Goal: Task Accomplishment & Management: Manage account settings

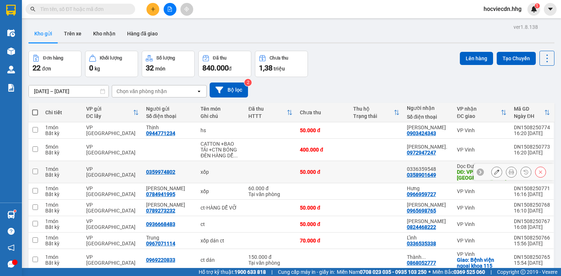
click at [384, 168] on td at bounding box center [375, 172] width 53 height 22
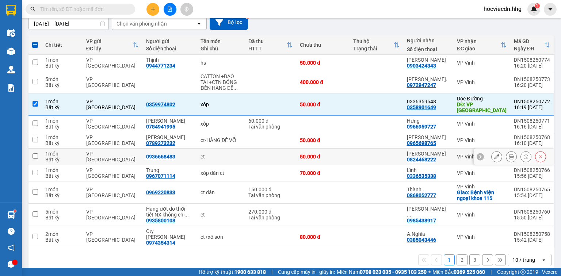
scroll to position [70, 0]
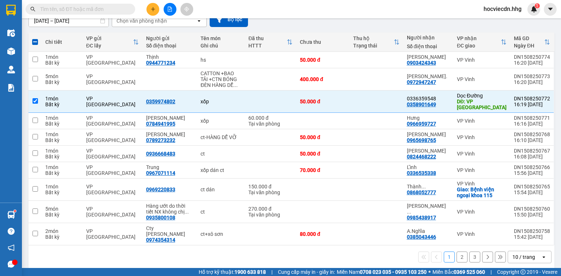
click at [517, 253] on div "10 / trang" at bounding box center [523, 256] width 23 height 7
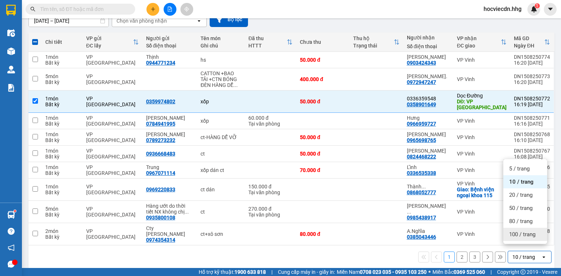
click at [512, 233] on span "100 / trang" at bounding box center [522, 234] width 26 height 7
checkbox input "false"
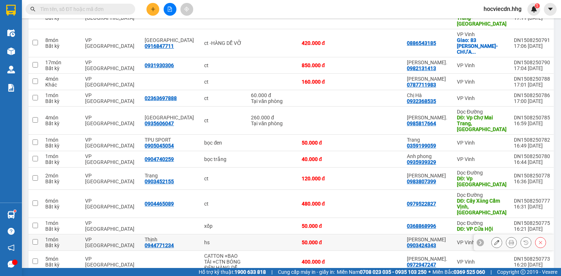
scroll to position [158, 0]
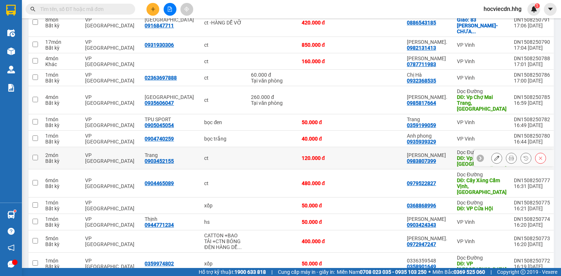
click at [394, 147] on td at bounding box center [376, 158] width 53 height 22
checkbox input "true"
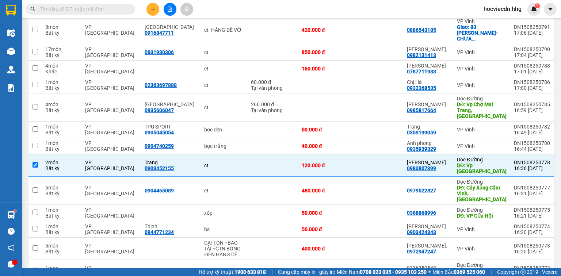
scroll to position [187, 0]
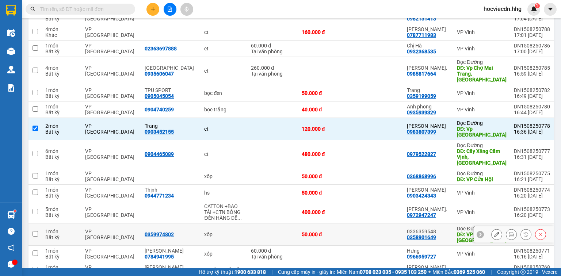
click at [388, 223] on td at bounding box center [376, 234] width 53 height 22
checkbox input "true"
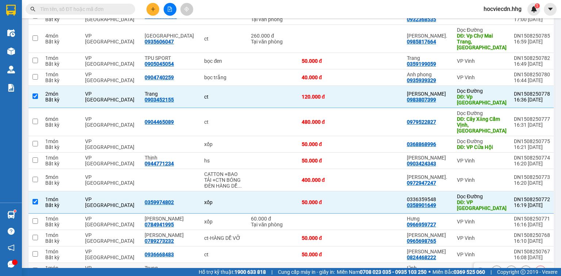
scroll to position [206, 0]
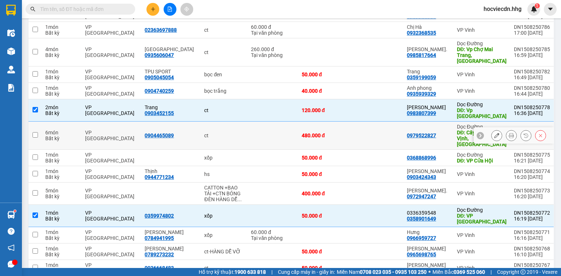
click at [393, 122] on td at bounding box center [376, 136] width 53 height 28
checkbox input "true"
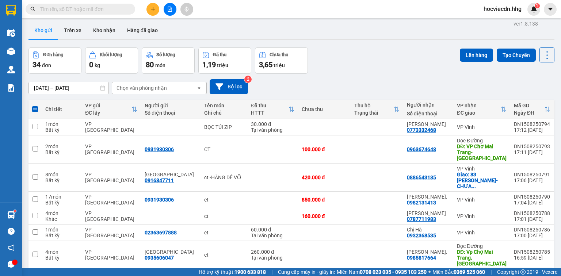
scroll to position [0, 0]
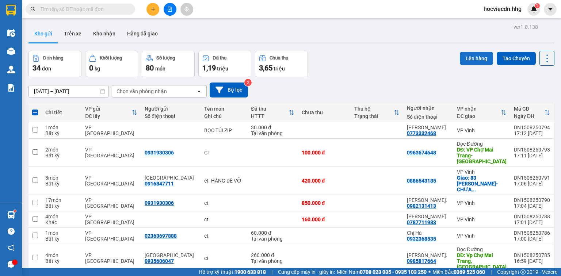
click at [478, 55] on button "Lên hàng" at bounding box center [476, 58] width 33 height 13
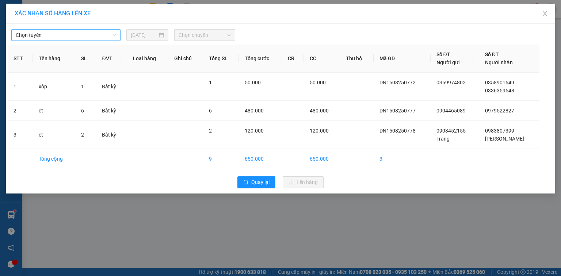
click at [73, 31] on span "Chọn tuyến" at bounding box center [66, 35] width 100 height 11
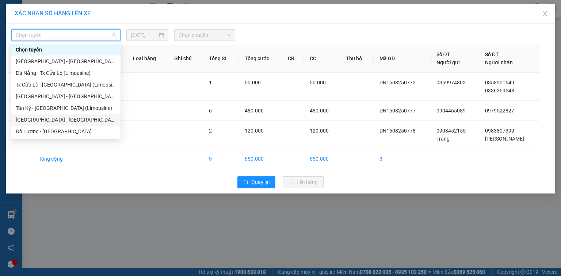
scroll to position [29, 0]
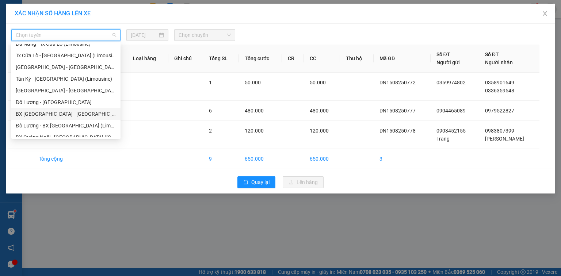
click at [52, 114] on div "BX [GEOGRAPHIC_DATA] - [GEOGRAPHIC_DATA] (Limosine 32 phòng)" at bounding box center [66, 114] width 100 height 8
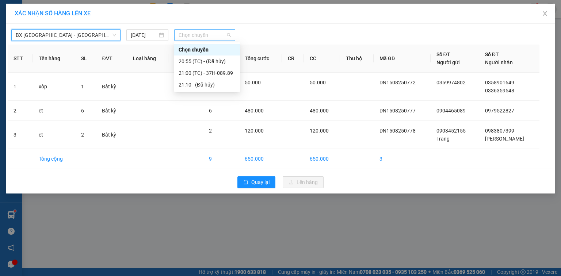
click at [218, 35] on span "Chọn chuyến" at bounding box center [205, 35] width 53 height 11
click at [223, 73] on div "21:00 (TC) - 37H-089.89" at bounding box center [207, 73] width 57 height 8
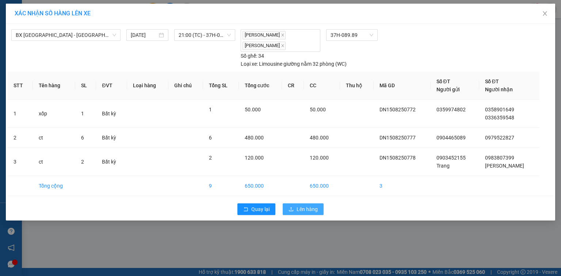
click at [307, 210] on span "Lên hàng" at bounding box center [306, 209] width 21 height 8
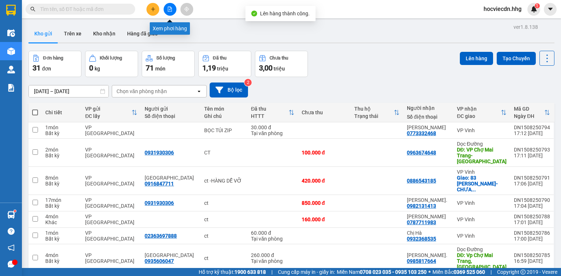
click at [171, 11] on icon "file-add" at bounding box center [170, 9] width 4 height 5
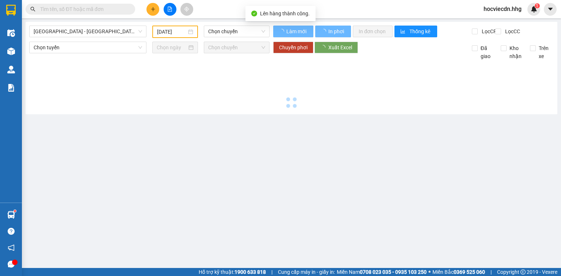
type input "[DATE]"
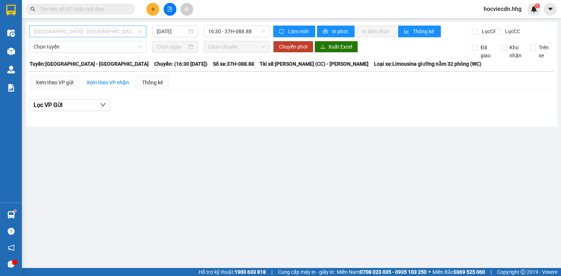
click at [118, 31] on span "[GEOGRAPHIC_DATA] - [GEOGRAPHIC_DATA]" at bounding box center [88, 31] width 108 height 11
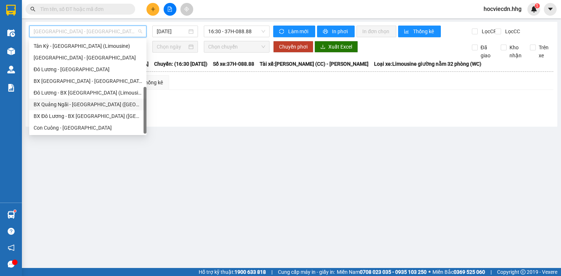
scroll to position [58, 0]
click at [75, 81] on div "BX [GEOGRAPHIC_DATA] - [GEOGRAPHIC_DATA] (Limosine 32 phòng)" at bounding box center [88, 81] width 108 height 8
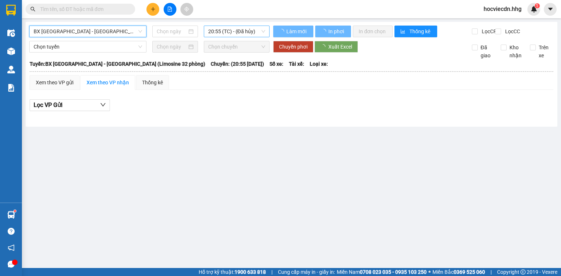
type input "[DATE]"
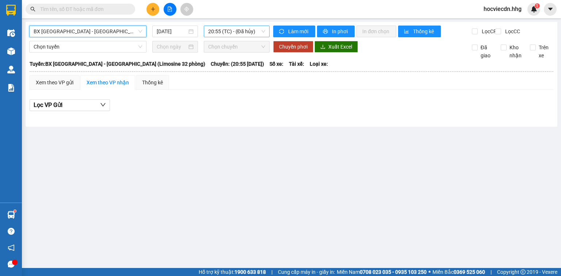
click at [256, 32] on span "20:55 (TC) - (Đã hủy)" at bounding box center [236, 31] width 57 height 11
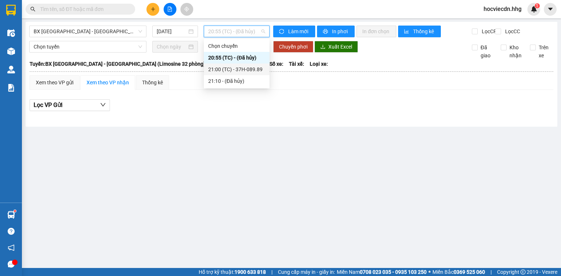
click at [260, 70] on div "21:00 (TC) - 37H-089.89" at bounding box center [236, 69] width 57 height 8
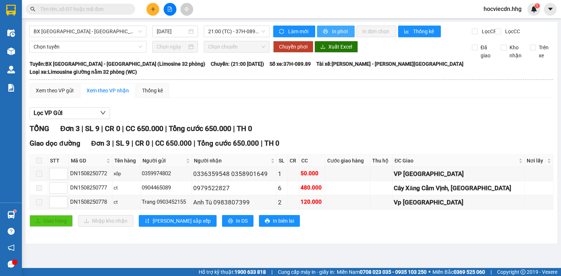
click at [336, 32] on span "In phơi" at bounding box center [340, 31] width 17 height 8
click at [339, 31] on span "In phơi" at bounding box center [340, 31] width 17 height 8
click at [151, 5] on button at bounding box center [152, 9] width 13 height 13
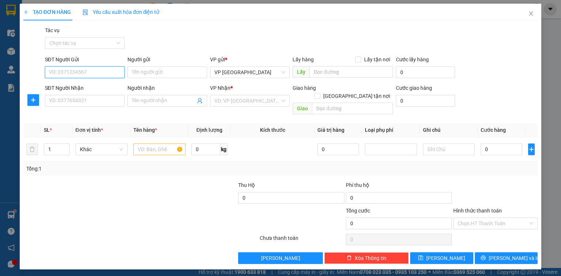
click at [98, 74] on input "SĐT Người Gửi" at bounding box center [85, 72] width 80 height 12
click at [160, 143] on input "text" at bounding box center [159, 149] width 52 height 12
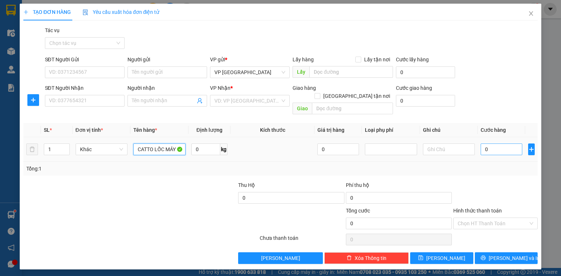
type input "CATTO LỐC MÁY"
click at [517, 143] on input "0" at bounding box center [501, 149] width 42 height 12
type input "1"
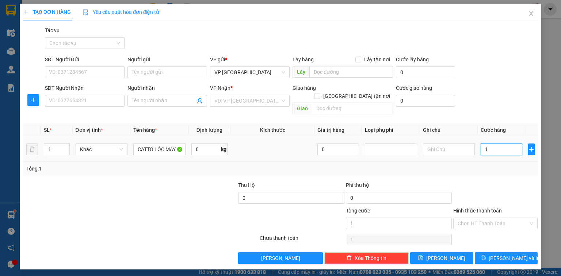
type input "10"
type input "100"
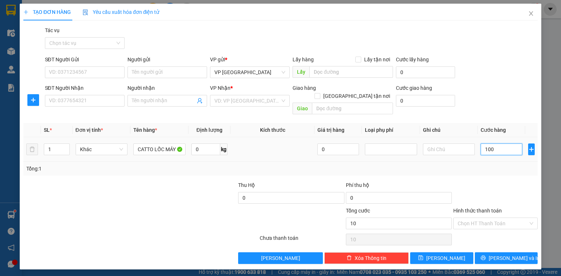
type input "100"
type input "1.000"
type input "10.000"
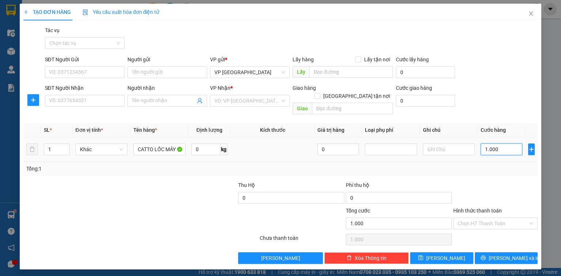
type input "10.000"
type input "100.000"
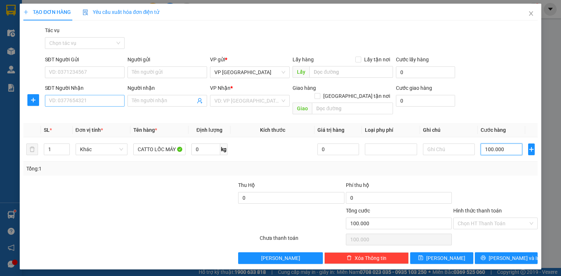
type input "100.000"
click at [107, 102] on input "SĐT Người Nhận" at bounding box center [85, 101] width 80 height 12
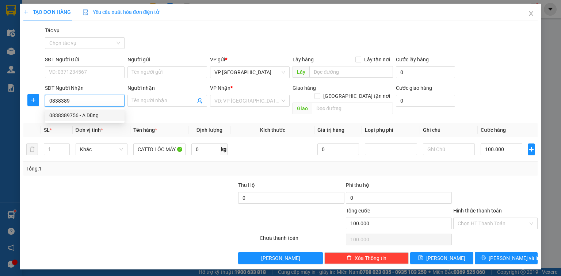
click at [103, 119] on div "0838389756 - A Dũng" at bounding box center [85, 116] width 80 height 12
type input "0838389756"
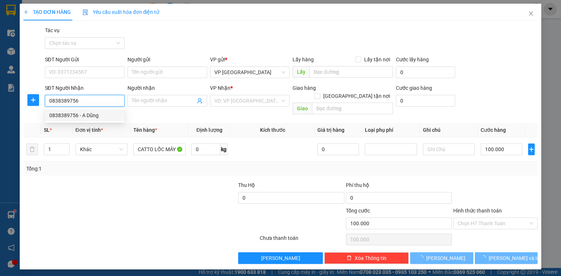
type input "A Dũng"
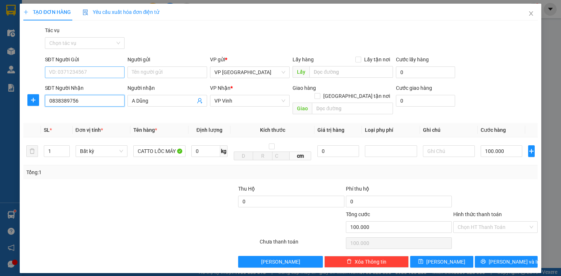
type input "0838389756"
click at [97, 73] on input "SĐT Người Gửi" at bounding box center [85, 72] width 80 height 12
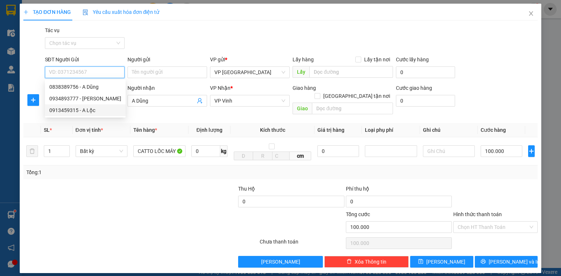
click at [88, 110] on div "0913459315 - A Lộc" at bounding box center [85, 110] width 72 height 8
type input "0913459315"
type input "A Lộc"
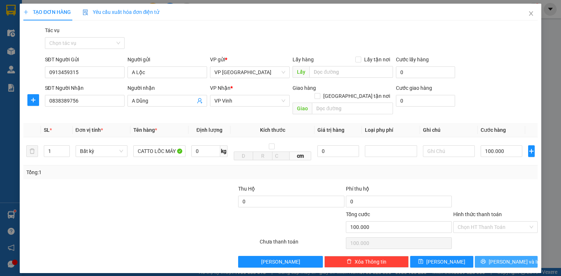
drag, startPoint x: 499, startPoint y: 252, endPoint x: 485, endPoint y: 252, distance: 13.5
click at [499, 256] on button "[PERSON_NAME] và In" at bounding box center [506, 262] width 63 height 12
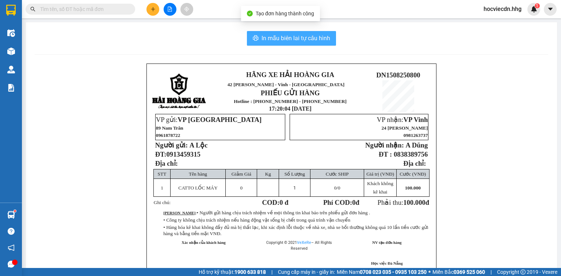
click at [269, 37] on span "In mẫu biên lai tự cấu hình" at bounding box center [295, 38] width 69 height 9
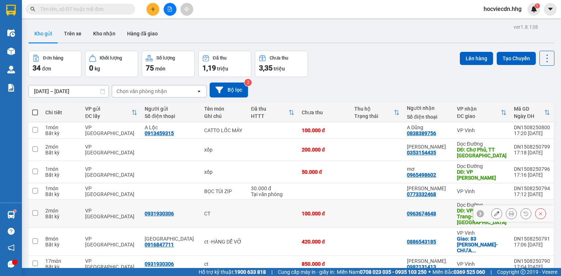
click at [380, 200] on td at bounding box center [376, 214] width 53 height 28
checkbox input "true"
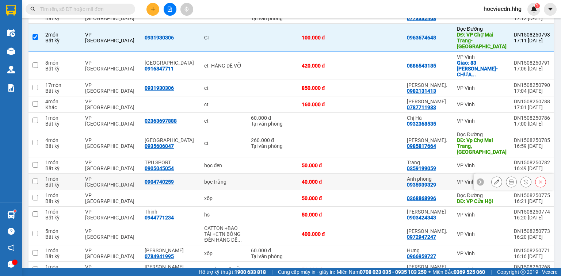
scroll to position [204, 0]
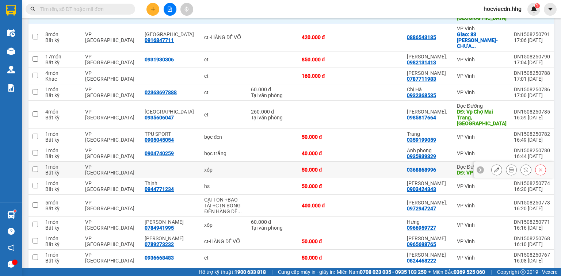
click at [386, 162] on td at bounding box center [376, 170] width 53 height 16
checkbox input "true"
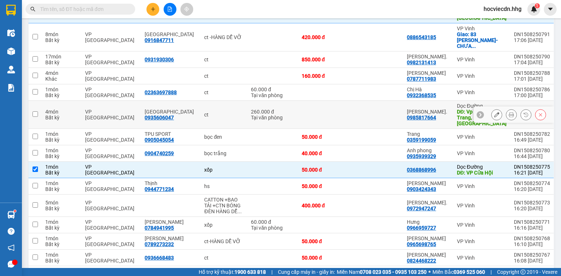
click at [392, 101] on td at bounding box center [376, 115] width 53 height 28
checkbox input "true"
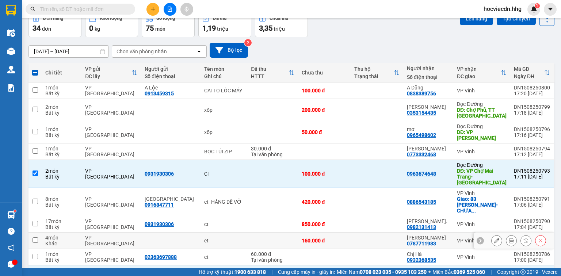
scroll to position [0, 0]
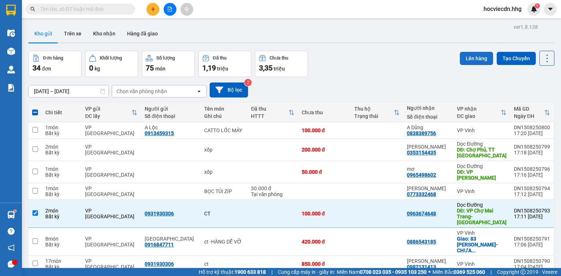
click at [478, 58] on button "Lên hàng" at bounding box center [476, 58] width 33 height 13
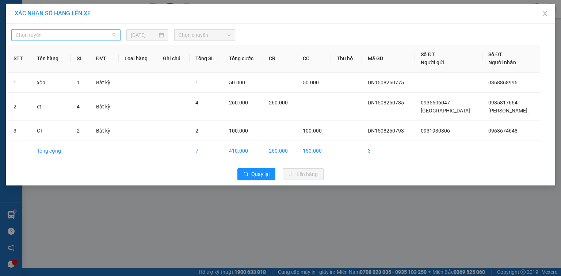
click at [61, 34] on span "Chọn tuyến" at bounding box center [66, 35] width 100 height 11
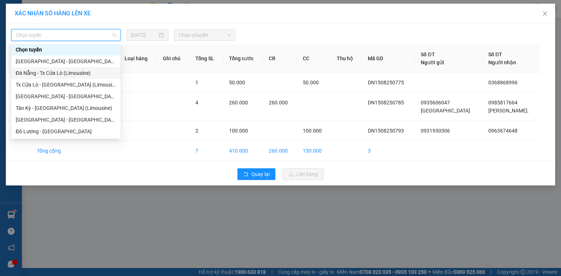
click at [47, 73] on div "Đà Nẵng - Tx Cửa Lò (Limousine)" at bounding box center [66, 73] width 100 height 8
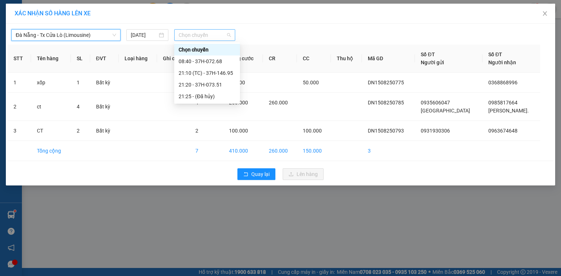
click at [217, 34] on span "Chọn chuyến" at bounding box center [205, 35] width 53 height 11
click at [222, 75] on div "21:10 (TC) - 37H-146.95" at bounding box center [207, 73] width 57 height 8
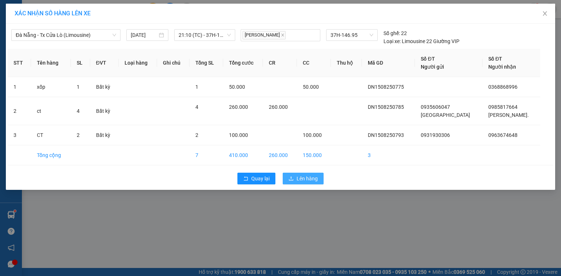
click at [299, 180] on span "Lên hàng" at bounding box center [306, 178] width 21 height 8
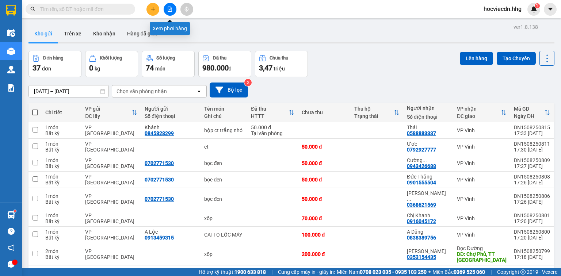
click at [169, 11] on icon "file-add" at bounding box center [169, 9] width 5 height 5
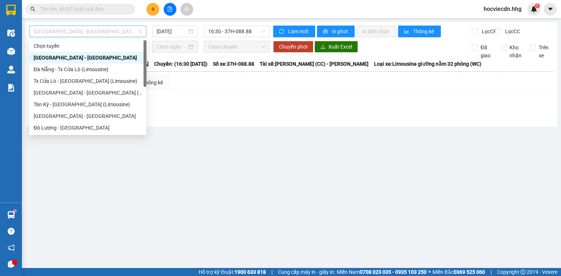
click at [115, 34] on span "[GEOGRAPHIC_DATA] - [GEOGRAPHIC_DATA]" at bounding box center [88, 31] width 108 height 11
click at [68, 69] on div "Đà Nẵng - Tx Cửa Lò (Limousine)" at bounding box center [88, 69] width 108 height 8
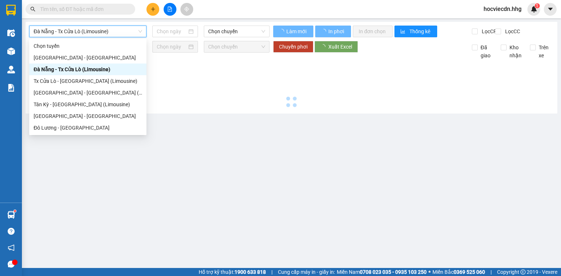
type input "[DATE]"
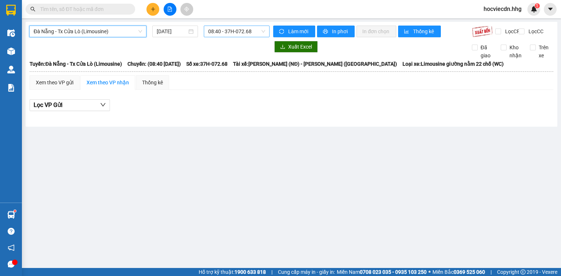
click at [257, 31] on span "08:40 - 37H-072.68" at bounding box center [236, 31] width 57 height 11
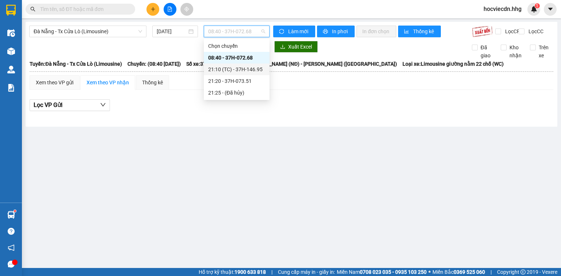
click at [260, 70] on div "21:10 (TC) - 37H-146.95" at bounding box center [236, 69] width 57 height 8
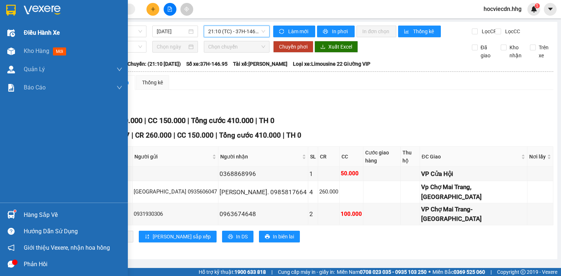
click at [22, 31] on div "Điều hành xe" at bounding box center [64, 33] width 128 height 18
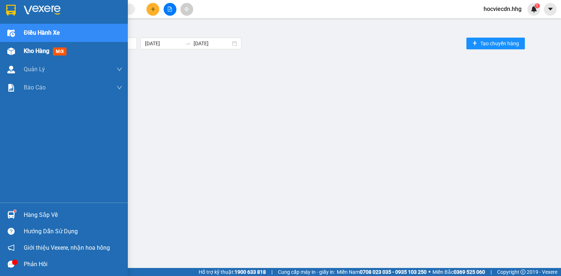
click at [11, 49] on img at bounding box center [11, 51] width 8 height 8
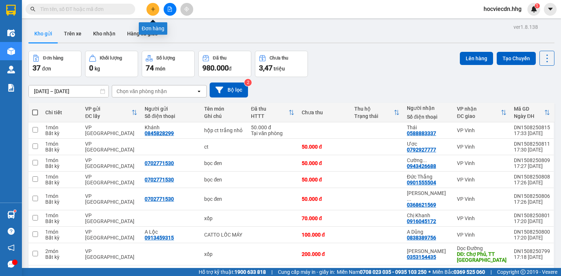
click at [156, 7] on button at bounding box center [152, 9] width 13 height 13
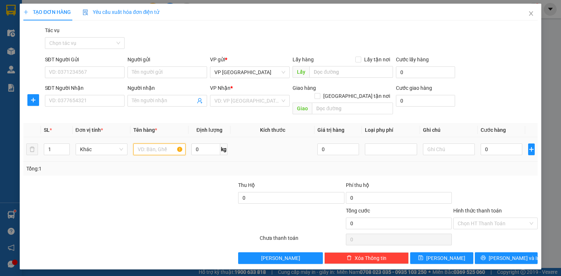
click at [165, 143] on input "text" at bounding box center [159, 149] width 52 height 12
click at [170, 32] on div "Gói vận chuyển * Tiêu chuẩn Tác vụ Chọn tác vụ" at bounding box center [291, 39] width 496 height 26
click at [4, 112] on div "TẠO ĐƠN HÀNG Yêu cầu xuất hóa đơn điện tử Transit Pickup Surcharge Ids Transit …" at bounding box center [280, 138] width 561 height 276
click at [531, 11] on icon "close" at bounding box center [531, 14] width 6 height 6
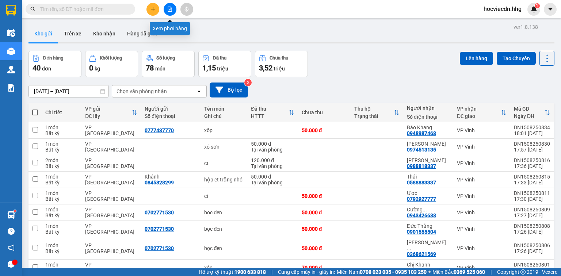
click at [171, 8] on icon "file-add" at bounding box center [169, 9] width 5 height 5
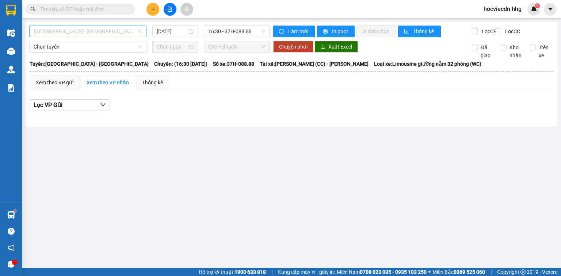
click at [114, 33] on span "[GEOGRAPHIC_DATA] - [GEOGRAPHIC_DATA]" at bounding box center [88, 31] width 108 height 11
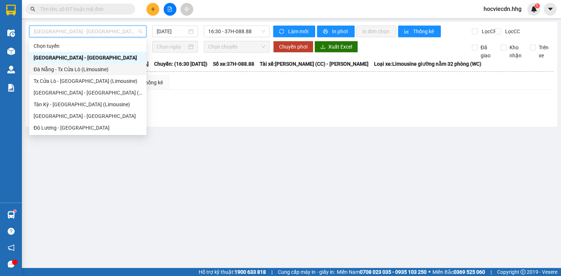
click at [68, 69] on div "Đà Nẵng - Tx Cửa Lò (Limousine)" at bounding box center [88, 69] width 108 height 8
type input "[DATE]"
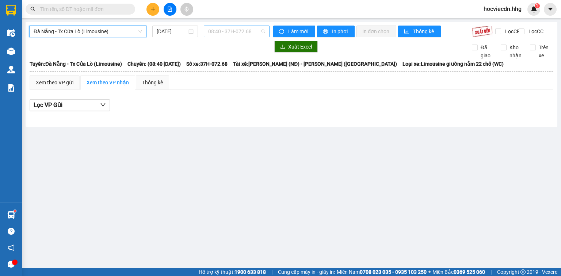
click at [255, 31] on span "08:40 - 37H-072.68" at bounding box center [236, 31] width 57 height 11
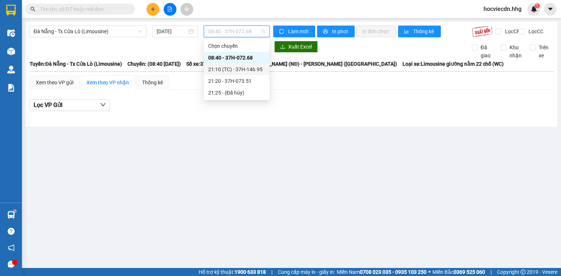
click at [258, 69] on div "21:10 (TC) - 37H-146.95" at bounding box center [236, 69] width 57 height 8
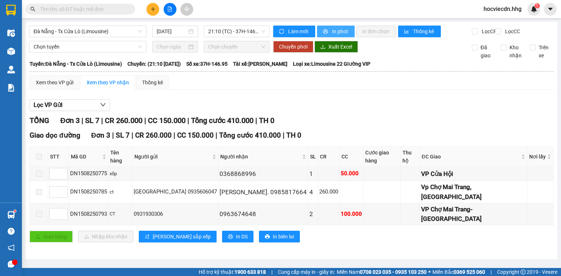
click at [330, 30] on button "In phơi" at bounding box center [336, 32] width 38 height 12
click at [425, 111] on div at bounding box center [291, 111] width 523 height 0
click at [333, 28] on span "In phơi" at bounding box center [340, 31] width 17 height 8
click at [110, 10] on input "text" at bounding box center [83, 9] width 86 height 8
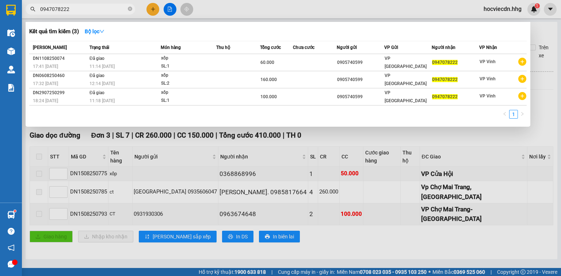
drag, startPoint x: 70, startPoint y: 7, endPoint x: 40, endPoint y: 12, distance: 30.0
click at [40, 12] on input "0947078222" at bounding box center [83, 9] width 86 height 8
type input "0947078222"
click at [153, 8] on div at bounding box center [280, 138] width 561 height 276
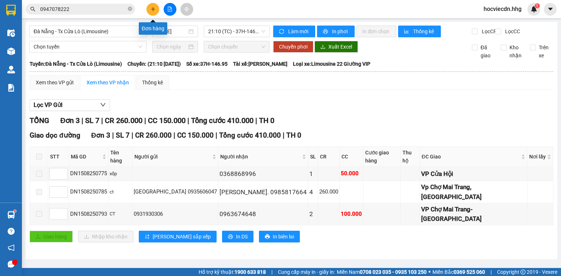
click at [156, 5] on button at bounding box center [152, 9] width 13 height 13
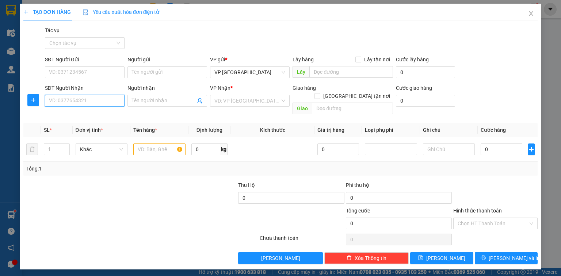
paste input "0947078222"
click at [74, 117] on div "0947078222" at bounding box center [84, 115] width 71 height 8
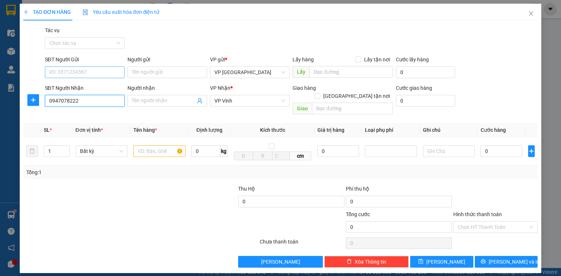
type input "0947078222"
click at [78, 72] on input "SĐT Người Gửi" at bounding box center [85, 72] width 80 height 12
click at [79, 88] on div "0905740599" at bounding box center [84, 87] width 71 height 8
type input "0905740599"
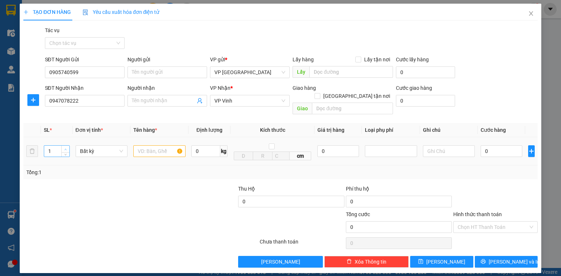
type input "2"
click at [66, 148] on icon "up" at bounding box center [65, 149] width 3 height 3
click at [146, 145] on input "text" at bounding box center [159, 151] width 52 height 12
type input "XỐP"
click at [497, 145] on input "0" at bounding box center [501, 151] width 42 height 12
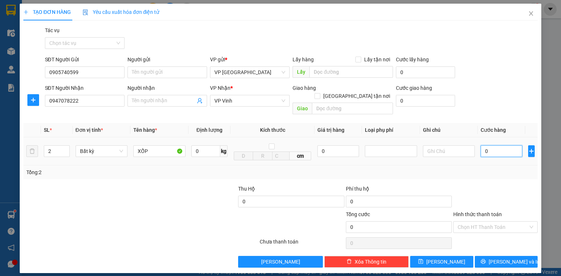
type input "1"
type input "16"
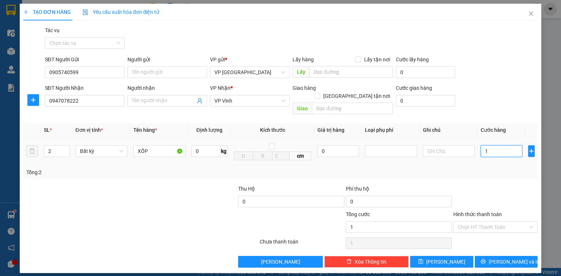
type input "16"
type input "160"
type input "1.600"
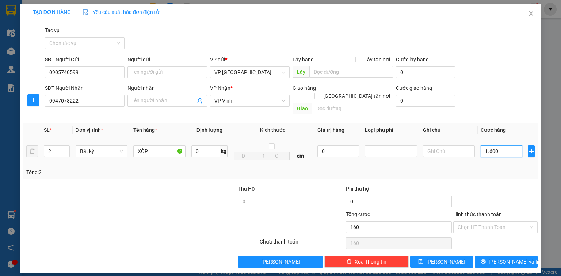
type input "1.600"
type input "16.000"
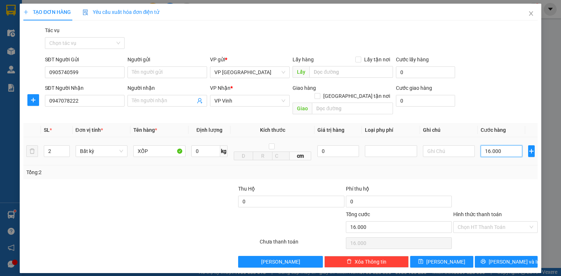
type input "160.000"
click at [509, 258] on span "[PERSON_NAME] và In" at bounding box center [513, 262] width 51 height 8
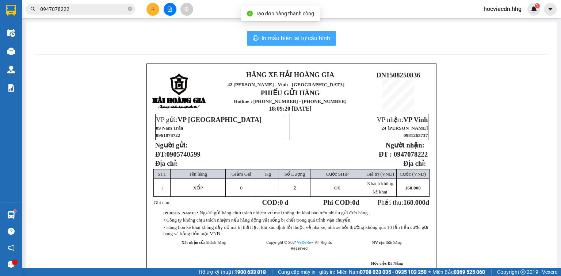
click at [308, 40] on span "In mẫu biên lai tự cấu hình" at bounding box center [295, 38] width 69 height 9
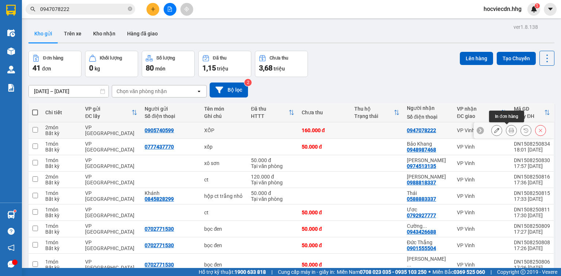
click at [508, 131] on icon at bounding box center [510, 130] width 5 height 5
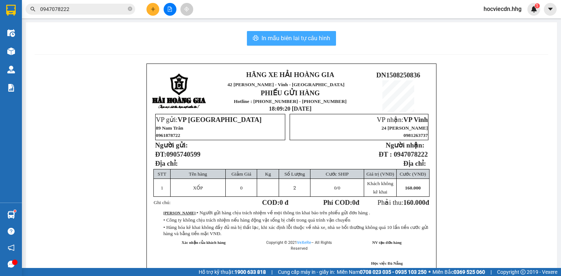
click at [312, 38] on span "In mẫu biên lai tự cấu hình" at bounding box center [295, 38] width 69 height 9
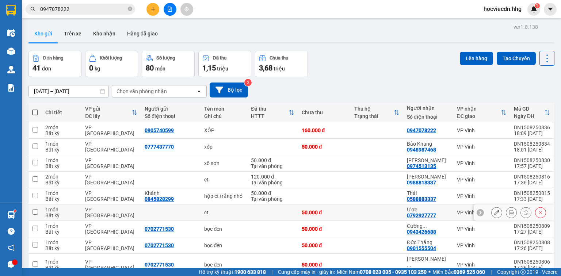
click at [456, 179] on tr "2 món Bất kỳ VP Đà Nẵng ct 120.000 đ Tại văn phòng Anh Đạt 0988818337 VP Vinh D…" at bounding box center [291, 180] width 526 height 16
checkbox input "true"
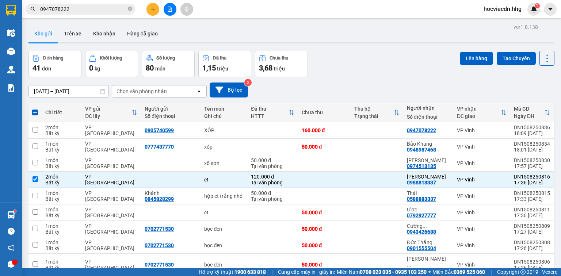
click at [150, 8] on icon "plus" at bounding box center [152, 9] width 5 height 5
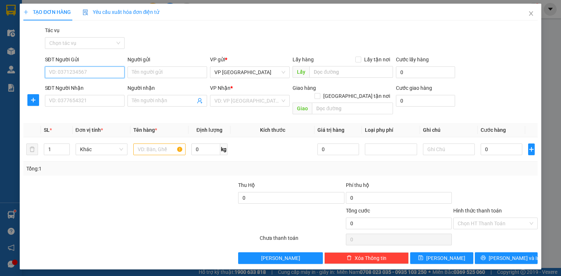
click at [95, 72] on input "SĐT Người Gửi" at bounding box center [85, 72] width 80 height 12
type input "0"
type input "3"
type input "0"
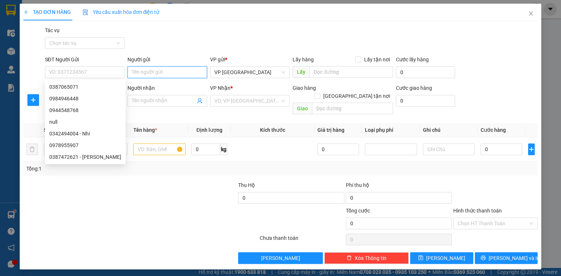
click at [176, 76] on input "Người gửi" at bounding box center [167, 72] width 80 height 12
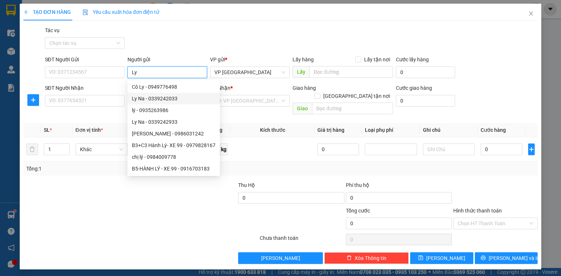
scroll to position [23, 0]
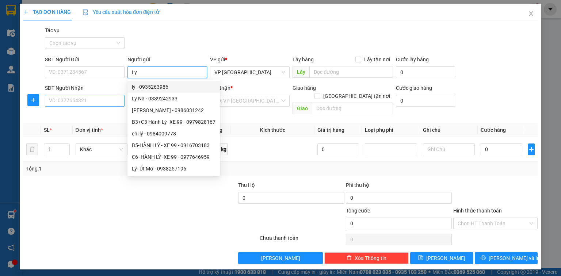
type input "Ly"
drag, startPoint x: 114, startPoint y: 97, endPoint x: 114, endPoint y: 90, distance: 7.0
click at [114, 96] on input "SĐT Người Nhận" at bounding box center [85, 101] width 80 height 12
click at [115, 88] on div "SĐT Người Nhận" at bounding box center [85, 88] width 80 height 8
click at [115, 95] on input "SĐT Người Nhận" at bounding box center [85, 101] width 80 height 12
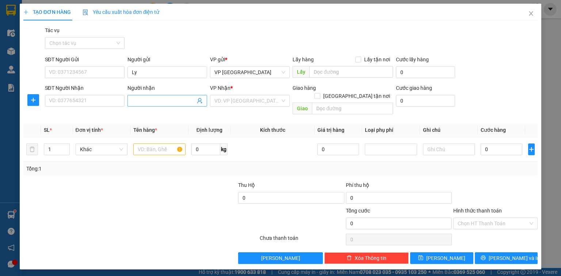
click at [140, 104] on input "Người nhận" at bounding box center [164, 101] width 64 height 8
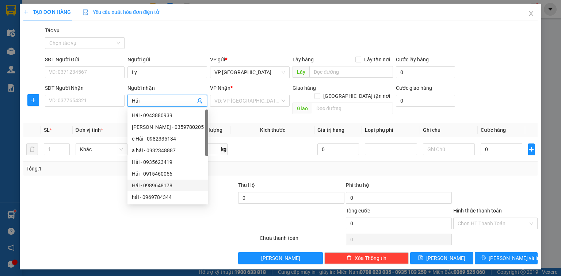
type input "Hải"
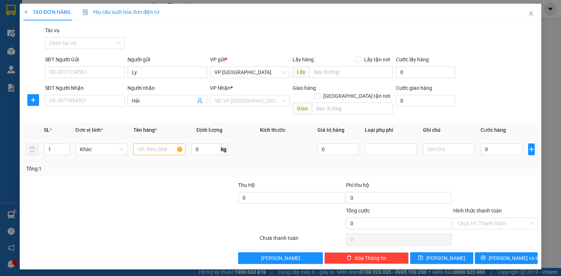
drag, startPoint x: 131, startPoint y: 174, endPoint x: 256, endPoint y: 144, distance: 128.7
click at [256, 144] on td at bounding box center [272, 149] width 84 height 24
click at [174, 99] on input "Hải" at bounding box center [164, 101] width 64 height 8
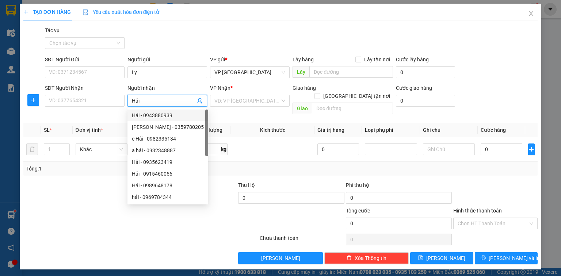
click at [164, 117] on div "Hải - 0943880939" at bounding box center [168, 115] width 72 height 8
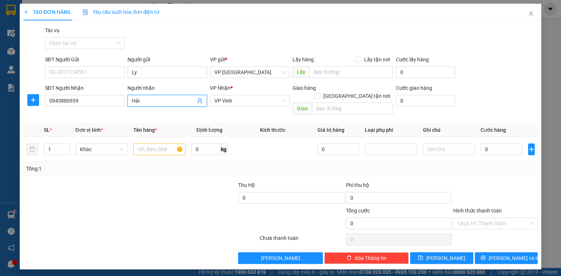
click at [173, 100] on input "Hải" at bounding box center [164, 101] width 64 height 8
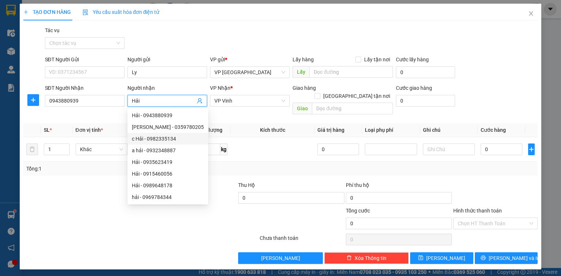
click at [164, 140] on div "c Hải - 0982335134" at bounding box center [168, 139] width 72 height 8
type input "0982335134"
type input "c Hải"
checkbox input "true"
type input "Phường Mân Thái, quận Sơn Trà"
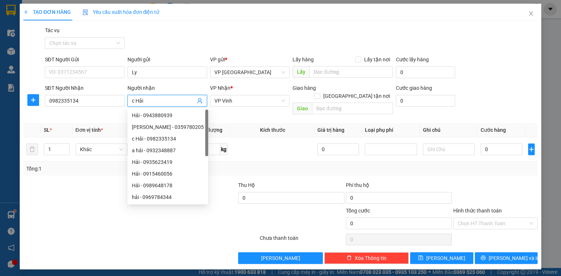
type input "90.000"
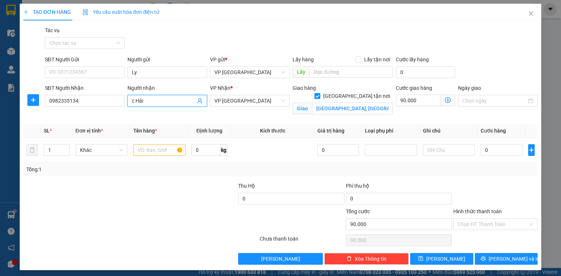
click at [175, 103] on input "c Hải" at bounding box center [164, 101] width 64 height 8
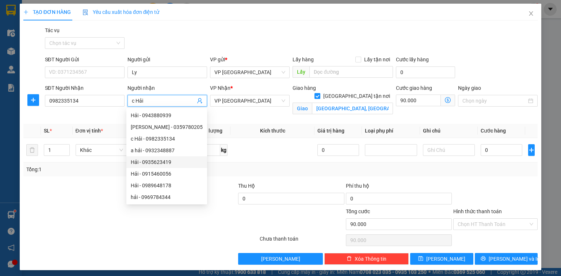
click at [155, 165] on div "Hải - 0935623419" at bounding box center [167, 162] width 72 height 8
type input "0935623419"
type input "Hải"
checkbox input "false"
type input "0"
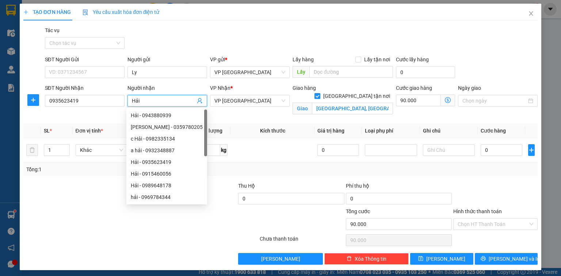
type input "0"
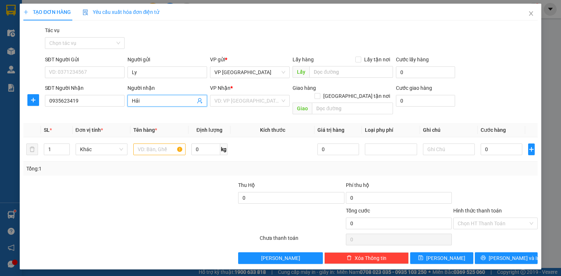
click at [175, 100] on input "Hải" at bounding box center [164, 101] width 64 height 8
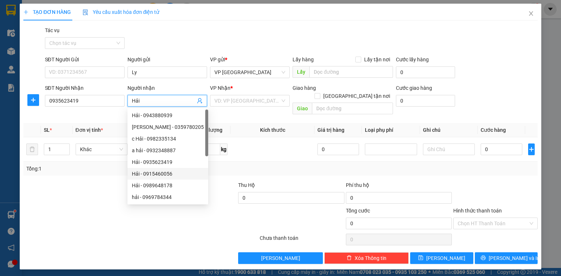
click at [169, 173] on div "Hải - 0915460056" at bounding box center [168, 174] width 72 height 8
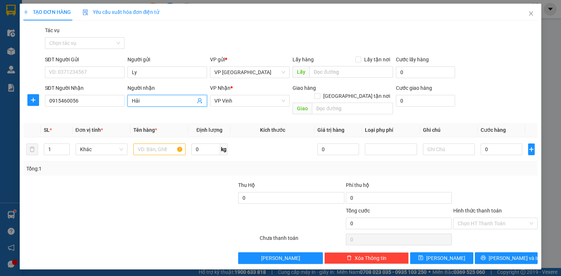
click at [169, 99] on input "Hải" at bounding box center [164, 101] width 64 height 8
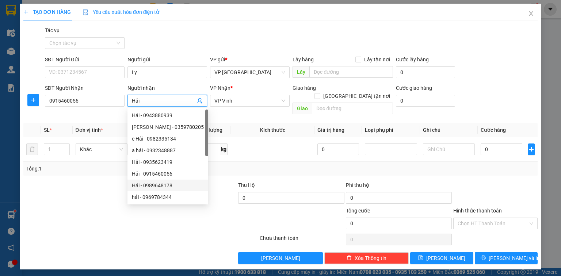
click at [164, 187] on div "Hải - 0989648178" at bounding box center [168, 185] width 72 height 8
type input "0989648178"
type input "Hồng Lĩnh, Hà Tĩnh"
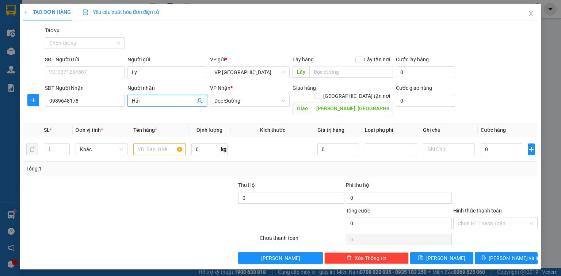
click at [183, 93] on div "Người nhận" at bounding box center [167, 89] width 80 height 11
click at [183, 97] on input "Hải" at bounding box center [164, 101] width 64 height 8
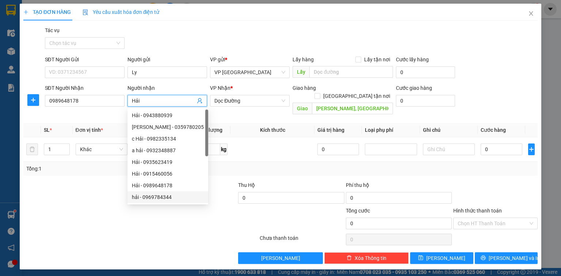
click at [183, 199] on div "hải - 0969784344" at bounding box center [168, 197] width 72 height 8
type input "0969784344"
type input "hải"
type input "huế cx 28"
drag, startPoint x: 174, startPoint y: 101, endPoint x: 131, endPoint y: 116, distance: 44.9
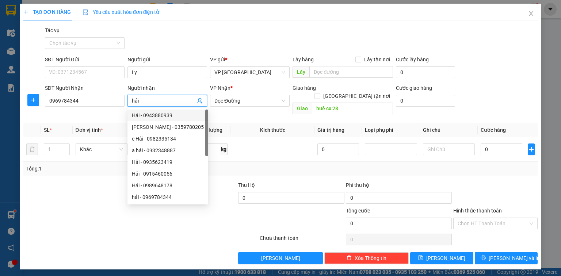
click at [131, 116] on body "Kết quả tìm kiếm ( 3 ) Bộ lọc Mã ĐH Trạng thái Món hàng Thu hộ Tổng cước Chưa c…" at bounding box center [280, 138] width 561 height 276
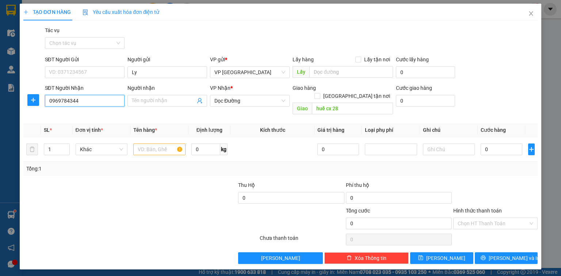
drag, startPoint x: 93, startPoint y: 104, endPoint x: 14, endPoint y: 116, distance: 80.2
click at [14, 116] on div "TẠO ĐƠN HÀNG Yêu cầu xuất hóa đơn điện tử Transit Pickup Surcharge Ids Transit …" at bounding box center [280, 138] width 561 height 276
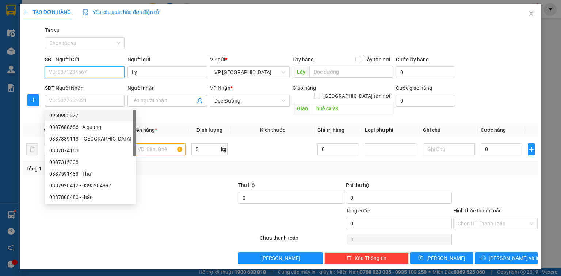
click at [82, 73] on input "SĐT Người Gửi" at bounding box center [85, 72] width 80 height 12
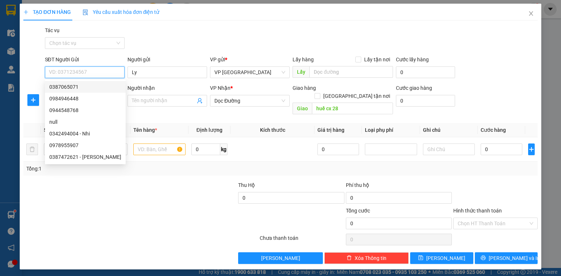
click at [83, 92] on div "0387065071" at bounding box center [85, 87] width 81 height 12
type input "0387065071"
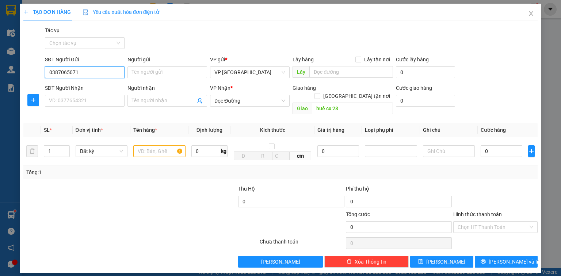
click at [115, 70] on input "0387065071" at bounding box center [85, 72] width 80 height 12
type input "0"
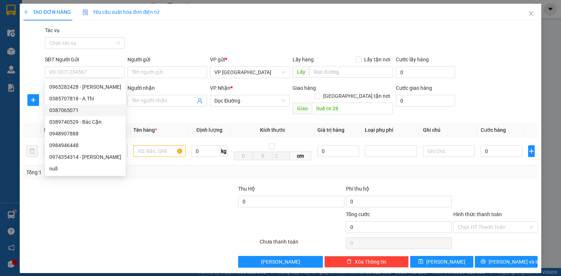
click at [172, 85] on div "Người nhận" at bounding box center [167, 88] width 80 height 8
click at [172, 97] on input "Người nhận" at bounding box center [164, 101] width 64 height 8
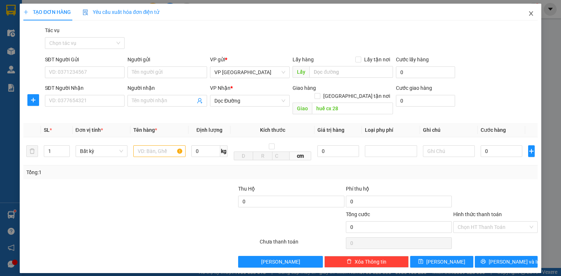
click at [530, 16] on span "Close" at bounding box center [531, 14] width 20 height 20
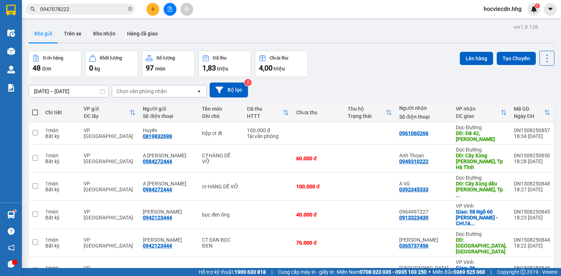
click at [152, 11] on icon "plus" at bounding box center [152, 9] width 5 height 5
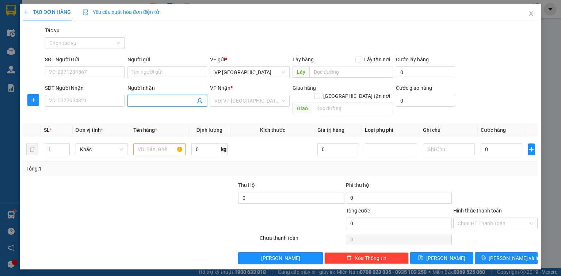
click at [177, 100] on input "Người nhận" at bounding box center [164, 101] width 64 height 8
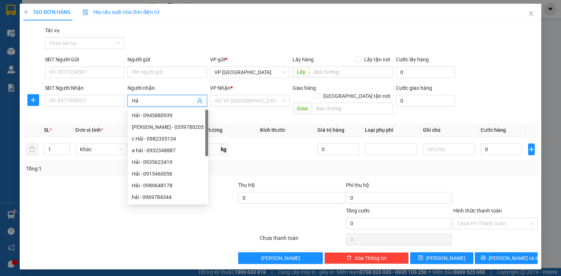
type input "Hải"
click at [180, 184] on div "Hải - 0978805779" at bounding box center [168, 185] width 72 height 8
type input "0978805779"
type input "Cầu Bùng,Diễn kĩ ,Diễn Châu"
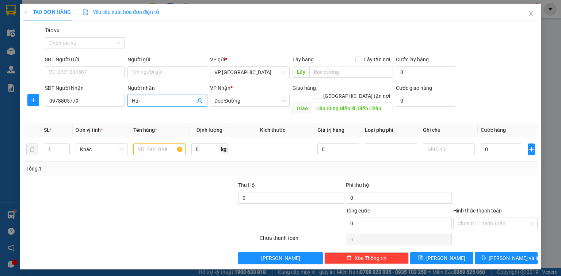
click at [162, 101] on input "Hải" at bounding box center [164, 101] width 64 height 8
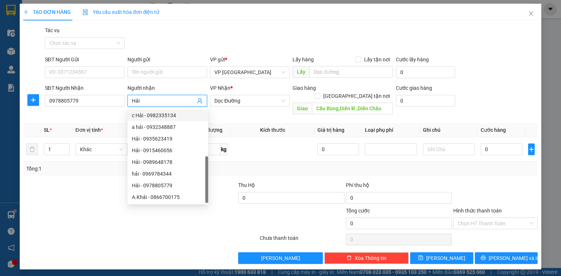
drag, startPoint x: 162, startPoint y: 101, endPoint x: 128, endPoint y: 109, distance: 34.3
click at [129, 111] on body "Kết quả tìm kiếm ( 3 ) Bộ lọc Mã ĐH Trạng thái Món hàng Thu hộ Tổng cước Chưa c…" at bounding box center [280, 138] width 561 height 276
click at [171, 173] on div "hải - 0969784344" at bounding box center [168, 174] width 72 height 8
type input "0969784344"
type input "hải"
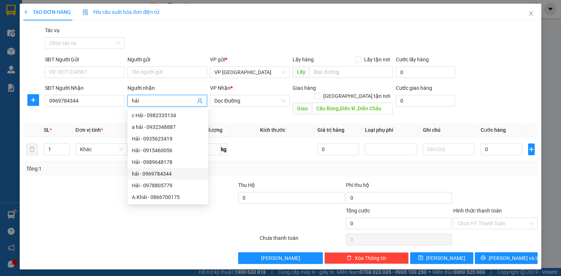
type input "huế cx 28"
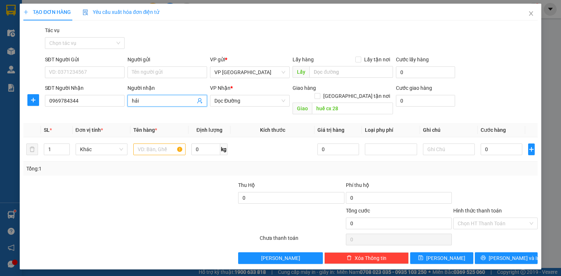
click at [183, 97] on input "hải" at bounding box center [164, 101] width 64 height 8
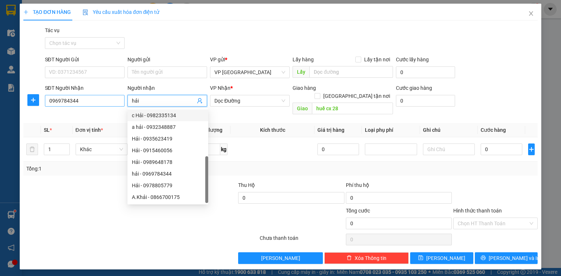
drag, startPoint x: 157, startPoint y: 98, endPoint x: 123, endPoint y: 102, distance: 34.9
click at [123, 102] on div "SĐT Người Nhận 0969784344 Người nhận hải VP Nhận * Dọc Đường Giao hàng Giao tận…" at bounding box center [291, 101] width 496 height 34
click at [164, 162] on div "Hải - 0989648178" at bounding box center [168, 162] width 72 height 8
type input "0989648178"
type input "Hải"
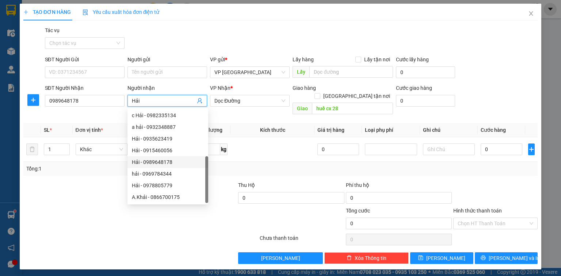
type input "Hồng Lĩnh, Hà Tĩnh"
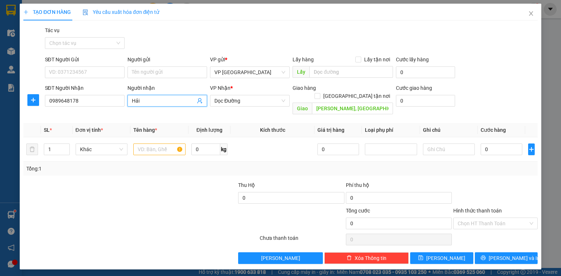
type input "Hải"
click at [171, 93] on div "Người nhận" at bounding box center [167, 89] width 80 height 11
click at [170, 99] on input "Hải" at bounding box center [164, 101] width 64 height 8
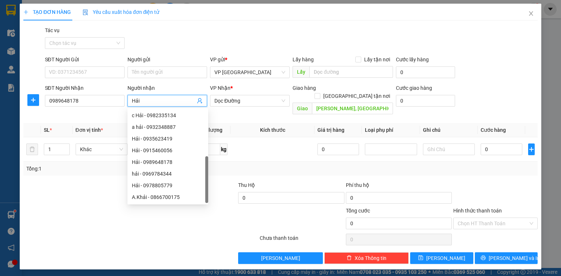
drag, startPoint x: 170, startPoint y: 99, endPoint x: 114, endPoint y: 107, distance: 57.2
click at [114, 107] on div "SĐT Người Nhận 0989648178 Người nhận Hải VP Nhận * Dọc Đường Giao hàng Giao tận…" at bounding box center [291, 101] width 496 height 34
click at [156, 150] on div "Hải - 0915460056" at bounding box center [168, 150] width 72 height 8
type input "0915460056"
type input "Hải"
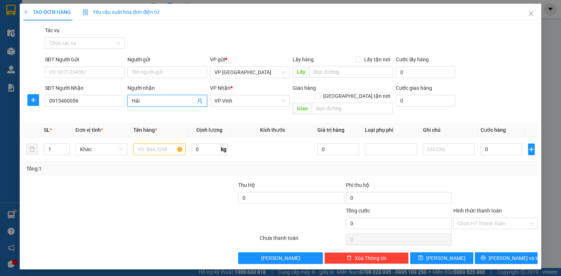
click at [174, 103] on input "Hải" at bounding box center [164, 101] width 64 height 8
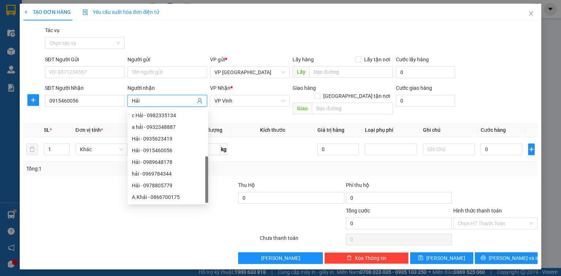
click at [263, 91] on div "VP Nhận *" at bounding box center [250, 88] width 80 height 8
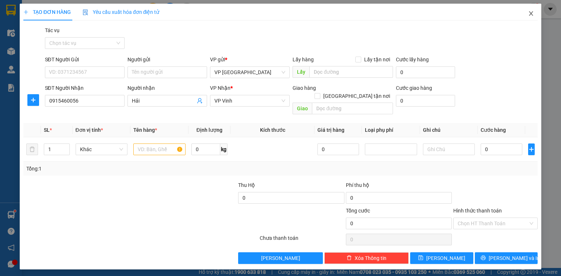
click at [531, 14] on icon "close" at bounding box center [531, 14] width 6 height 6
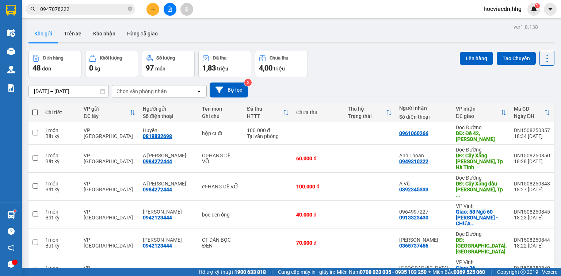
click at [150, 12] on button at bounding box center [152, 9] width 13 height 13
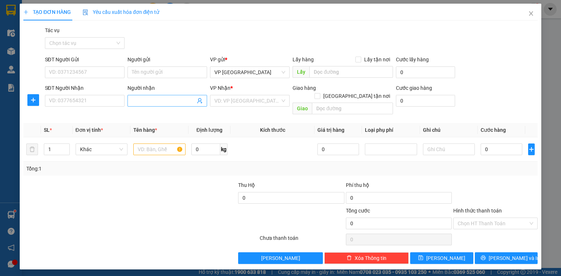
click at [165, 97] on input "Người nhận" at bounding box center [164, 101] width 64 height 8
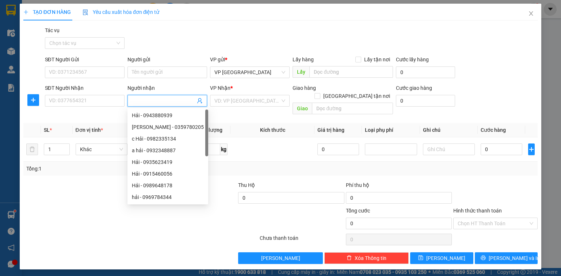
type input "h"
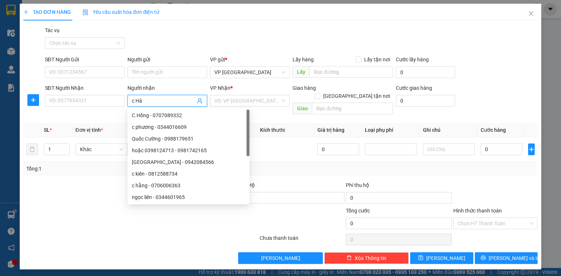
type input "c Hải"
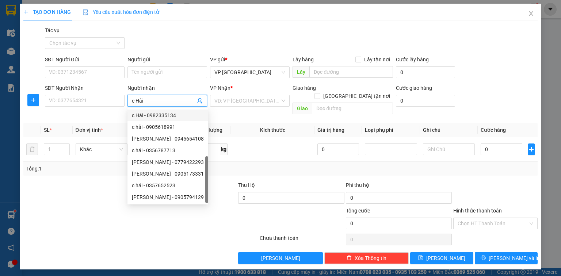
scroll to position [23, 0]
click at [185, 196] on div "c hải - 0947133383" at bounding box center [168, 197] width 72 height 8
type input "0947133383"
type input "c hải"
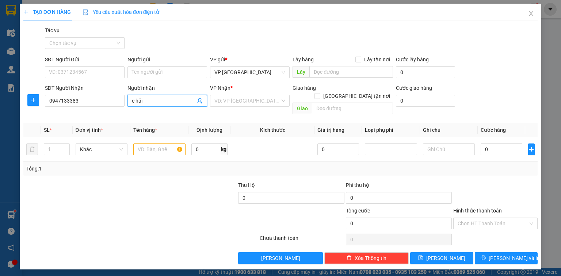
click at [168, 101] on input "c hải" at bounding box center [164, 101] width 64 height 8
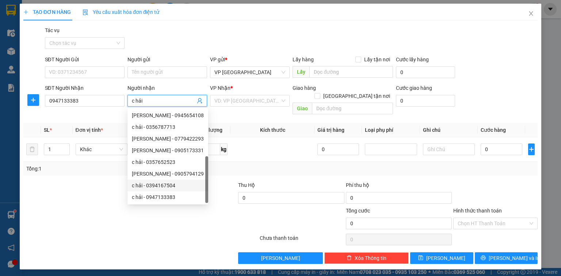
click at [180, 187] on div "c hải - 0394167504" at bounding box center [168, 185] width 72 height 8
type input "0394167504"
type input "c hải"
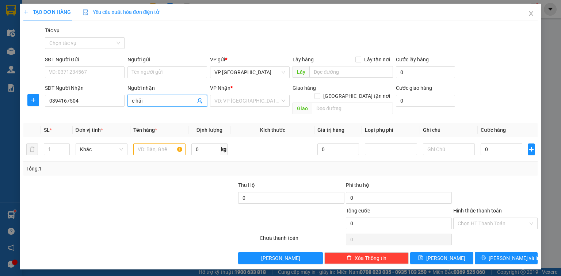
click at [163, 103] on input "c hải" at bounding box center [164, 101] width 64 height 8
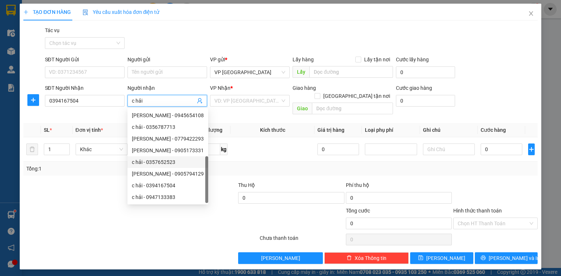
click at [175, 168] on div "c hải - 0357652523" at bounding box center [167, 162] width 81 height 12
type input "0357652523"
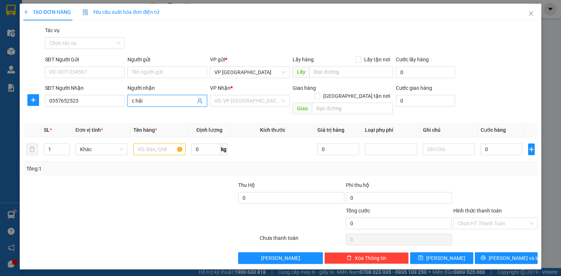
type input "c hải"
click at [169, 108] on div "Người nhận c hải c hải" at bounding box center [167, 97] width 80 height 26
click at [167, 101] on input "c hải" at bounding box center [164, 101] width 64 height 8
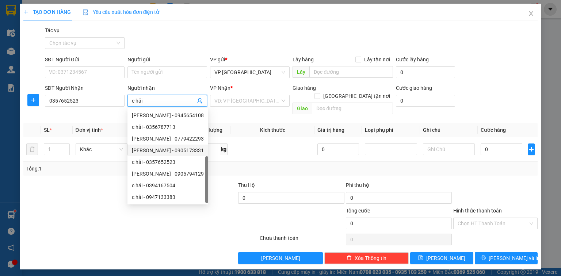
click at [165, 152] on div "Ngọc Hải - 0905173331" at bounding box center [168, 150] width 72 height 8
type input "0905173331"
type input "Ngọc Hải"
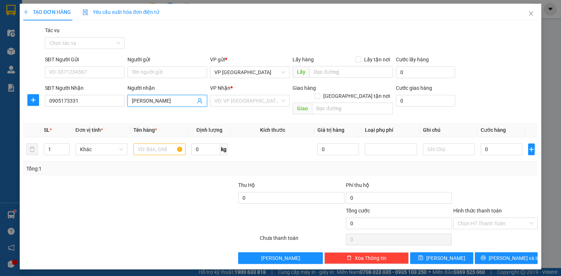
click at [168, 103] on input "Ngọc Hải" at bounding box center [164, 101] width 64 height 8
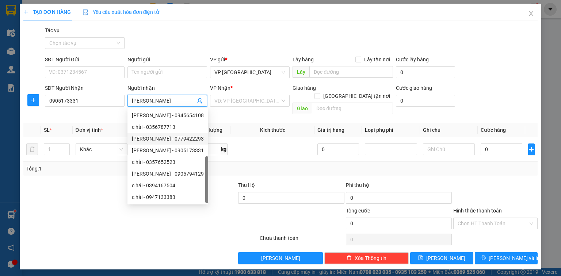
click at [169, 137] on div "Ngọc Hải - 0779422293" at bounding box center [168, 139] width 72 height 8
type input "0779422293"
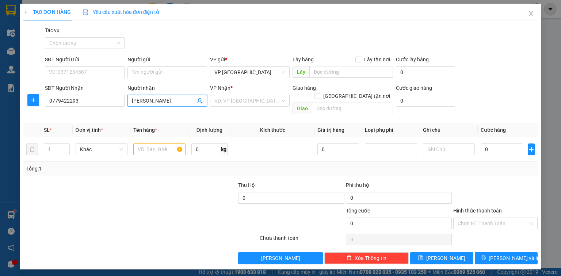
click at [172, 105] on span "Ngọc Hải" at bounding box center [167, 101] width 80 height 12
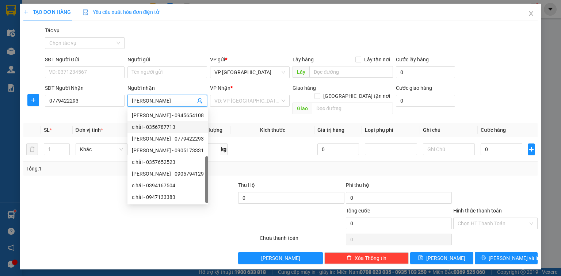
click at [172, 104] on input "Ngọc Hải" at bounding box center [164, 101] width 64 height 8
drag, startPoint x: 174, startPoint y: 100, endPoint x: 76, endPoint y: 107, distance: 97.8
click at [76, 107] on div "SĐT Người Nhận 0779422293 Người nhận Ngọc Hải VP Nhận * VD: VP Sài Gòn Giao hàn…" at bounding box center [291, 101] width 496 height 34
click at [108, 99] on input "0779422293" at bounding box center [85, 101] width 80 height 12
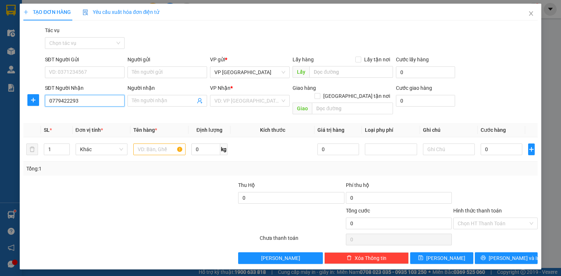
drag, startPoint x: 108, startPoint y: 99, endPoint x: 7, endPoint y: 101, distance: 100.4
click at [7, 101] on div "TẠO ĐƠN HÀNG Yêu cầu xuất hóa đơn điện tử Transit Pickup Surcharge Ids Transit …" at bounding box center [280, 138] width 561 height 276
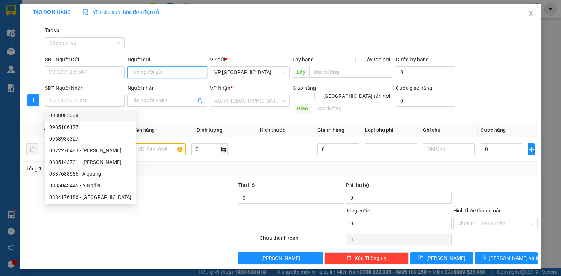
click at [148, 75] on input "Người gửi" at bounding box center [167, 72] width 80 height 12
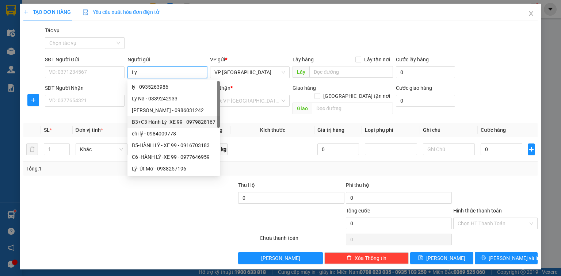
scroll to position [0, 0]
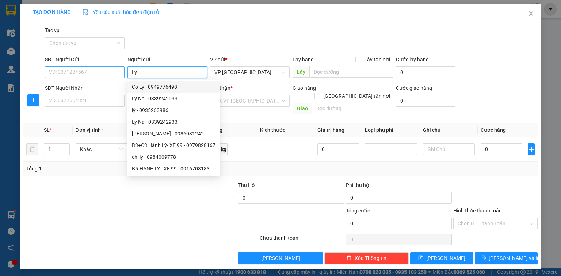
type input "Ly"
click at [78, 69] on input "SĐT Người Gửi" at bounding box center [85, 72] width 80 height 12
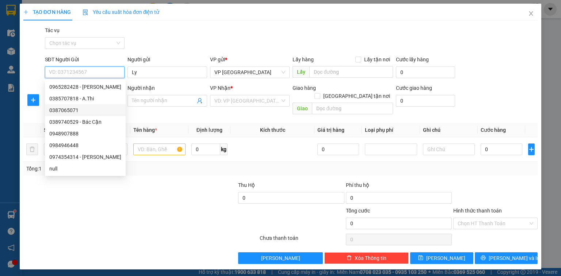
click at [89, 108] on div "0387065071" at bounding box center [85, 110] width 72 height 8
type input "0387065071"
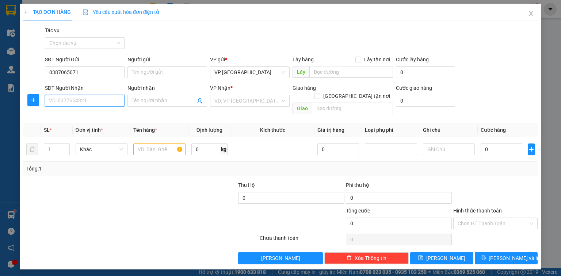
click at [110, 102] on input "SĐT Người Nhận" at bounding box center [85, 101] width 80 height 12
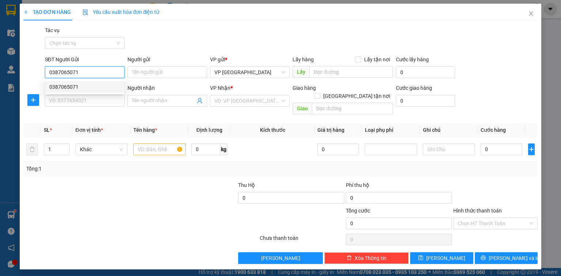
drag, startPoint x: 98, startPoint y: 69, endPoint x: 55, endPoint y: 70, distance: 43.1
click at [55, 70] on input "0387065071" at bounding box center [85, 72] width 80 height 12
type input "0"
click at [65, 71] on input "SĐT Người Gửi" at bounding box center [85, 72] width 80 height 12
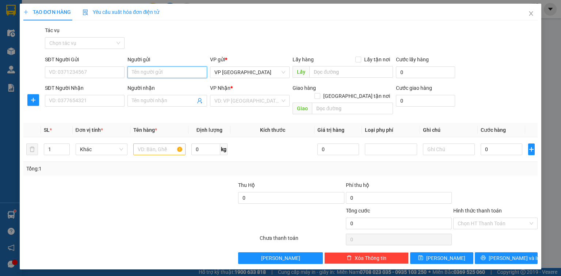
click at [199, 76] on input "Người gửi" at bounding box center [167, 72] width 80 height 12
click at [197, 74] on input "Người gửi" at bounding box center [167, 72] width 80 height 12
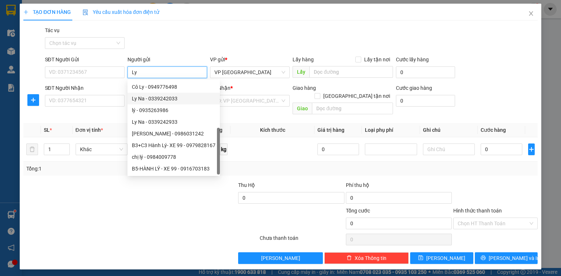
scroll to position [23, 0]
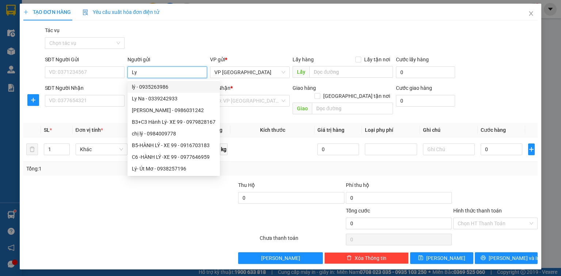
type input "Ly"
click at [247, 88] on div "VP Nhận *" at bounding box center [250, 88] width 80 height 8
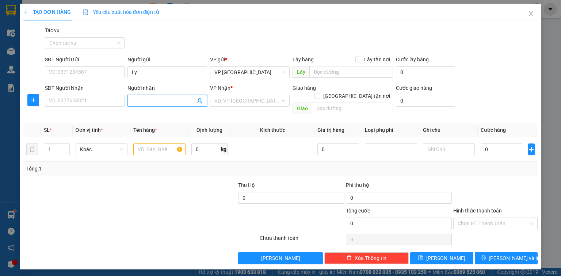
click at [175, 98] on input "Người nhận" at bounding box center [164, 101] width 64 height 8
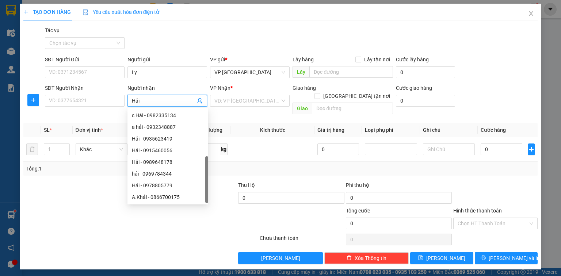
type input "Hải"
click at [245, 93] on div "VP Nhận *" at bounding box center [250, 89] width 80 height 11
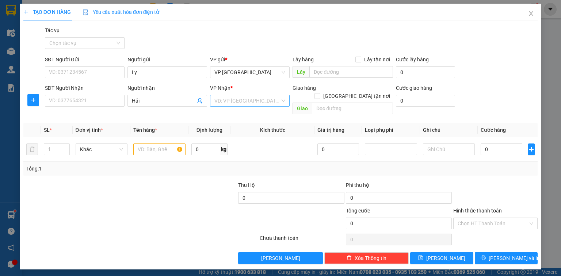
click at [256, 95] on div "VD: VP [GEOGRAPHIC_DATA]" at bounding box center [250, 101] width 80 height 12
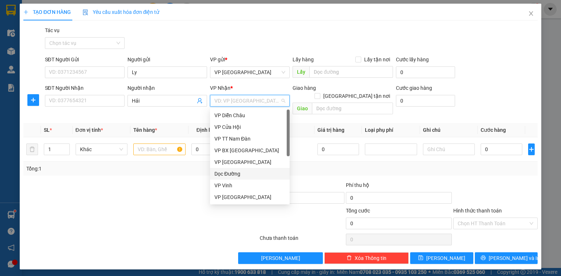
click at [257, 177] on div "Dọc Đường" at bounding box center [249, 174] width 71 height 8
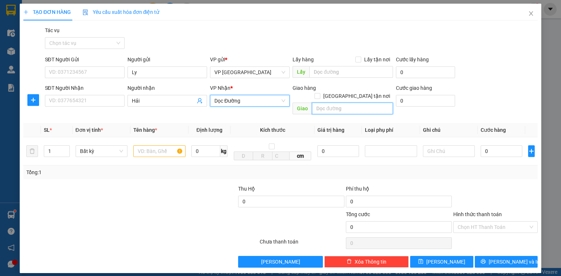
click at [359, 103] on input "text" at bounding box center [352, 109] width 81 height 12
type input "N4 Chợ Vinh"
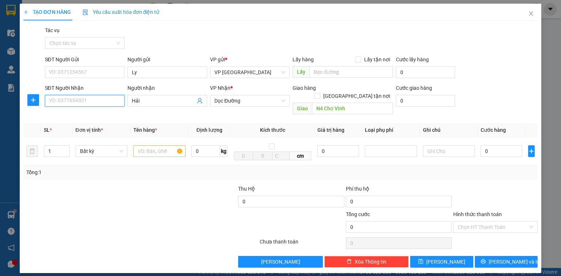
click at [111, 102] on input "SĐT Người Nhận" at bounding box center [85, 101] width 80 height 12
click at [179, 100] on input "Hải" at bounding box center [164, 101] width 64 height 8
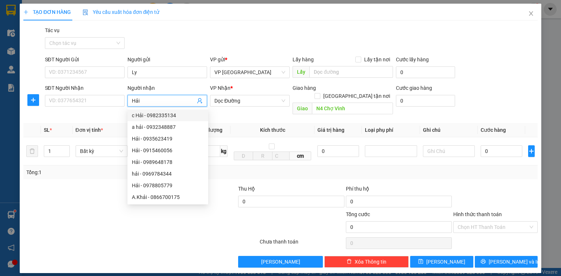
click at [158, 114] on div "c Hải - 0982335134" at bounding box center [168, 115] width 72 height 8
type input "0982335134"
type input "c Hải"
checkbox input "true"
type input "Phường Mân Thái, quận Sơn Trà"
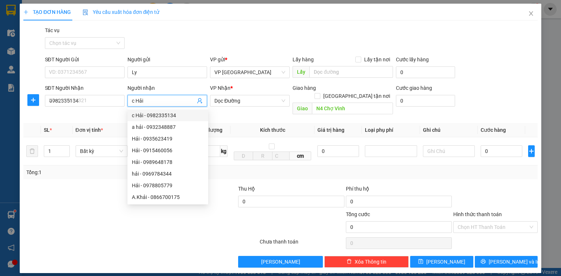
type input "90.000"
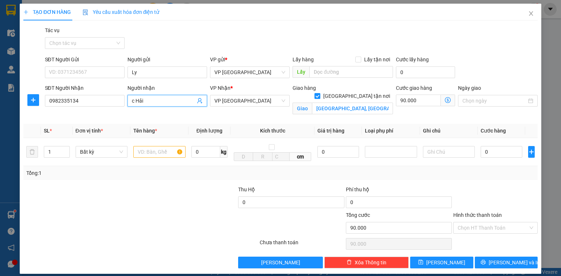
drag, startPoint x: 185, startPoint y: 101, endPoint x: 153, endPoint y: 106, distance: 31.7
click at [155, 106] on span "c Hải" at bounding box center [167, 101] width 80 height 12
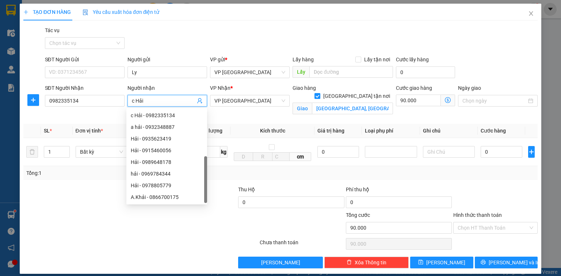
click at [126, 105] on div "Người nhận c Hải" at bounding box center [167, 101] width 82 height 34
drag, startPoint x: 148, startPoint y: 99, endPoint x: 120, endPoint y: 99, distance: 28.1
click at [120, 99] on div "SĐT Người Nhận 0982335134 Người nhận c Hải VP Nhận * VP Đà Nẵng Giao hàng Giao …" at bounding box center [291, 101] width 496 height 34
click at [152, 134] on div "Hải - 0935623419" at bounding box center [166, 139] width 81 height 12
type input "0935623419"
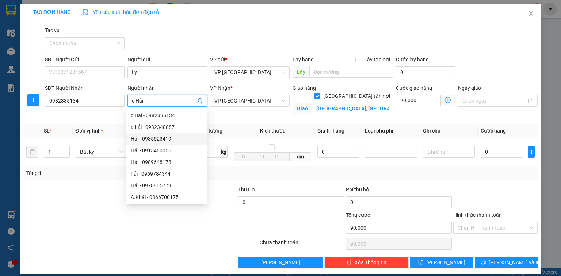
type input "Hải"
checkbox input "false"
type input "0"
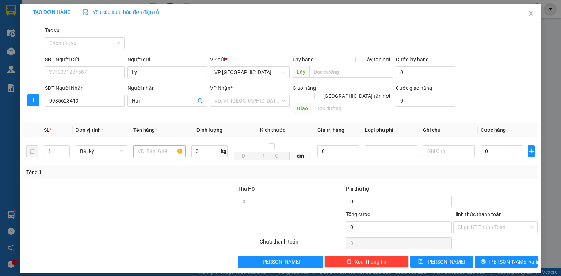
click at [162, 108] on div "Người nhận Hải" at bounding box center [167, 97] width 80 height 26
click at [161, 99] on input "Hải" at bounding box center [164, 101] width 64 height 8
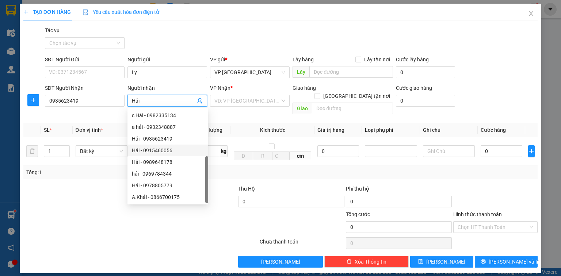
click at [162, 146] on div "Hải - 0915460056" at bounding box center [168, 150] width 72 height 8
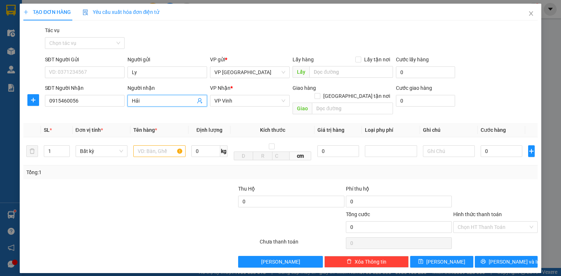
click at [162, 105] on span "Hải" at bounding box center [167, 101] width 80 height 12
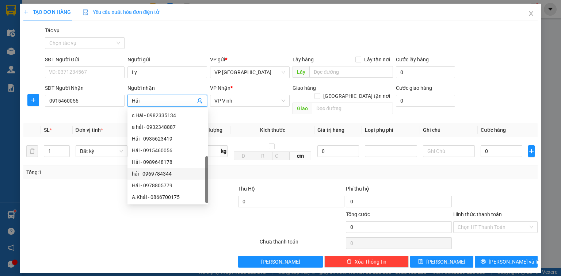
click at [162, 168] on div "hải - 0969784344" at bounding box center [167, 174] width 81 height 12
type input "0969784344"
type input "hải"
type input "huế cx 28"
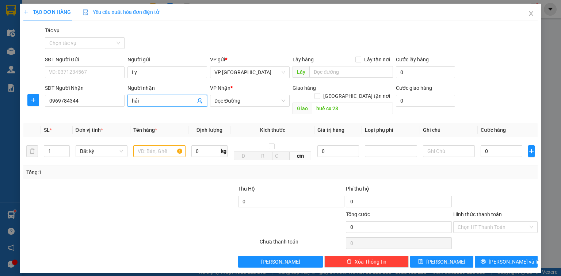
click at [172, 103] on input "hải" at bounding box center [164, 101] width 64 height 8
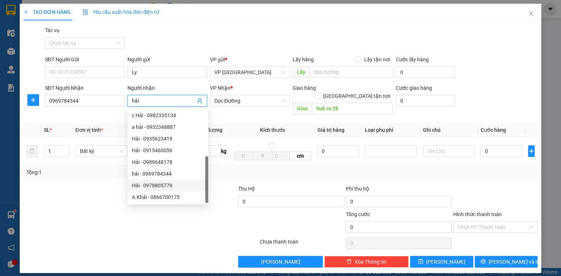
click at [171, 188] on div "Hải - 0978805779" at bounding box center [168, 185] width 72 height 8
type input "0978805779"
type input "Hải"
type input "Cầu Bùng,Diễn kĩ ,Diễn Châu"
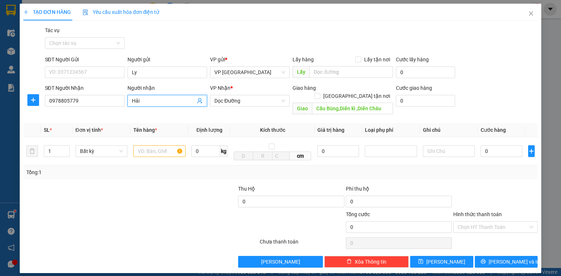
click at [173, 101] on input "Hải" at bounding box center [164, 101] width 64 height 8
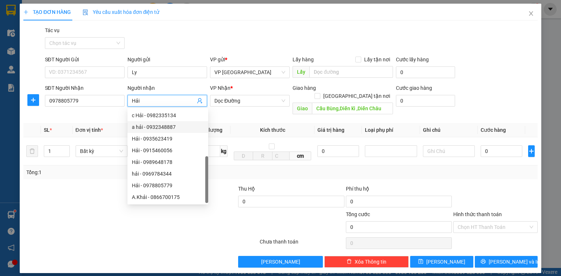
drag, startPoint x: 203, startPoint y: 156, endPoint x: 205, endPoint y: 134, distance: 22.3
click at [205, 134] on div "Hải - 0943880939 Anh Hải - 0359780205 c Hải - 0982335134 a hải - 0932348887 Hải…" at bounding box center [167, 156] width 81 height 93
click at [206, 137] on div at bounding box center [206, 156] width 3 height 93
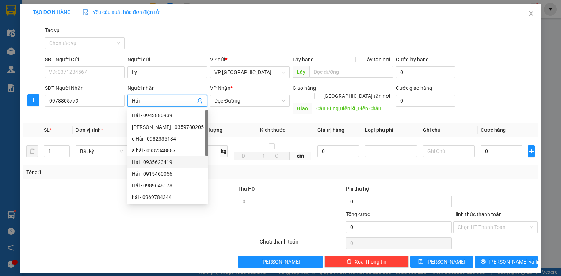
drag, startPoint x: 206, startPoint y: 160, endPoint x: 209, endPoint y: 95, distance: 64.4
click at [209, 95] on body "Kết quả tìm kiếm ( 3 ) Bộ lọc Mã ĐH Trạng thái Món hàng Thu hộ Tổng cước Chưa c…" at bounding box center [280, 138] width 561 height 276
click at [187, 118] on div "Hải - 0943880939" at bounding box center [168, 115] width 72 height 8
type input "0943880939"
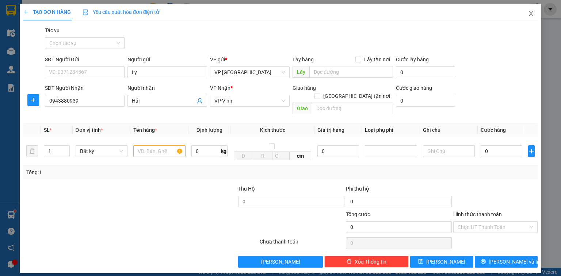
click at [536, 13] on span "Close" at bounding box center [531, 14] width 20 height 20
click at [531, 13] on div "1" at bounding box center [533, 9] width 13 height 13
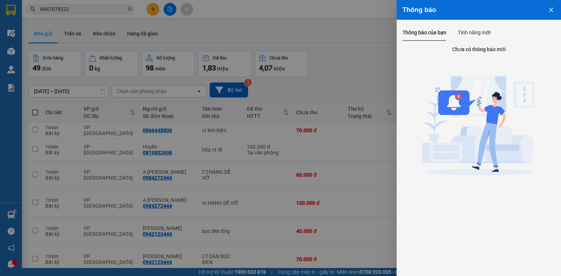
click at [546, 8] on button "Close" at bounding box center [551, 9] width 20 height 19
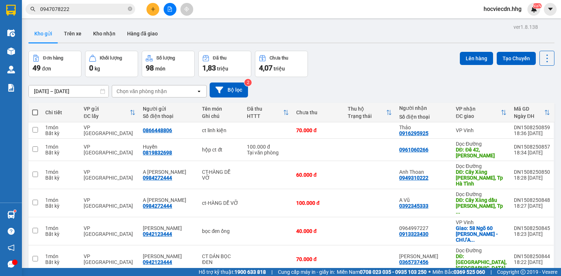
click at [375, 41] on div "Kho gửi Trên xe Kho nhận Hàng đã giao" at bounding box center [291, 34] width 526 height 19
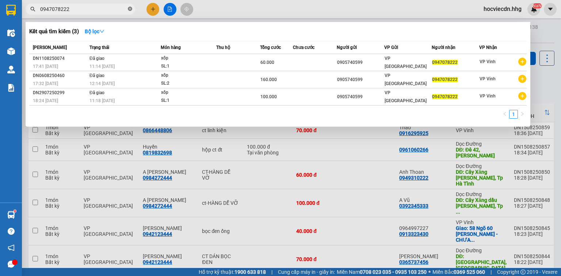
click at [130, 10] on icon "close-circle" at bounding box center [130, 9] width 4 height 4
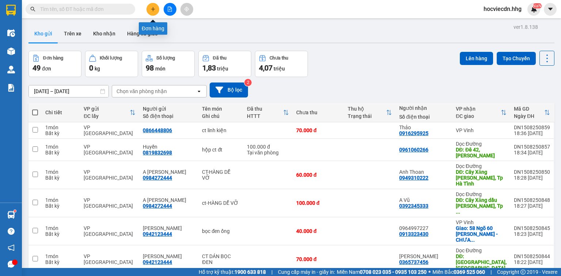
click at [150, 10] on button at bounding box center [152, 9] width 13 height 13
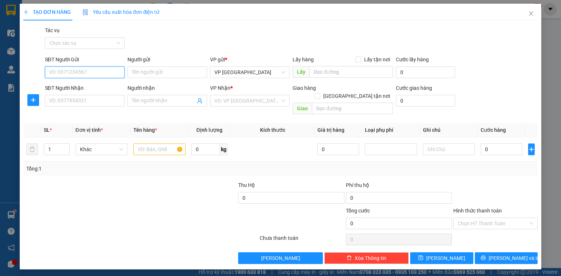
click at [108, 74] on input "SĐT Người Gửi" at bounding box center [85, 72] width 80 height 12
type input "1"
type input "0"
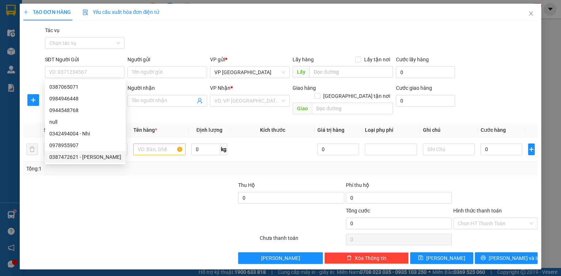
click at [121, 232] on div at bounding box center [141, 239] width 236 height 15
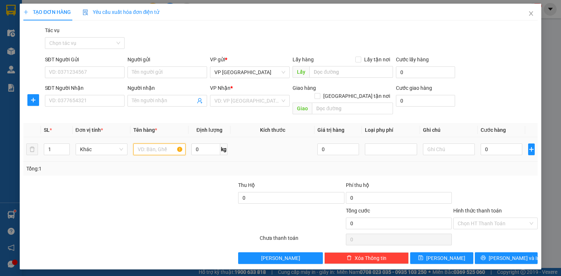
click at [169, 143] on input "text" at bounding box center [159, 149] width 52 height 12
type input "xốp"
click at [112, 100] on input "SĐT Người Nhận" at bounding box center [85, 101] width 80 height 12
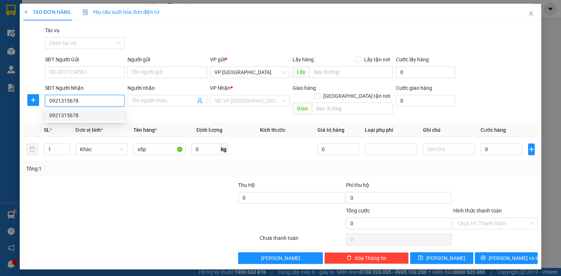
click at [96, 115] on div "0921315678" at bounding box center [84, 115] width 71 height 8
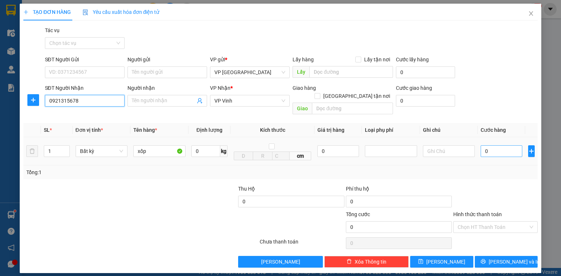
type input "0921315678"
click at [507, 145] on input "0" at bounding box center [501, 151] width 42 height 12
type input "1"
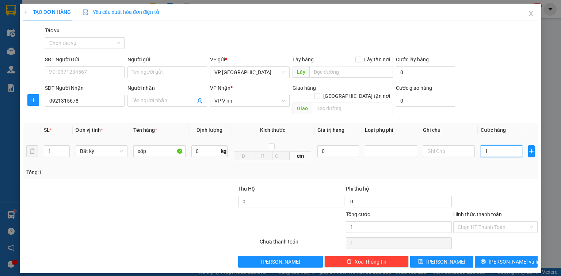
type input "10"
type input "100"
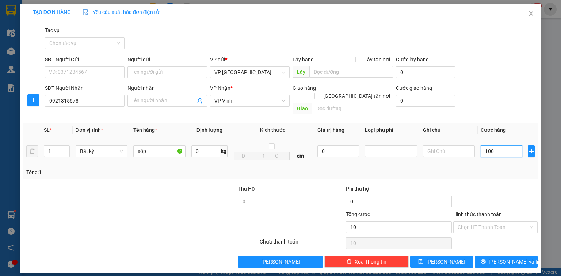
type input "100"
type input "1.000"
type input "10.000"
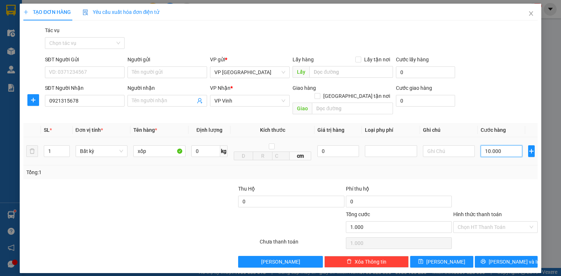
type input "10.000"
type input "100.000"
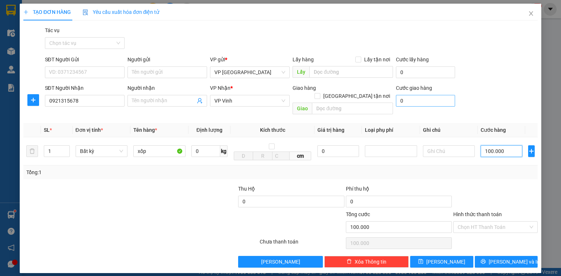
type input "100.000"
click at [420, 101] on input "0" at bounding box center [425, 101] width 59 height 12
type input "3"
type input "100.003"
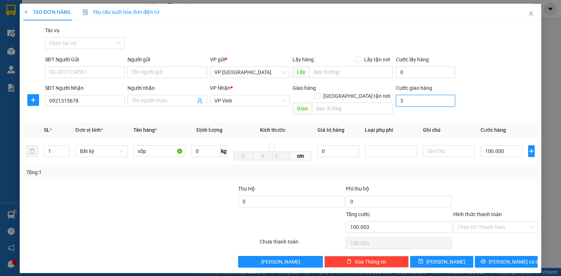
type input "30"
type input "100.030"
type input "300"
type input "100.300"
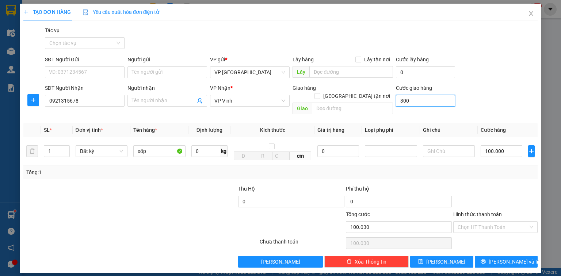
type input "100.300"
type input "3.000"
type input "103.000"
type input "30.000"
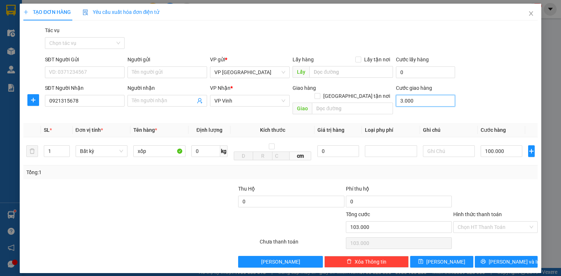
type input "130.000"
type input "30.000"
click at [485, 259] on span "printer" at bounding box center [482, 262] width 5 height 6
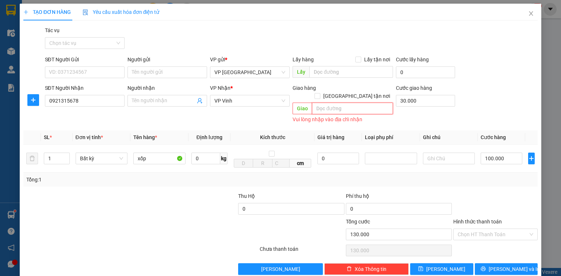
click at [339, 103] on input "text" at bounding box center [352, 109] width 81 height 12
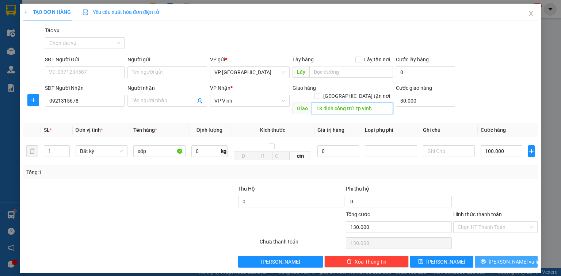
type input "18 đinh công trứ tp vinh"
click at [490, 256] on button "[PERSON_NAME] và In" at bounding box center [506, 262] width 63 height 12
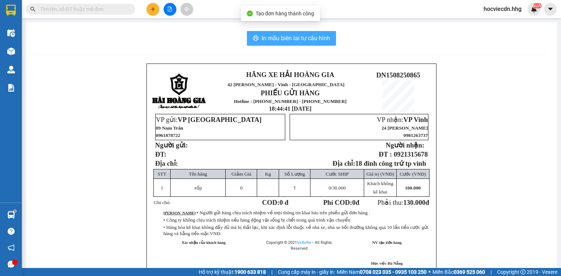
click at [304, 38] on span "In mẫu biên lai tự cấu hình" at bounding box center [295, 38] width 69 height 9
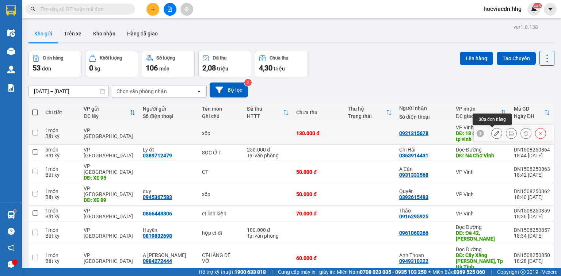
click at [494, 133] on icon at bounding box center [496, 133] width 5 height 5
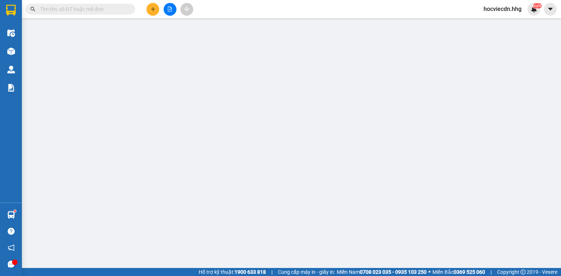
type input "0921315678"
type input "18 đinh công trứ tp vinh"
type input "30.000"
type input "130.000"
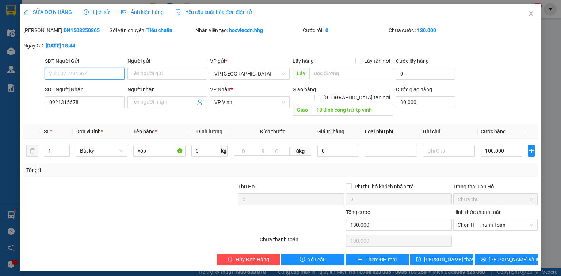
click at [103, 72] on input "SĐT Người Gửi" at bounding box center [85, 74] width 80 height 12
type input "0327732901"
click at [166, 70] on input "Người gửi" at bounding box center [167, 74] width 80 height 12
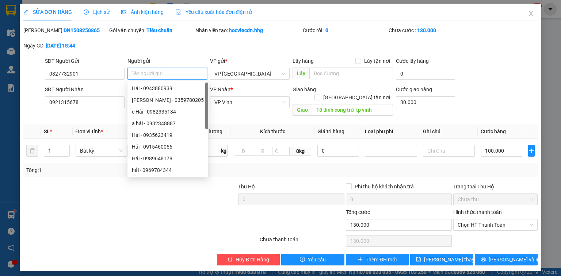
type input "d"
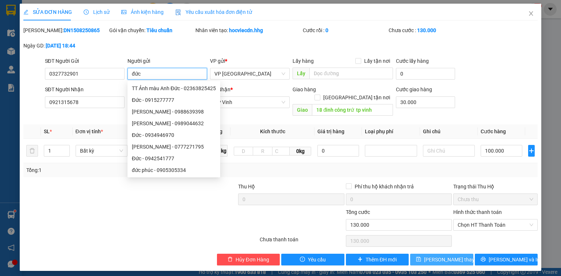
type input "đức"
click at [437, 256] on span "Lưu thay đổi" at bounding box center [453, 260] width 58 height 8
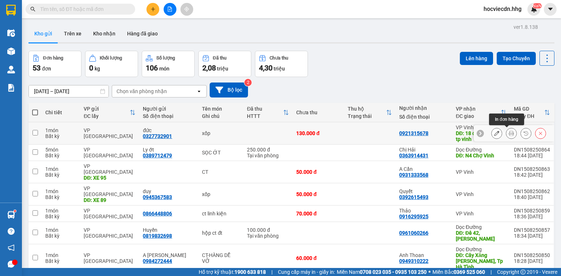
click at [508, 135] on icon at bounding box center [510, 133] width 5 height 5
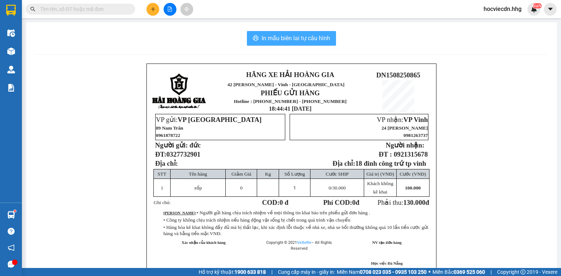
click at [307, 39] on span "In mẫu biên lai tự cấu hình" at bounding box center [295, 38] width 69 height 9
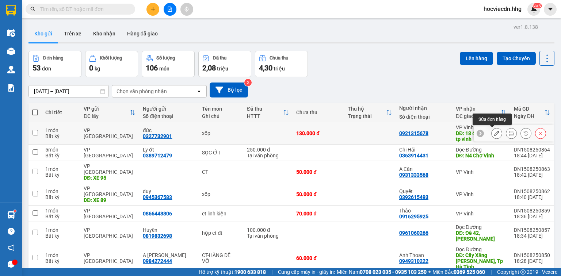
click at [494, 133] on icon at bounding box center [496, 133] width 5 height 5
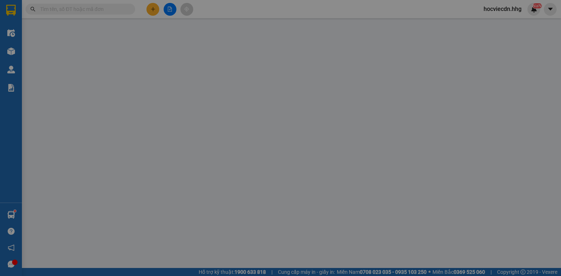
type input "0327732901"
type input "đức"
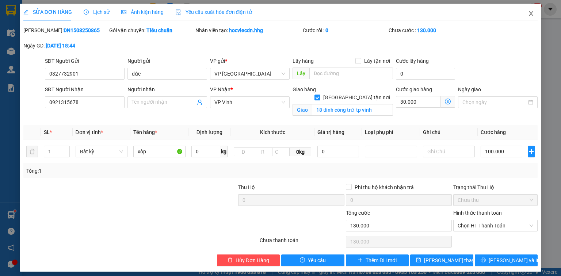
click at [529, 13] on icon "close" at bounding box center [531, 13] width 4 height 4
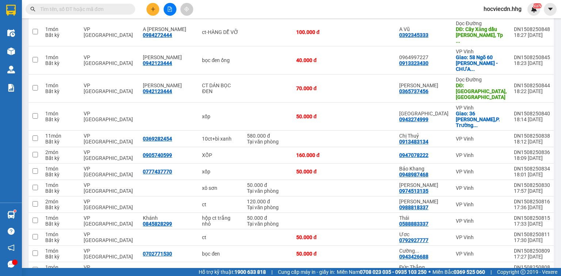
scroll to position [137, 0]
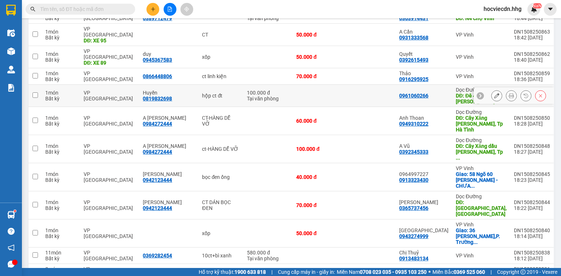
click at [372, 85] on td at bounding box center [369, 96] width 51 height 22
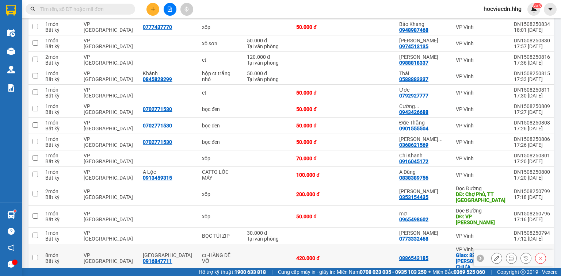
scroll to position [400, 0]
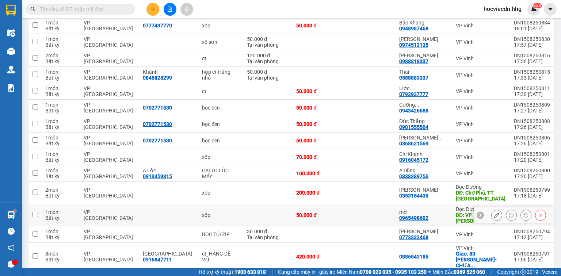
click at [386, 204] on td at bounding box center [369, 215] width 51 height 22
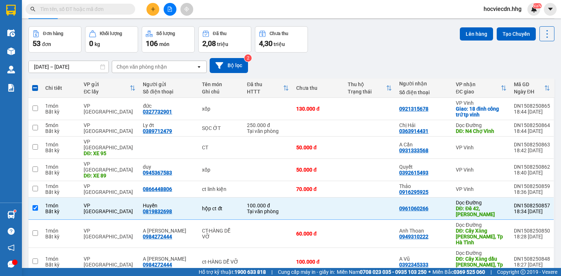
scroll to position [58, 0]
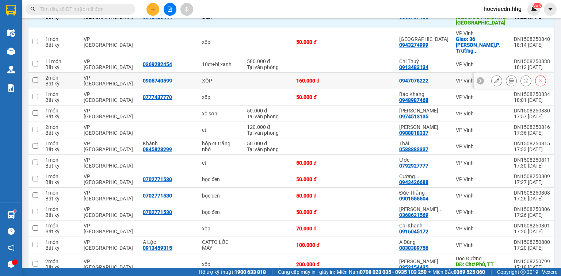
scroll to position [380, 0]
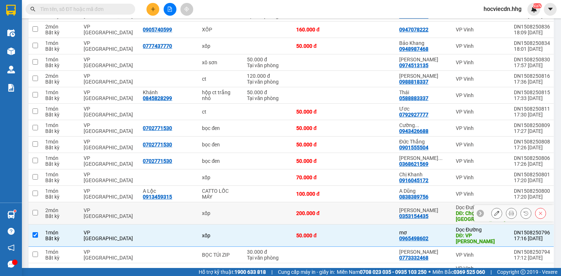
click at [387, 202] on td at bounding box center [369, 213] width 51 height 22
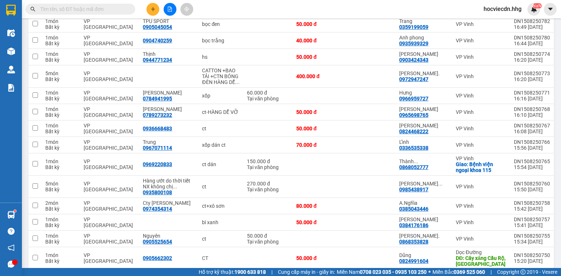
scroll to position [759, 0]
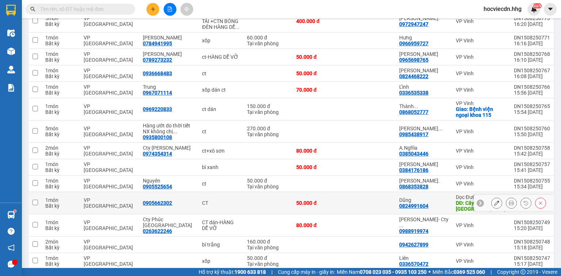
click at [380, 192] on td at bounding box center [369, 203] width 51 height 22
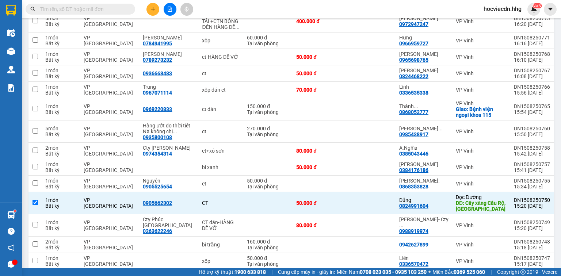
scroll to position [838, 0]
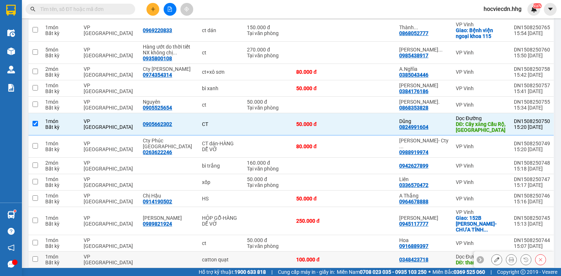
click at [393, 252] on td at bounding box center [369, 260] width 51 height 16
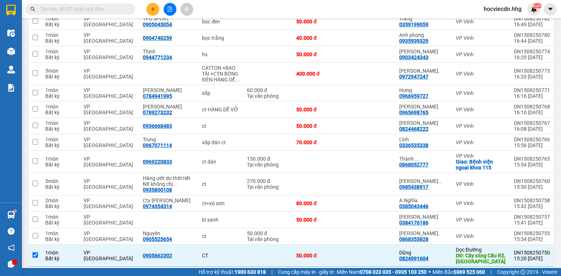
scroll to position [809, 0]
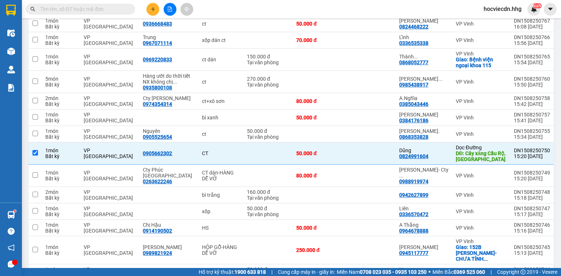
drag, startPoint x: 389, startPoint y: 104, endPoint x: 413, endPoint y: 177, distance: 77.3
click at [389, 142] on td at bounding box center [369, 153] width 51 height 22
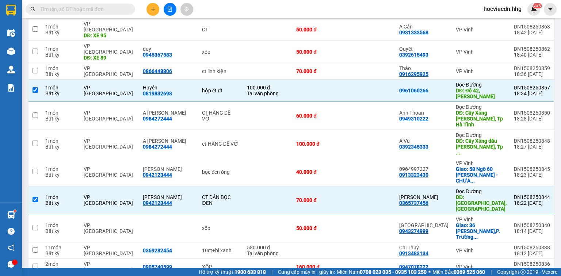
scroll to position [137, 0]
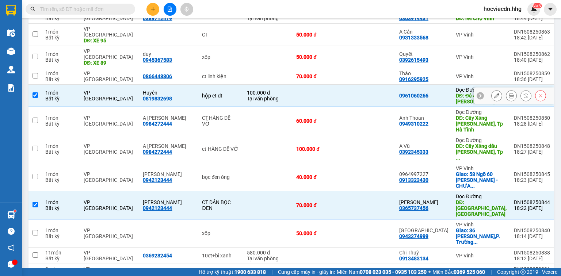
click at [387, 85] on td at bounding box center [369, 96] width 51 height 22
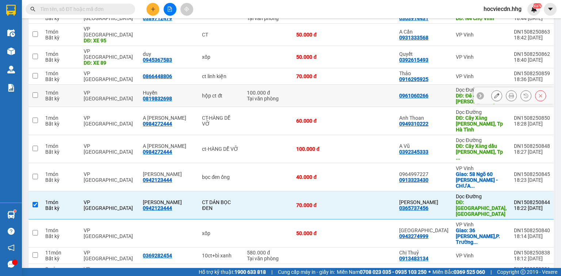
drag, startPoint x: 372, startPoint y: 78, endPoint x: 416, endPoint y: 129, distance: 66.8
click at [373, 85] on td at bounding box center [369, 96] width 51 height 22
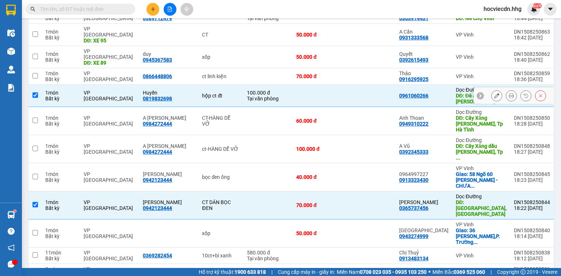
click at [380, 85] on td at bounding box center [369, 96] width 51 height 22
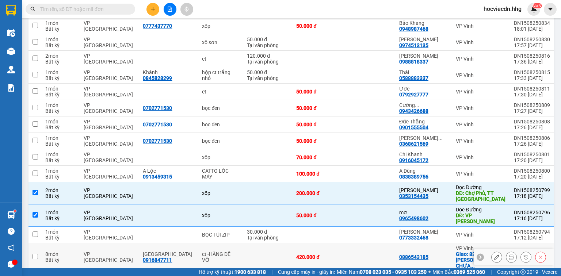
scroll to position [400, 0]
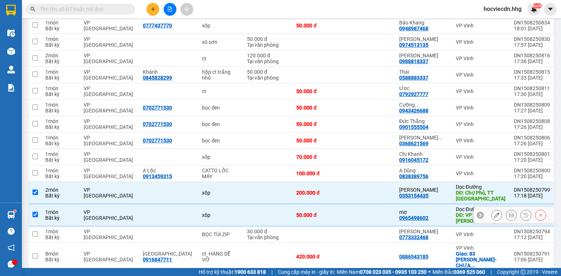
click at [394, 204] on td at bounding box center [369, 215] width 51 height 22
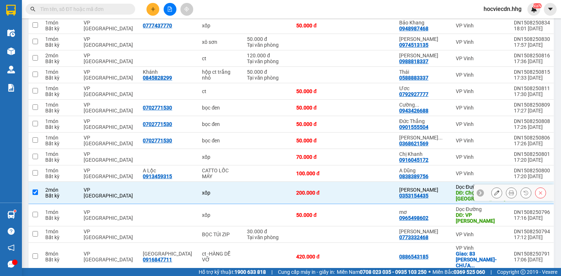
drag, startPoint x: 387, startPoint y: 151, endPoint x: 447, endPoint y: 197, distance: 75.5
click at [387, 182] on td at bounding box center [369, 193] width 51 height 22
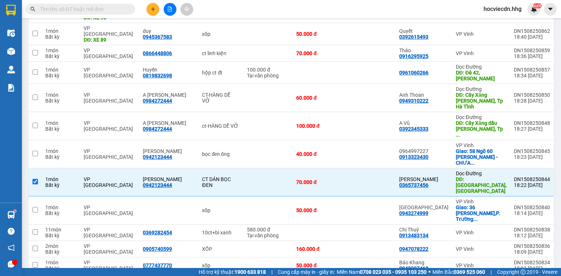
scroll to position [137, 0]
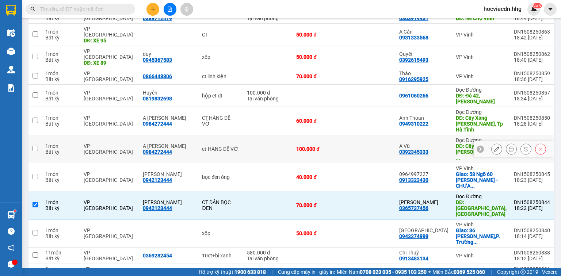
click at [388, 135] on td at bounding box center [369, 149] width 51 height 28
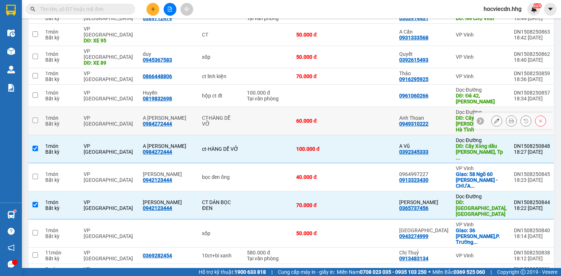
click at [383, 107] on td at bounding box center [369, 121] width 51 height 28
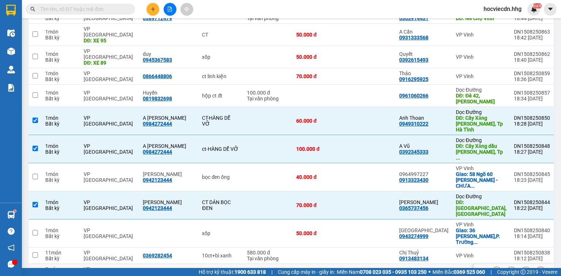
scroll to position [20, 0]
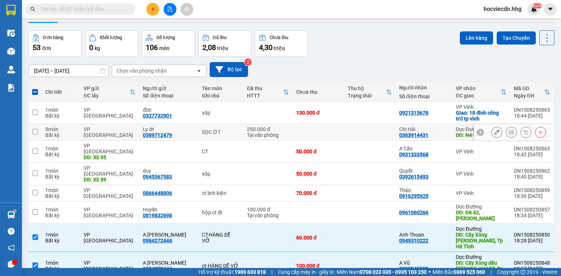
click at [372, 127] on td at bounding box center [369, 132] width 51 height 16
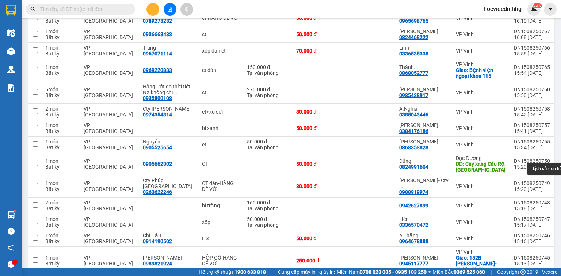
scroll to position [838, 0]
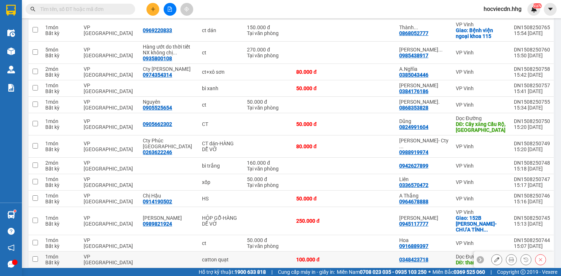
click at [380, 252] on td at bounding box center [369, 260] width 51 height 16
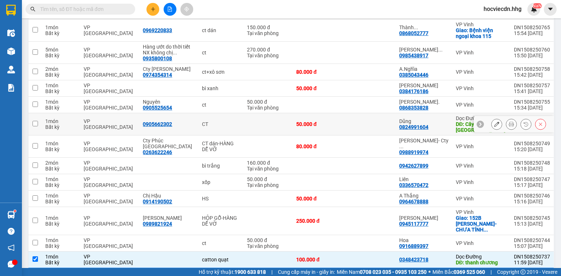
click at [384, 113] on td at bounding box center [369, 124] width 51 height 22
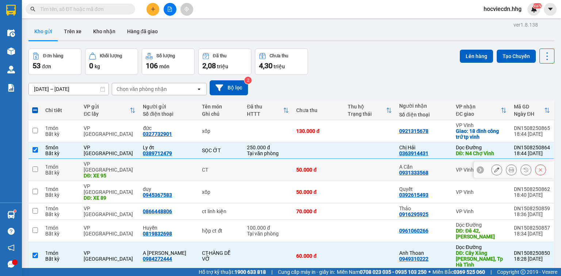
scroll to position [0, 0]
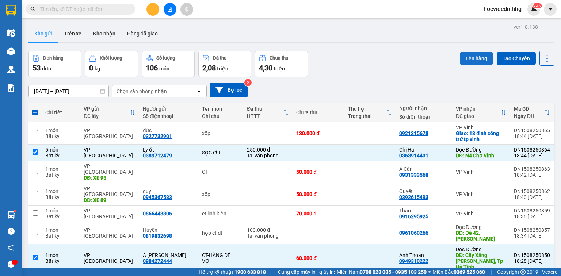
click at [467, 58] on button "Lên hàng" at bounding box center [476, 58] width 33 height 13
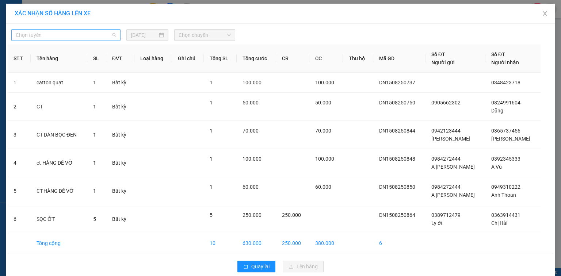
click at [91, 37] on span "Chọn tuyến" at bounding box center [66, 35] width 100 height 11
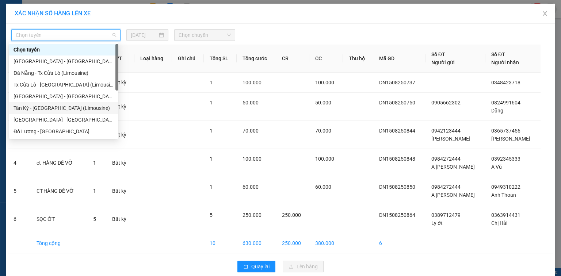
scroll to position [58, 0]
click at [64, 108] on div "BX Quảng Ngãi - [GEOGRAPHIC_DATA] ([GEOGRAPHIC_DATA])" at bounding box center [64, 108] width 100 height 8
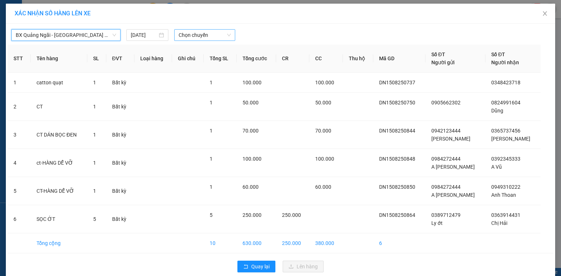
click at [217, 34] on span "Chọn chuyến" at bounding box center [205, 35] width 53 height 11
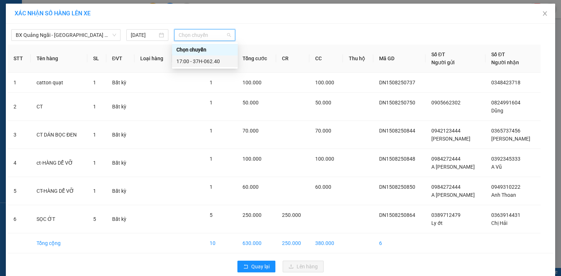
click at [216, 61] on div "17:00 - 37H-062.40" at bounding box center [204, 61] width 57 height 8
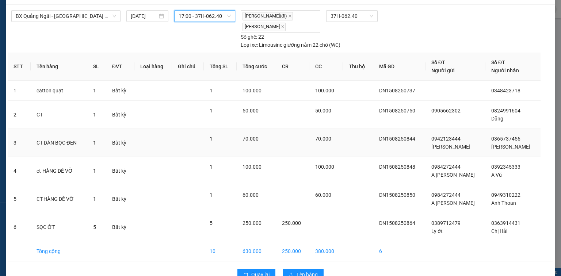
scroll to position [37, 0]
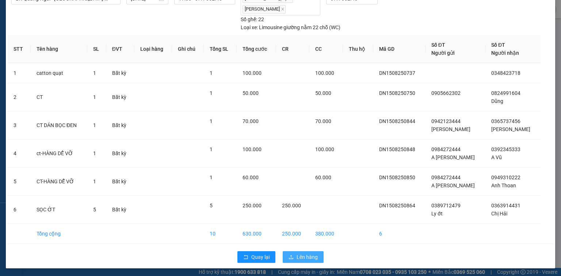
click at [304, 258] on span "Lên hàng" at bounding box center [306, 257] width 21 height 8
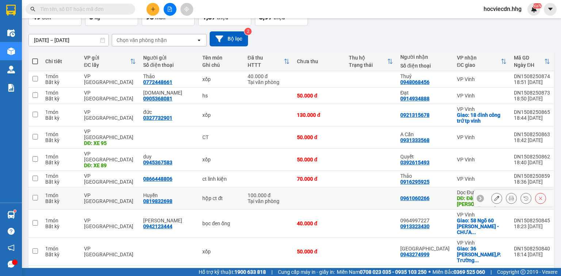
scroll to position [48, 0]
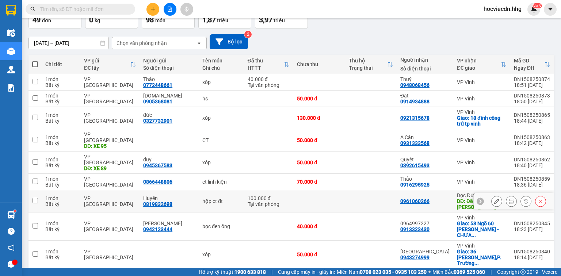
click at [381, 190] on td at bounding box center [370, 201] width 51 height 22
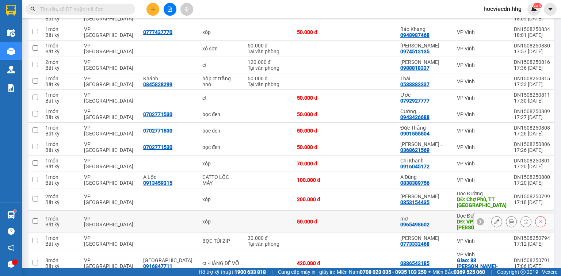
scroll to position [340, 0]
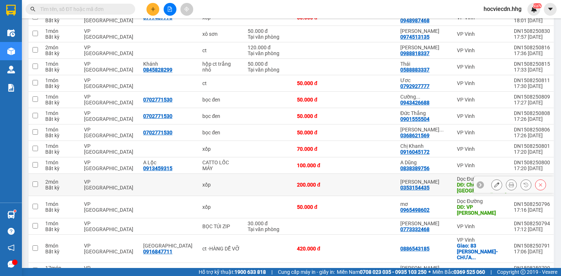
click at [389, 174] on td at bounding box center [370, 185] width 51 height 22
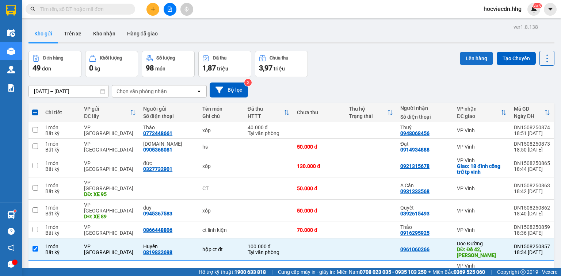
click at [475, 58] on button "Lên hàng" at bounding box center [476, 58] width 33 height 13
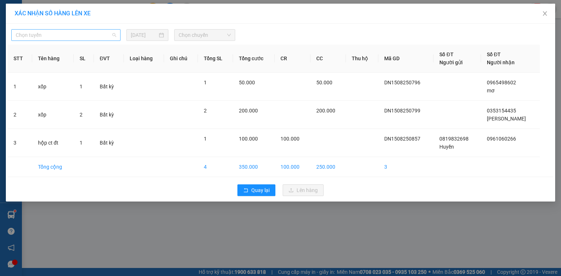
click at [94, 33] on span "Chọn tuyến" at bounding box center [66, 35] width 100 height 11
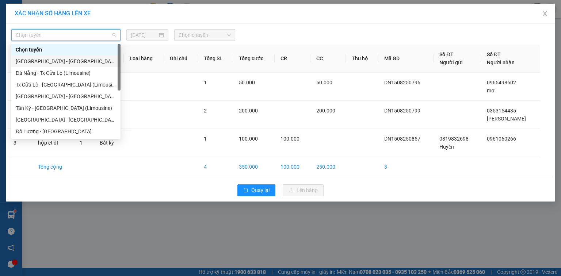
click at [51, 63] on div "[GEOGRAPHIC_DATA] - [GEOGRAPHIC_DATA]" at bounding box center [66, 61] width 100 height 8
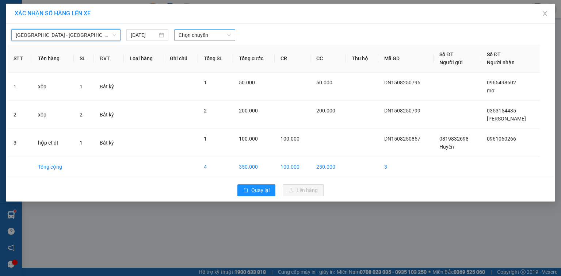
click at [216, 34] on span "Chọn chuyến" at bounding box center [205, 35] width 53 height 11
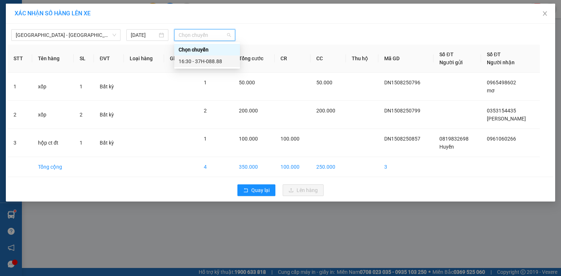
click at [221, 62] on div "16:30 - 37H-088.88" at bounding box center [207, 61] width 57 height 8
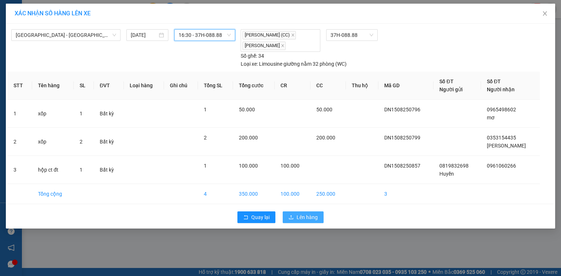
click at [311, 219] on span "Lên hàng" at bounding box center [306, 217] width 21 height 8
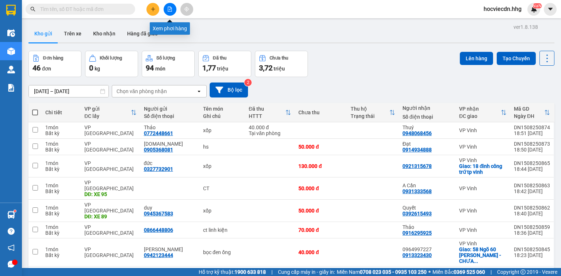
click at [166, 8] on button at bounding box center [170, 9] width 13 height 13
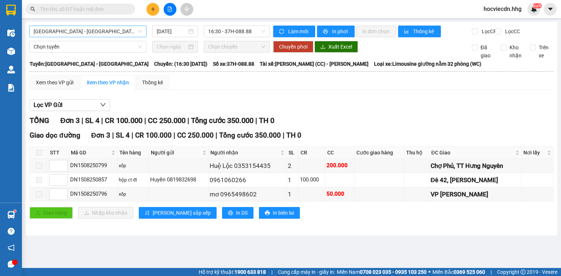
click at [108, 31] on span "[GEOGRAPHIC_DATA] - [GEOGRAPHIC_DATA]" at bounding box center [88, 31] width 108 height 11
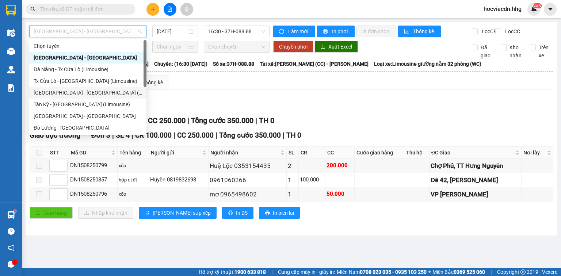
scroll to position [58, 0]
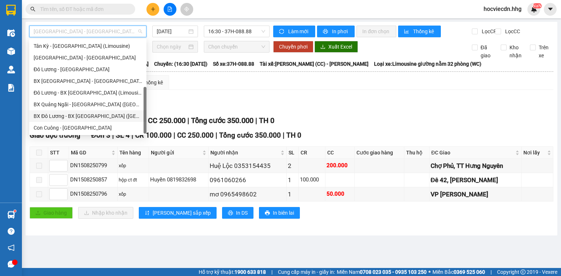
click at [73, 116] on div "BX Đô Lương - BX [GEOGRAPHIC_DATA] ([GEOGRAPHIC_DATA])" at bounding box center [88, 116] width 108 height 8
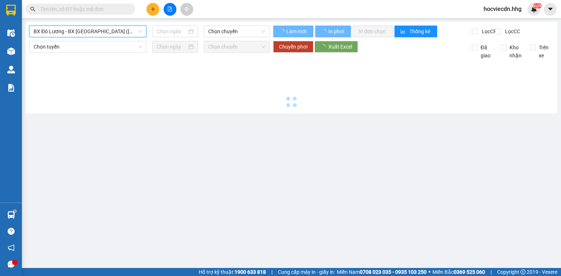
type input "[DATE]"
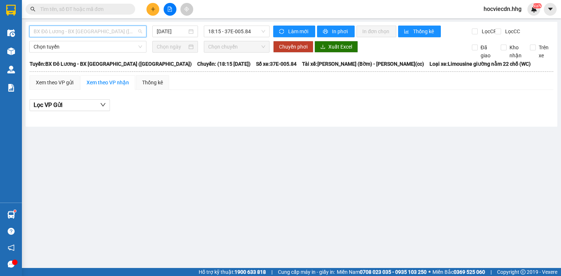
click at [137, 33] on span "BX Đô Lương - BX [GEOGRAPHIC_DATA] ([GEOGRAPHIC_DATA])" at bounding box center [88, 31] width 108 height 11
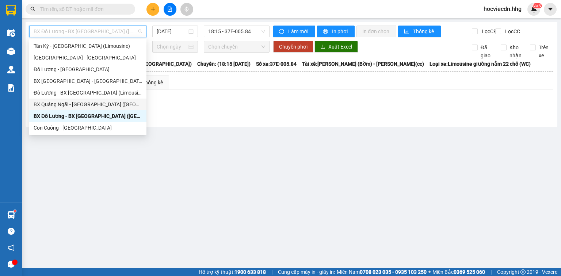
click at [62, 106] on div "BX Quảng Ngãi - [GEOGRAPHIC_DATA] ([GEOGRAPHIC_DATA])" at bounding box center [88, 104] width 108 height 8
type input "[DATE]"
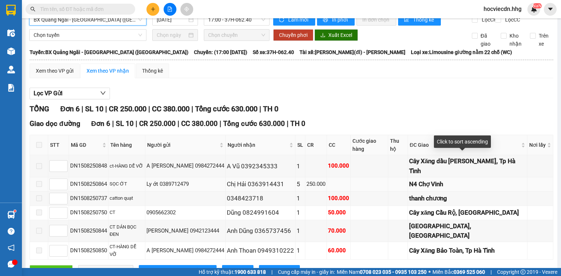
scroll to position [18, 0]
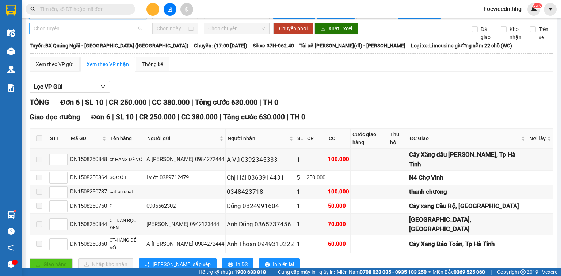
click at [120, 34] on span "Chọn tuyến" at bounding box center [88, 28] width 108 height 11
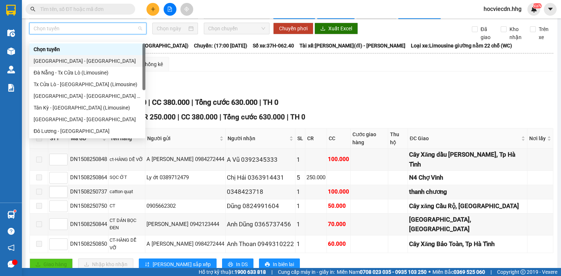
click at [78, 61] on div "[GEOGRAPHIC_DATA] - [GEOGRAPHIC_DATA]" at bounding box center [87, 61] width 107 height 8
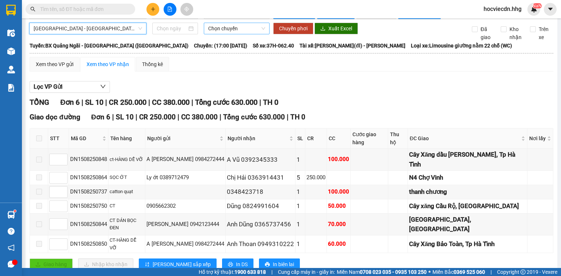
click at [243, 34] on span "Chọn chuyến" at bounding box center [236, 28] width 57 height 11
click at [105, 34] on span "[GEOGRAPHIC_DATA] - [GEOGRAPHIC_DATA]" at bounding box center [88, 28] width 108 height 11
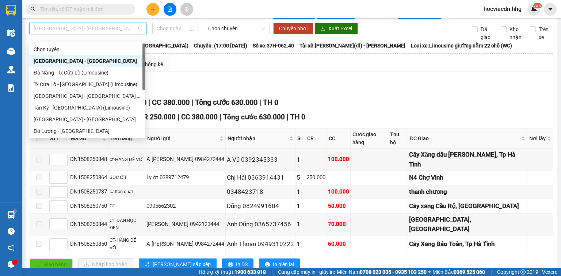
click at [350, 93] on div "Lọc VP Gửi" at bounding box center [291, 87] width 523 height 12
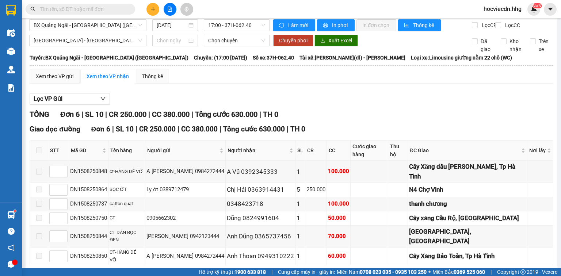
scroll to position [0, 0]
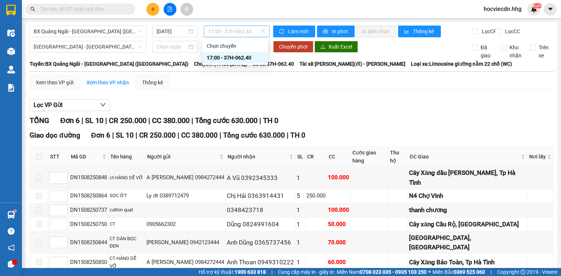
click at [254, 30] on span "17:00 - 37H-062.40" at bounding box center [236, 31] width 57 height 11
click at [134, 31] on span "BX Quảng Ngãi - [GEOGRAPHIC_DATA] ([GEOGRAPHIC_DATA])" at bounding box center [88, 31] width 108 height 11
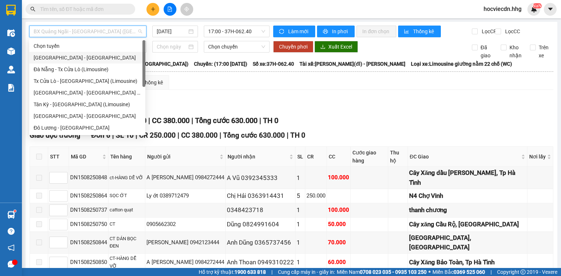
click at [57, 57] on div "[GEOGRAPHIC_DATA] - [GEOGRAPHIC_DATA]" at bounding box center [87, 58] width 107 height 8
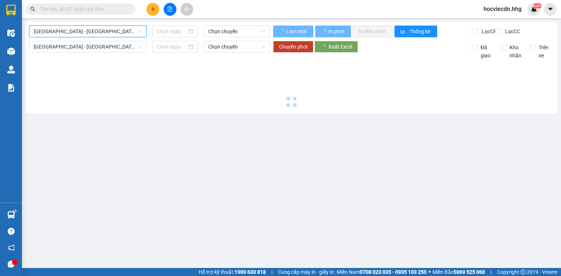
type input "[DATE]"
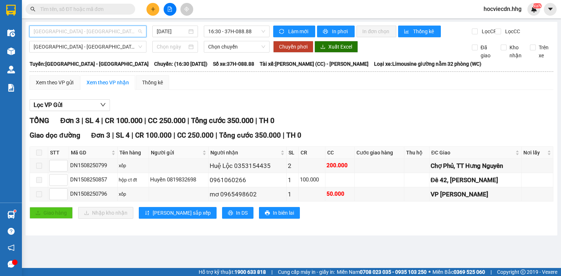
click at [122, 33] on span "[GEOGRAPHIC_DATA] - [GEOGRAPHIC_DATA]" at bounding box center [88, 31] width 108 height 11
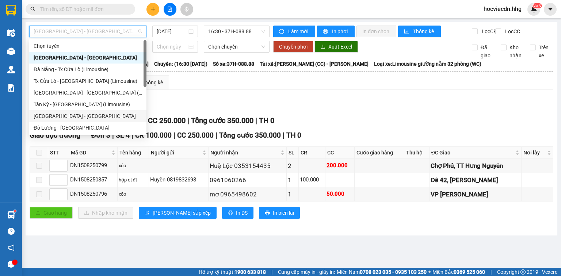
scroll to position [58, 0]
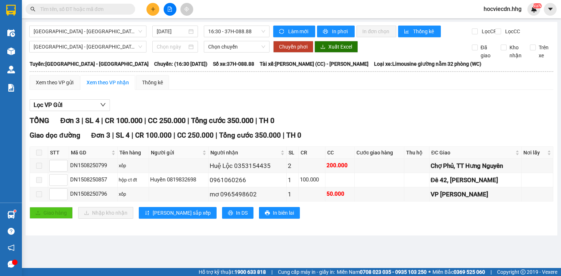
click at [339, 126] on div "TỔNG Đơn 3 | SL 4 | CR 100.000 | CC 250.000 | Tổng cước 350.000 | TH 0" at bounding box center [291, 120] width 523 height 11
click at [111, 32] on span "[GEOGRAPHIC_DATA] - [GEOGRAPHIC_DATA]" at bounding box center [88, 31] width 108 height 11
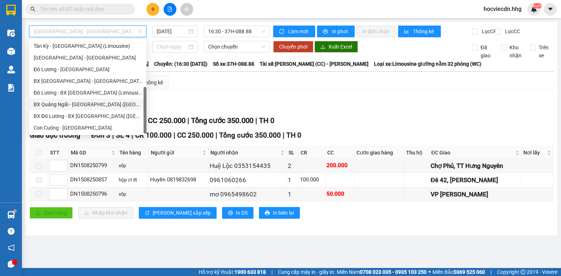
click at [77, 105] on div "BX Quảng Ngãi - [GEOGRAPHIC_DATA] ([GEOGRAPHIC_DATA])" at bounding box center [88, 104] width 108 height 8
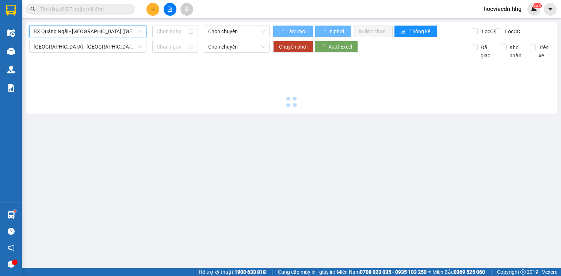
type input "[DATE]"
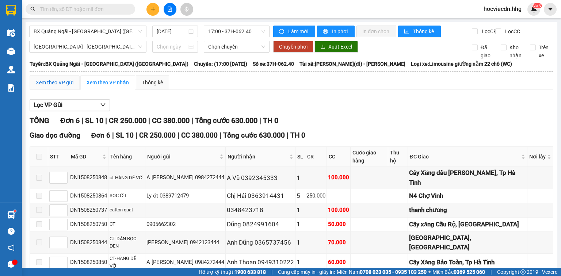
click at [69, 87] on div "Xem theo VP gửi" at bounding box center [55, 82] width 38 height 8
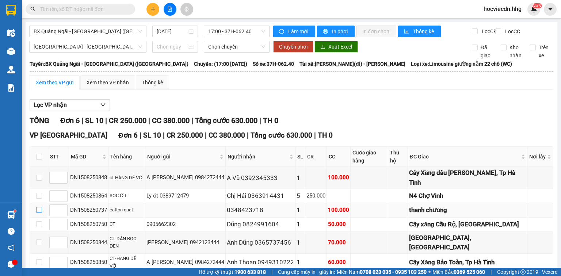
click at [39, 207] on input "checkbox" at bounding box center [39, 210] width 6 height 6
checkbox input "true"
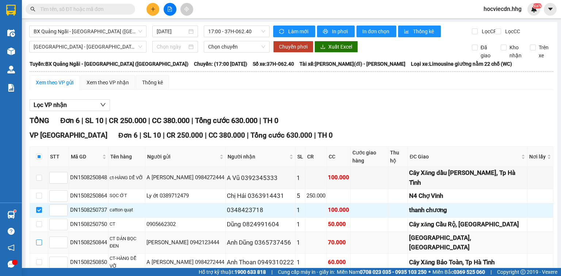
click at [37, 239] on input "checkbox" at bounding box center [39, 242] width 6 height 6
checkbox input "true"
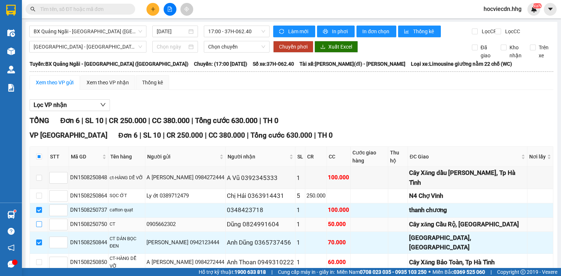
click at [37, 221] on input "checkbox" at bounding box center [39, 224] width 6 height 6
checkbox input "true"
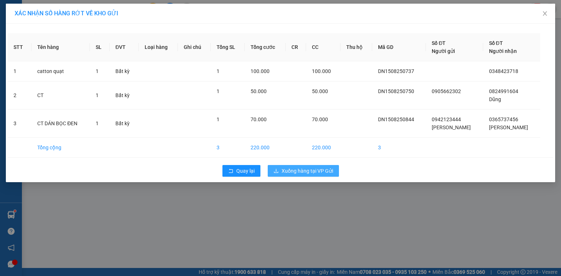
click at [295, 172] on span "Xuống hàng tại VP Gửi" at bounding box center [306, 171] width 51 height 8
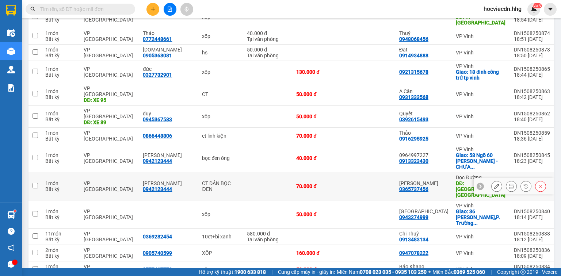
scroll to position [117, 0]
click at [374, 172] on td at bounding box center [369, 186] width 51 height 28
checkbox input "true"
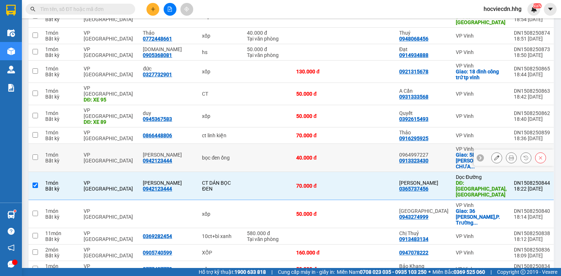
scroll to position [29, 0]
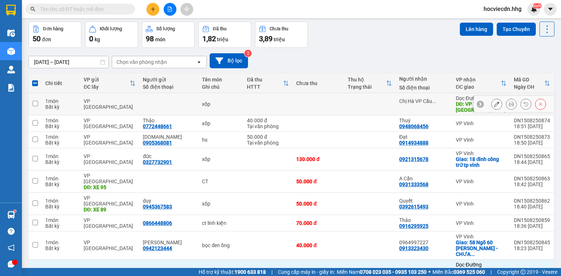
click at [367, 103] on td at bounding box center [369, 104] width 51 height 22
checkbox input "true"
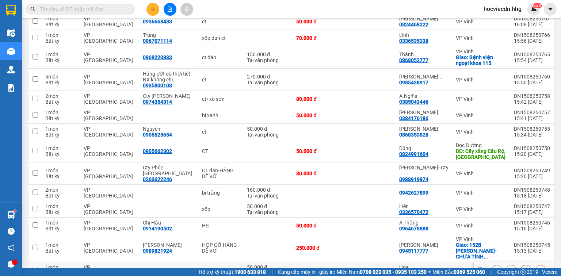
scroll to position [730, 0]
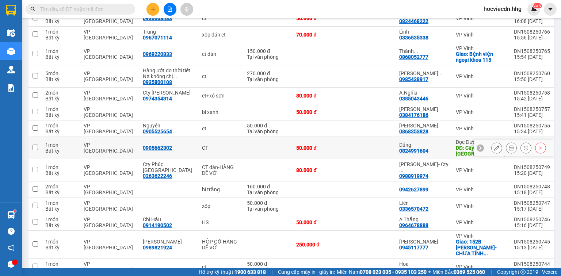
click at [390, 137] on td at bounding box center [369, 148] width 51 height 22
checkbox input "true"
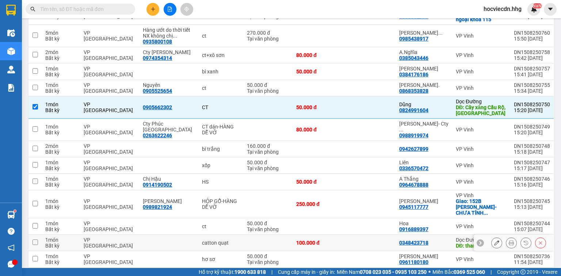
scroll to position [771, 0]
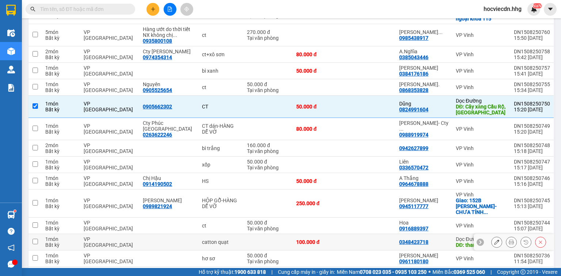
click at [384, 234] on td at bounding box center [369, 242] width 51 height 16
checkbox input "true"
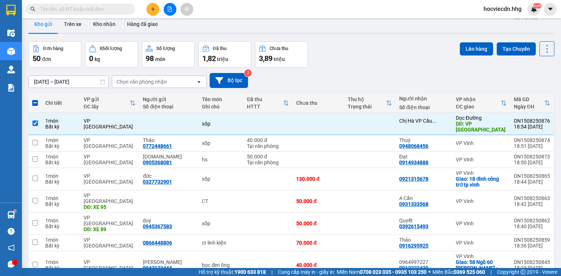
scroll to position [0, 0]
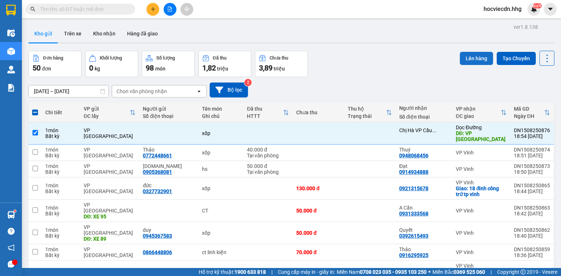
click at [468, 57] on button "Lên hàng" at bounding box center [476, 58] width 33 height 13
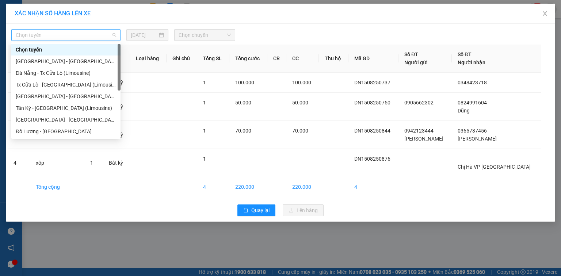
click at [89, 39] on span "Chọn tuyến" at bounding box center [66, 35] width 100 height 11
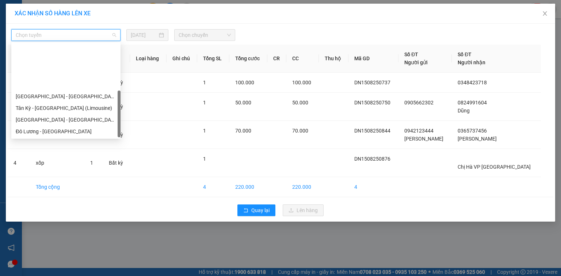
scroll to position [58, 0]
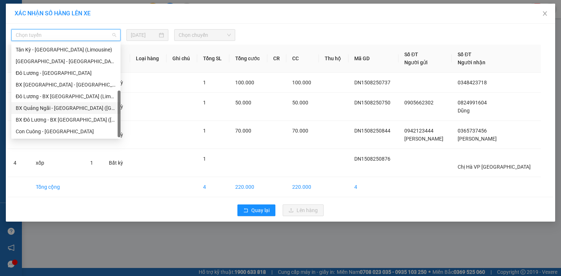
click at [43, 108] on div "BX Quảng Ngãi - [GEOGRAPHIC_DATA] ([GEOGRAPHIC_DATA])" at bounding box center [66, 108] width 100 height 8
click at [111, 32] on span "BX Quảng Ngãi - [GEOGRAPHIC_DATA] ([GEOGRAPHIC_DATA])" at bounding box center [66, 35] width 100 height 11
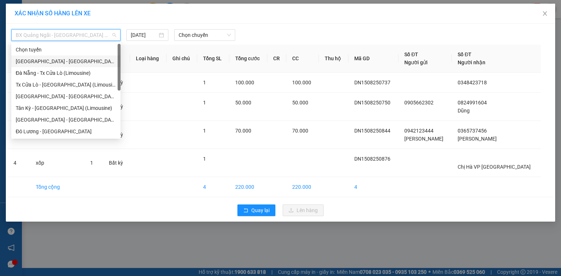
click at [50, 61] on div "[GEOGRAPHIC_DATA] - [GEOGRAPHIC_DATA]" at bounding box center [66, 61] width 100 height 8
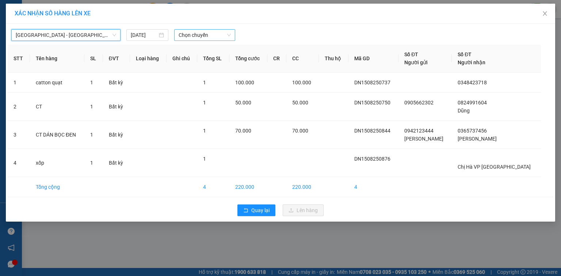
click at [215, 34] on span "Chọn chuyến" at bounding box center [205, 35] width 53 height 11
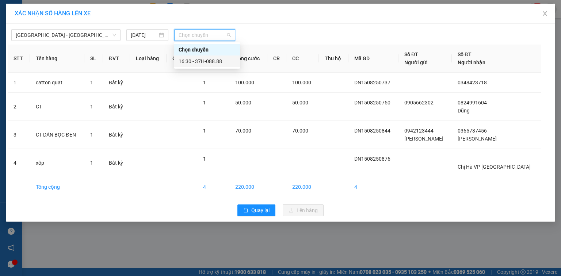
click at [222, 64] on div "16:30 - 37H-088.88" at bounding box center [207, 61] width 57 height 8
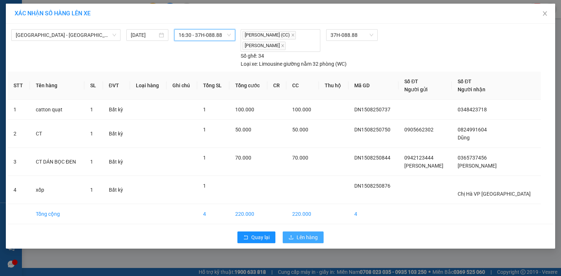
click at [309, 236] on span "Lên hàng" at bounding box center [306, 237] width 21 height 8
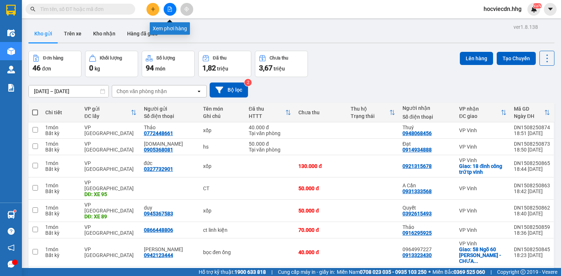
click at [170, 9] on icon "file-add" at bounding box center [169, 9] width 5 height 5
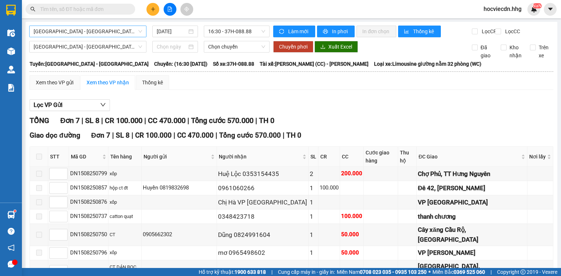
click at [122, 32] on span "[GEOGRAPHIC_DATA] - [GEOGRAPHIC_DATA]" at bounding box center [88, 31] width 108 height 11
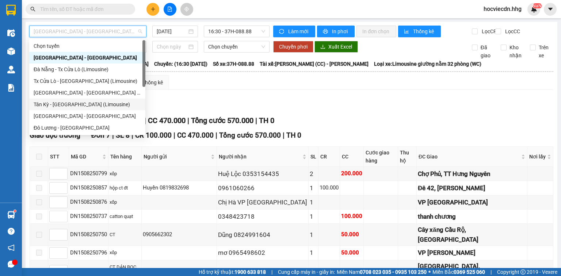
scroll to position [55, 0]
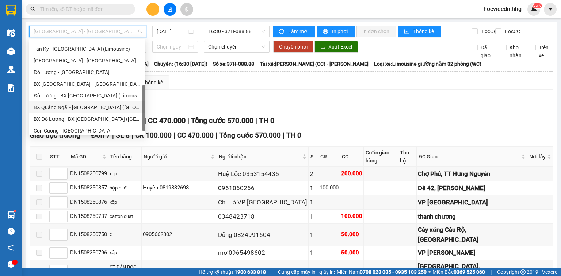
click at [80, 106] on div "BX Quảng Ngãi - [GEOGRAPHIC_DATA] ([GEOGRAPHIC_DATA])" at bounding box center [87, 107] width 107 height 8
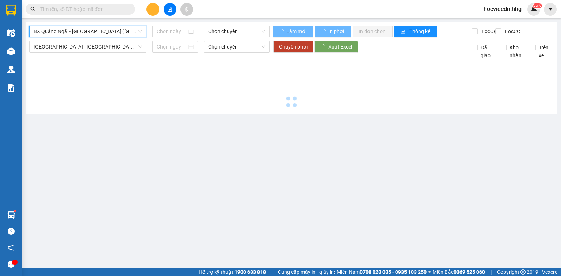
type input "[DATE]"
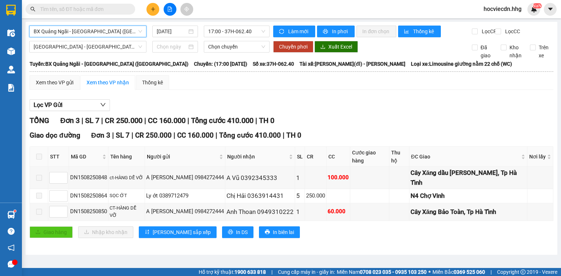
click at [138, 32] on span "BX Quảng Ngãi - [GEOGRAPHIC_DATA] ([GEOGRAPHIC_DATA])" at bounding box center [88, 31] width 108 height 11
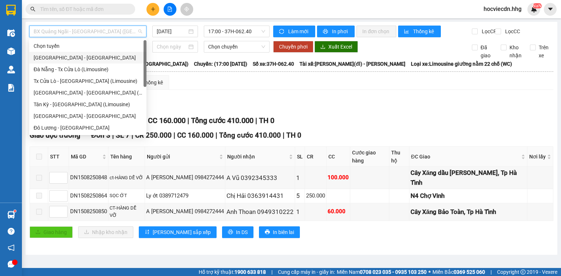
click at [64, 58] on div "[GEOGRAPHIC_DATA] - [GEOGRAPHIC_DATA]" at bounding box center [88, 58] width 108 height 8
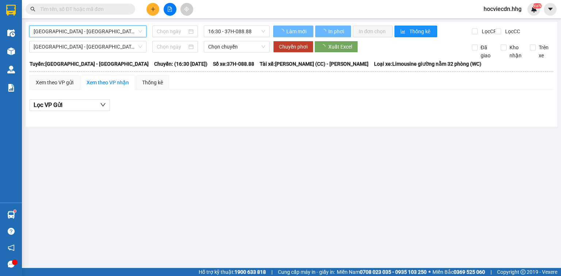
type input "[DATE]"
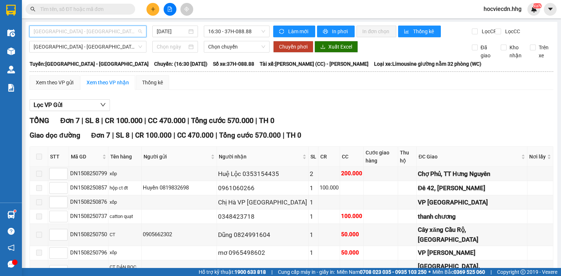
click at [125, 32] on span "[GEOGRAPHIC_DATA] - [GEOGRAPHIC_DATA]" at bounding box center [88, 31] width 108 height 11
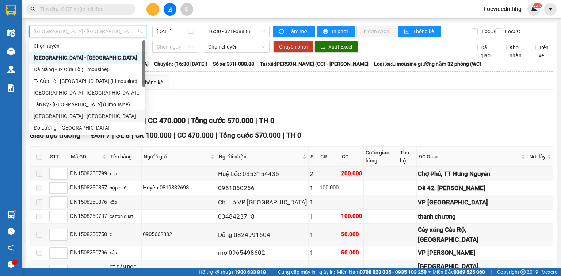
scroll to position [58, 0]
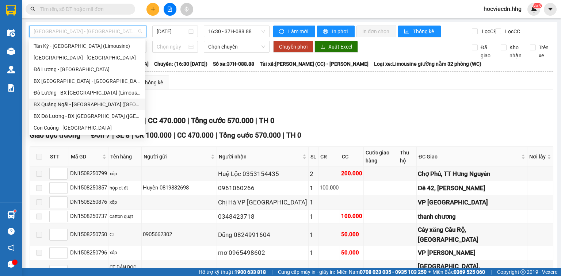
click at [51, 105] on div "BX Quảng Ngãi - [GEOGRAPHIC_DATA] ([GEOGRAPHIC_DATA])" at bounding box center [87, 104] width 107 height 8
type input "[DATE]"
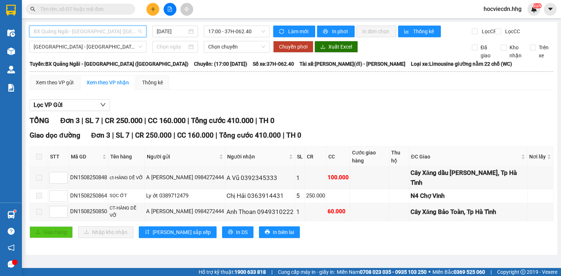
click at [135, 31] on span "BX Quảng Ngãi - [GEOGRAPHIC_DATA] ([GEOGRAPHIC_DATA])" at bounding box center [88, 31] width 108 height 11
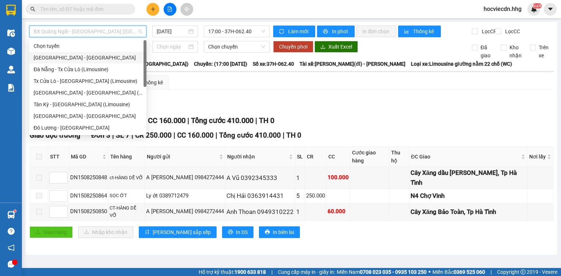
click at [62, 57] on div "[GEOGRAPHIC_DATA] - [GEOGRAPHIC_DATA]" at bounding box center [88, 58] width 108 height 8
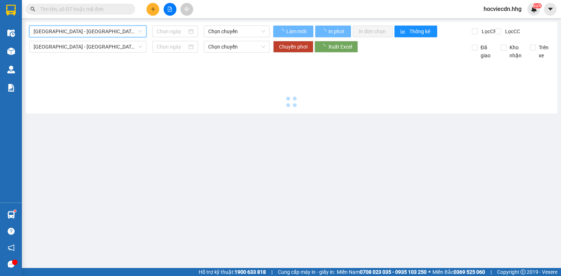
type input "[DATE]"
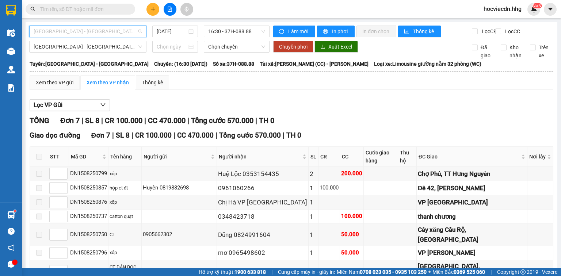
click at [118, 31] on span "[GEOGRAPHIC_DATA] - [GEOGRAPHIC_DATA]" at bounding box center [88, 31] width 108 height 11
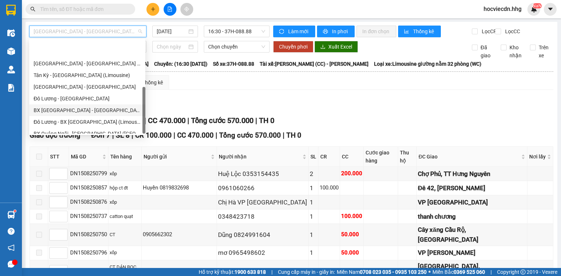
scroll to position [58, 0]
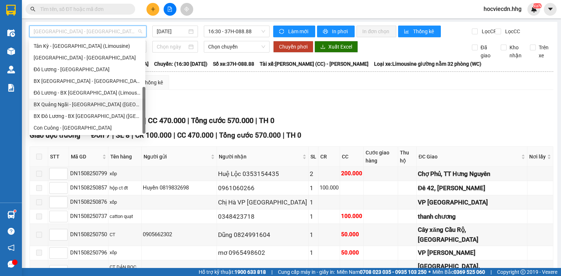
click at [81, 105] on div "BX Quảng Ngãi - [GEOGRAPHIC_DATA] ([GEOGRAPHIC_DATA])" at bounding box center [87, 104] width 107 height 8
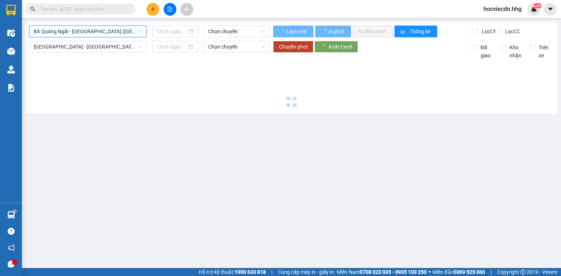
type input "[DATE]"
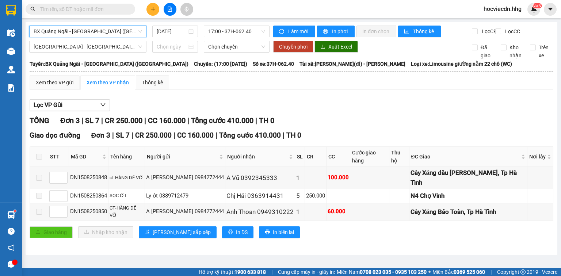
click at [136, 32] on span "BX Quảng Ngãi - [GEOGRAPHIC_DATA] ([GEOGRAPHIC_DATA])" at bounding box center [88, 31] width 108 height 11
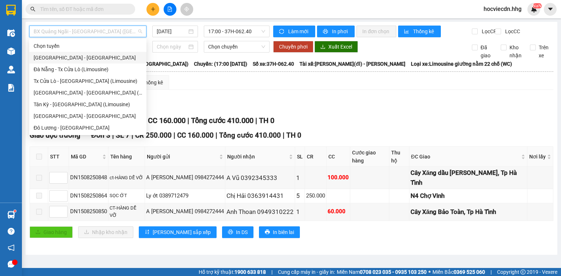
click at [327, 107] on div "Lọc VP Gửi" at bounding box center [291, 105] width 523 height 12
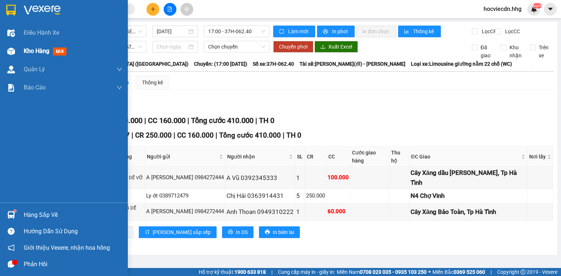
click at [31, 49] on span "Kho hàng" at bounding box center [37, 50] width 26 height 7
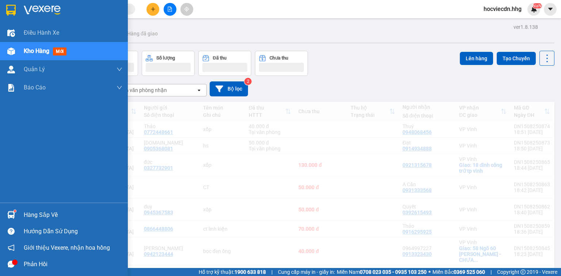
click at [19, 50] on div "Kho hàng mới" at bounding box center [64, 51] width 128 height 18
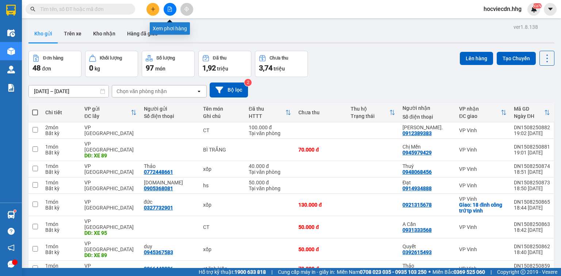
click at [170, 7] on icon "file-add" at bounding box center [170, 9] width 4 height 5
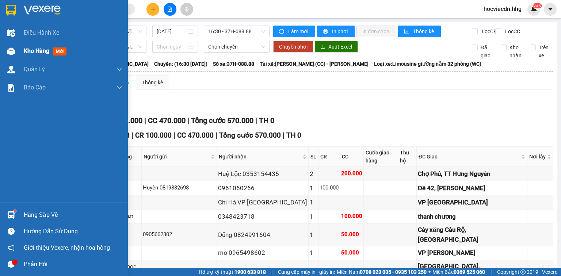
click at [11, 53] on img at bounding box center [11, 51] width 8 height 8
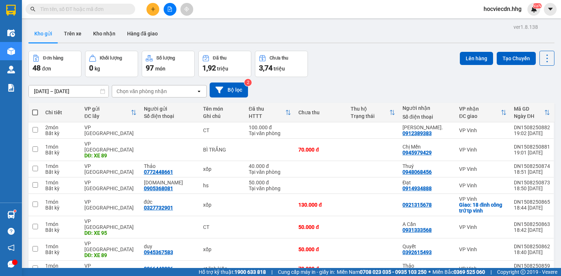
click at [36, 112] on span at bounding box center [35, 113] width 6 height 6
click at [35, 109] on input "checkbox" at bounding box center [35, 109] width 0 height 0
checkbox input "true"
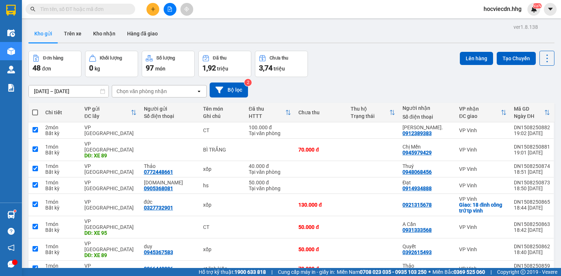
checkbox input "true"
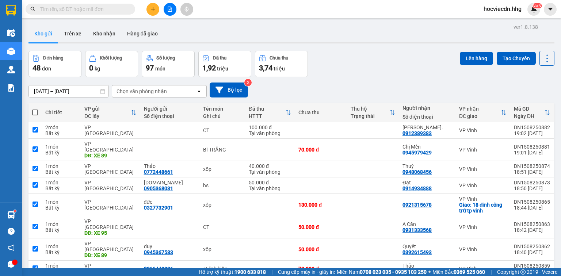
checkbox input "true"
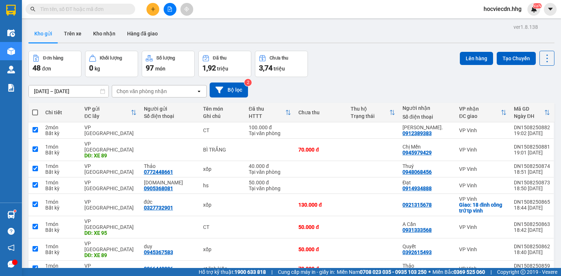
checkbox input "true"
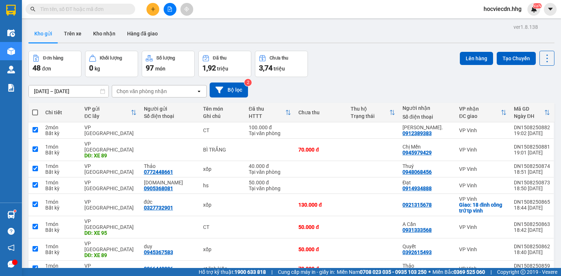
checkbox input "true"
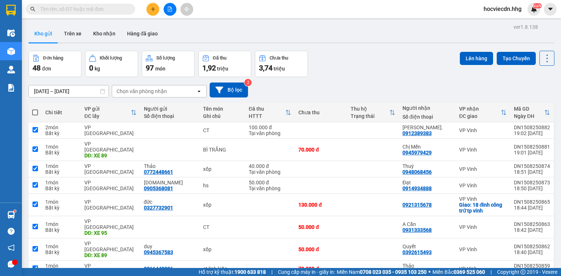
checkbox input "true"
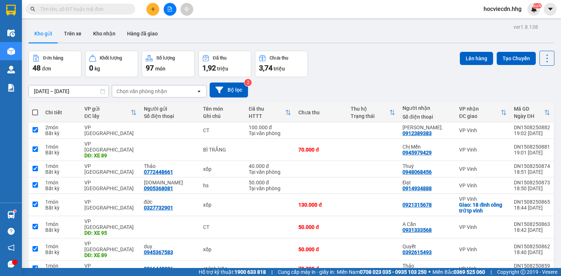
checkbox input "true"
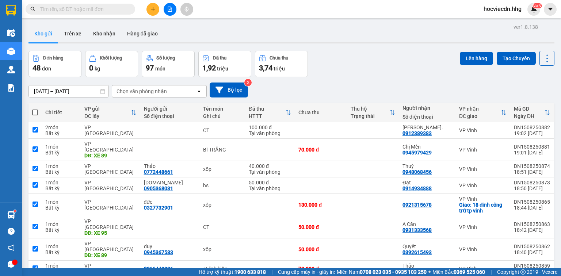
checkbox input "true"
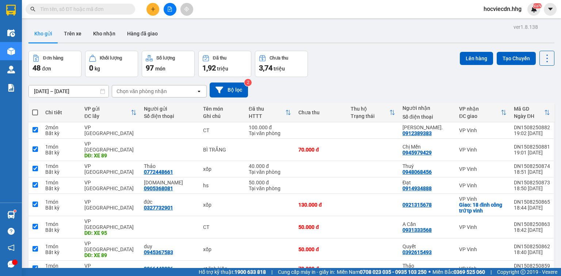
checkbox input "true"
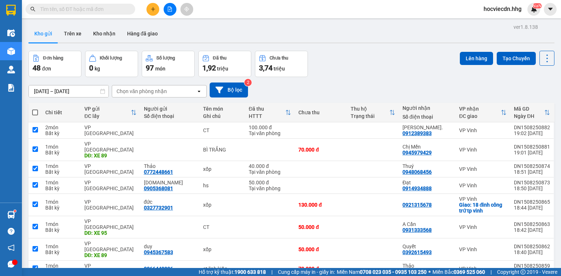
checkbox input "true"
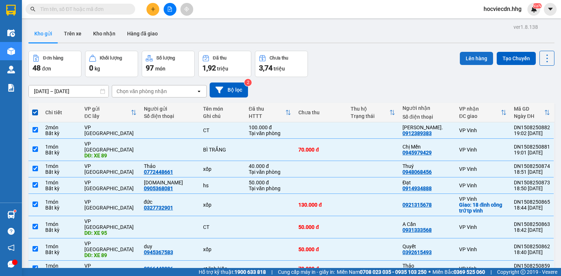
click at [470, 60] on button "Lên hàng" at bounding box center [476, 58] width 33 height 13
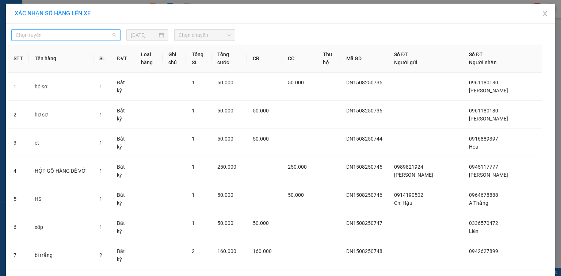
click at [92, 35] on span "Chọn tuyến" at bounding box center [66, 35] width 100 height 11
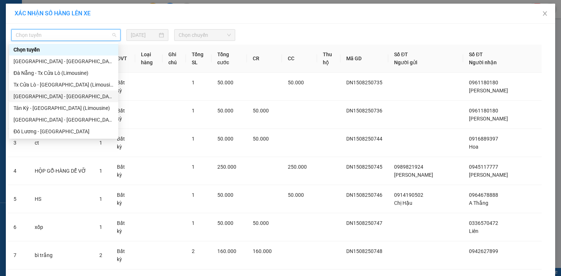
click at [66, 96] on div "[GEOGRAPHIC_DATA] - [GEOGRAPHIC_DATA] (Limousine)" at bounding box center [64, 96] width 100 height 8
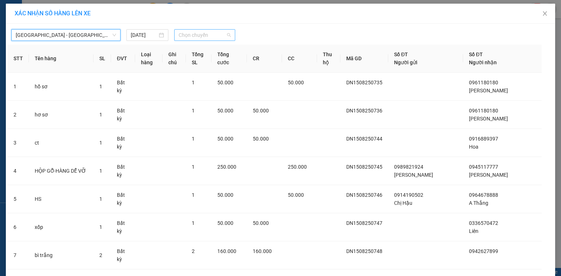
click at [218, 34] on span "Chọn chuyến" at bounding box center [205, 35] width 53 height 11
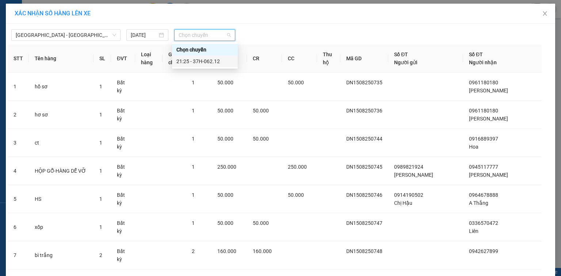
click at [212, 61] on div "21:25 - 37H-062.12" at bounding box center [204, 61] width 57 height 8
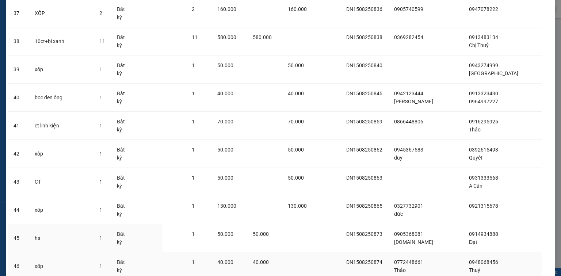
scroll to position [1238, 0]
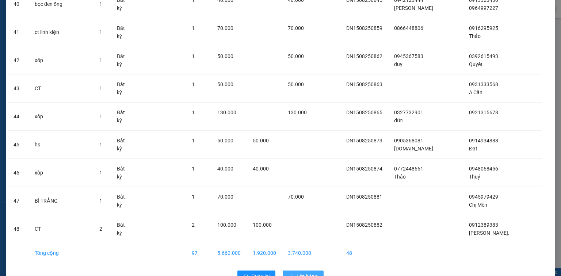
click at [304, 272] on span "Lên hàng" at bounding box center [306, 276] width 21 height 8
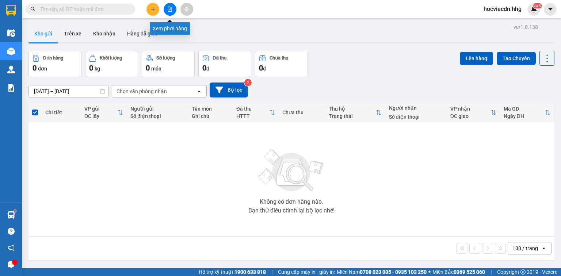
click at [168, 11] on icon "file-add" at bounding box center [169, 9] width 5 height 5
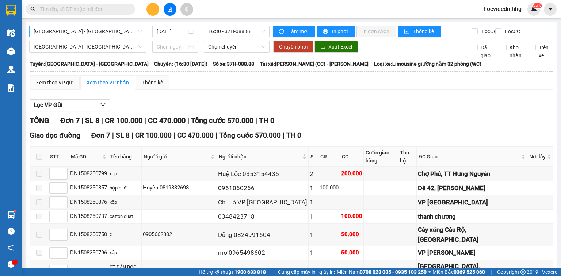
click at [119, 31] on span "[GEOGRAPHIC_DATA] - [GEOGRAPHIC_DATA]" at bounding box center [88, 31] width 108 height 11
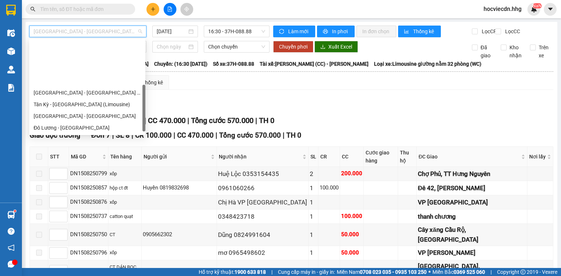
scroll to position [55, 0]
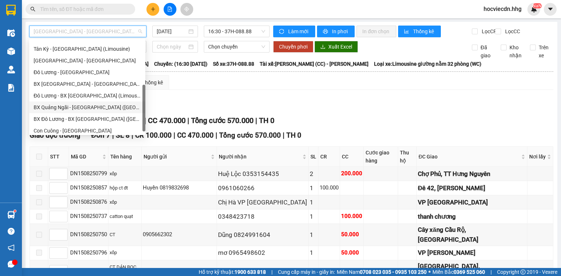
click at [110, 108] on div "BX Quảng Ngãi - [GEOGRAPHIC_DATA] ([GEOGRAPHIC_DATA])" at bounding box center [87, 107] width 107 height 8
type input "[DATE]"
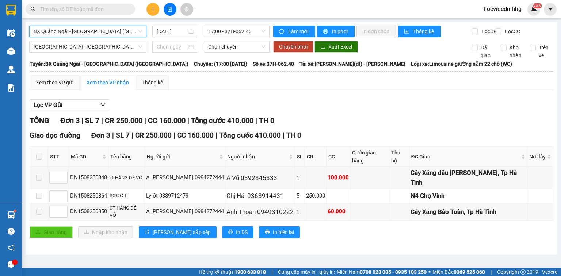
click at [133, 31] on span "BX Quảng Ngãi - [GEOGRAPHIC_DATA] ([GEOGRAPHIC_DATA])" at bounding box center [88, 31] width 108 height 11
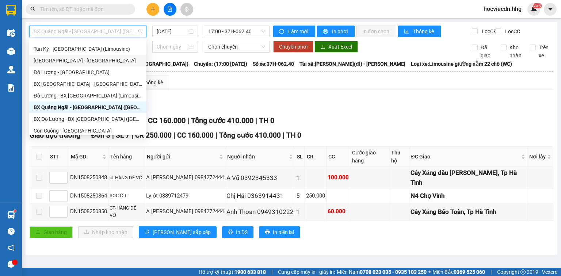
click at [69, 62] on div "[GEOGRAPHIC_DATA] - [GEOGRAPHIC_DATA]" at bounding box center [88, 61] width 108 height 8
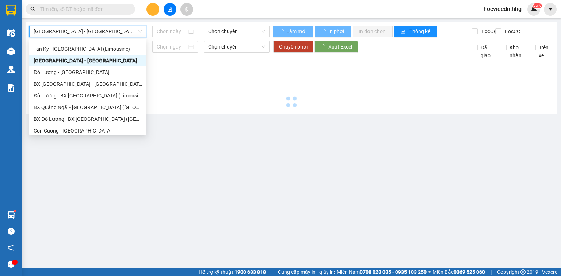
type input "[DATE]"
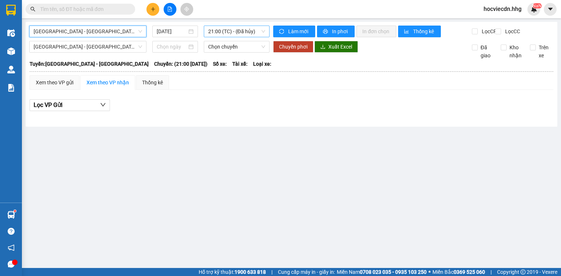
click at [262, 28] on span "21:00 (TC) - (Đã hủy)" at bounding box center [236, 31] width 57 height 11
click at [130, 27] on span "[GEOGRAPHIC_DATA] - [GEOGRAPHIC_DATA]" at bounding box center [88, 31] width 108 height 11
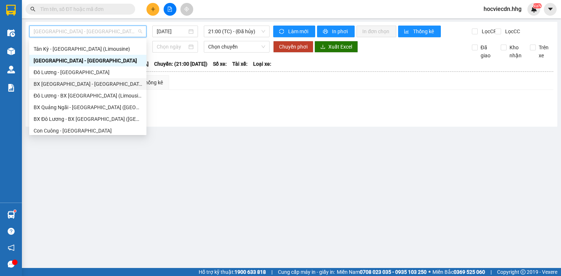
click at [123, 85] on div "BX [GEOGRAPHIC_DATA] - [GEOGRAPHIC_DATA] (Limosine 32 phòng)" at bounding box center [88, 84] width 108 height 8
type input "[DATE]"
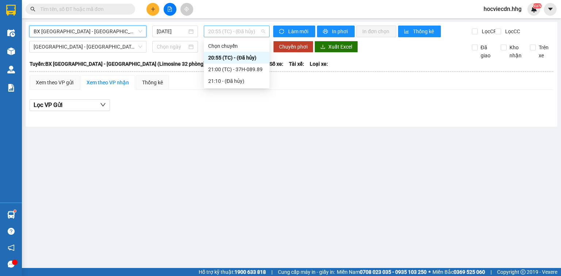
click at [257, 30] on span "20:55 (TC) - (Đã hủy)" at bounding box center [236, 31] width 57 height 11
click at [252, 69] on div "21:00 (TC) - 37H-089.89" at bounding box center [236, 69] width 57 height 8
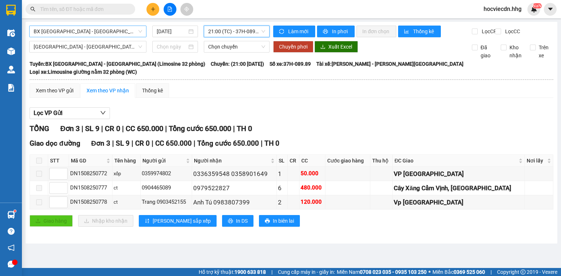
click at [134, 31] on span "BX [GEOGRAPHIC_DATA] - [GEOGRAPHIC_DATA] (Limosine 32 phòng)" at bounding box center [88, 31] width 108 height 11
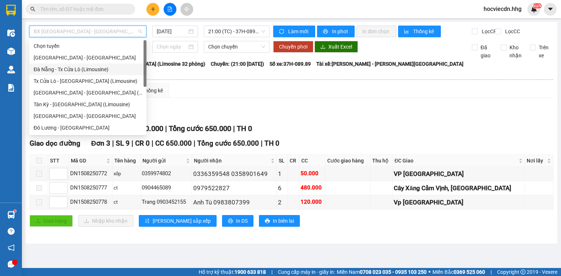
click at [58, 70] on div "Đà Nẵng - Tx Cửa Lò (Limousine)" at bounding box center [88, 69] width 108 height 8
type input "[DATE]"
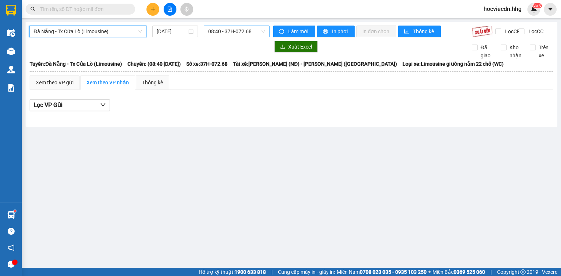
click at [256, 32] on span "08:40 - 37H-072.68" at bounding box center [236, 31] width 57 height 11
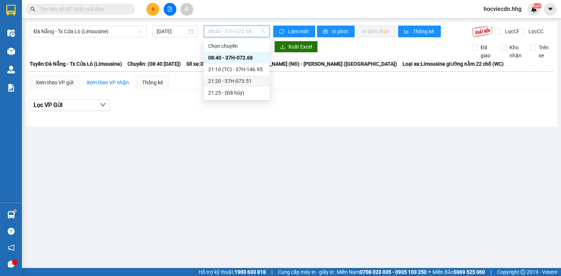
click at [250, 80] on div "21:20 - 37H-073.51" at bounding box center [236, 81] width 57 height 8
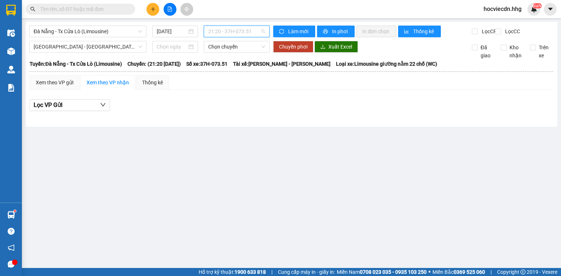
click at [254, 30] on span "21:20 - 37H-073.51" at bounding box center [236, 31] width 57 height 11
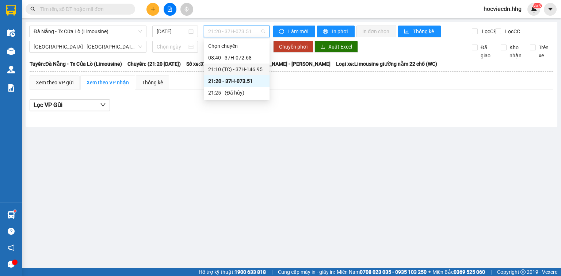
click at [253, 68] on div "21:10 (TC) - 37H-146.95" at bounding box center [236, 69] width 57 height 8
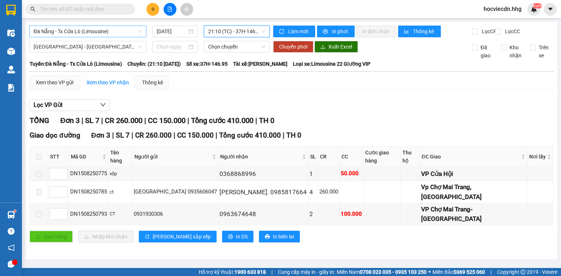
click at [123, 30] on span "Đà Nẵng - Tx Cửa Lò (Limousine)" at bounding box center [88, 31] width 108 height 11
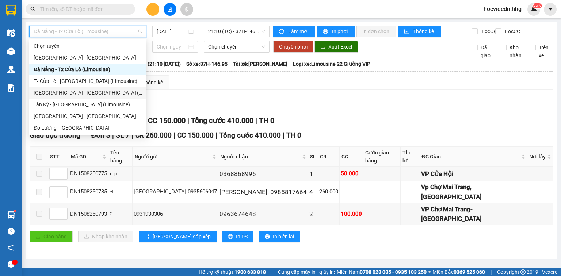
click at [70, 92] on div "[GEOGRAPHIC_DATA] - [GEOGRAPHIC_DATA] (Limousine)" at bounding box center [88, 93] width 108 height 8
type input "[DATE]"
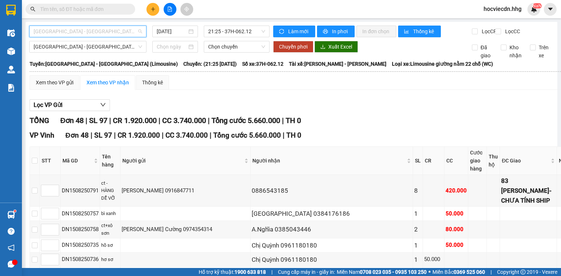
click at [128, 32] on span "[GEOGRAPHIC_DATA] - [GEOGRAPHIC_DATA] (Limousine)" at bounding box center [88, 31] width 108 height 11
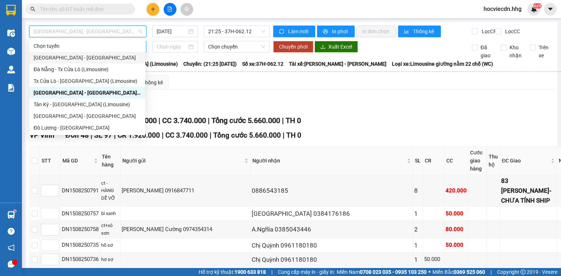
click at [71, 56] on div "[GEOGRAPHIC_DATA] - [GEOGRAPHIC_DATA]" at bounding box center [87, 58] width 107 height 8
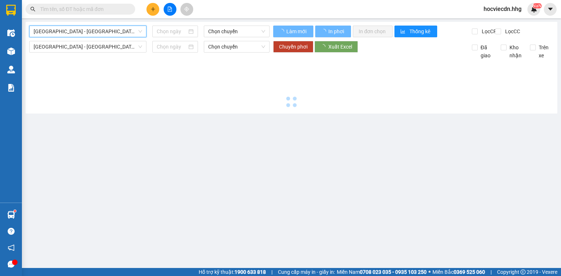
type input "[DATE]"
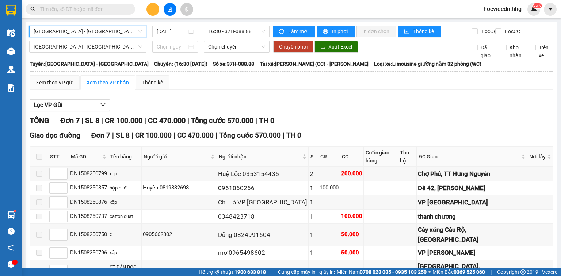
click at [115, 32] on span "[GEOGRAPHIC_DATA] - [GEOGRAPHIC_DATA]" at bounding box center [88, 31] width 108 height 11
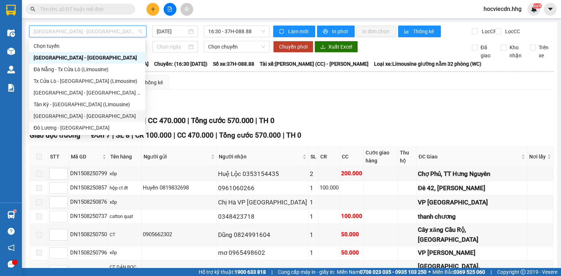
scroll to position [29, 0]
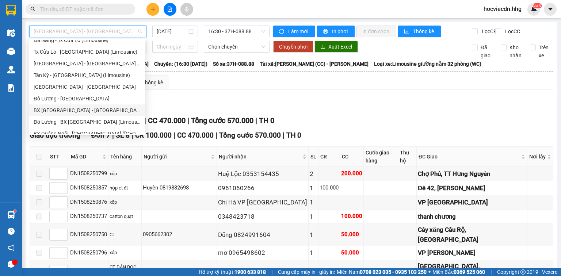
click at [88, 108] on div "BX [GEOGRAPHIC_DATA] - [GEOGRAPHIC_DATA] (Limosine 32 phòng)" at bounding box center [87, 110] width 107 height 8
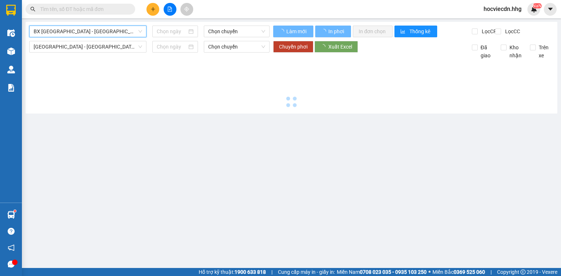
type input "[DATE]"
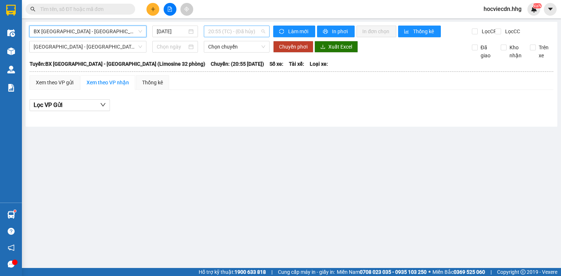
click at [262, 31] on span "20:55 (TC) - (Đã hủy)" at bounding box center [236, 31] width 57 height 11
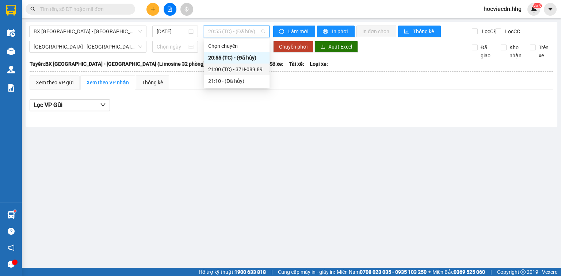
click at [253, 69] on div "21:00 (TC) - 37H-089.89" at bounding box center [236, 69] width 57 height 8
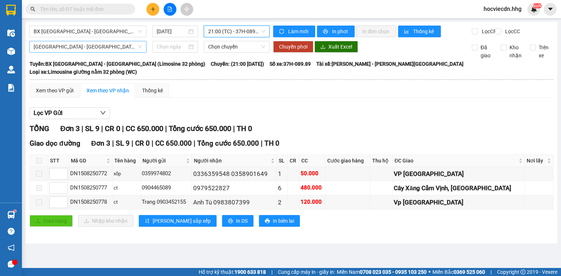
click at [126, 47] on span "[GEOGRAPHIC_DATA] - [GEOGRAPHIC_DATA]" at bounding box center [88, 46] width 108 height 11
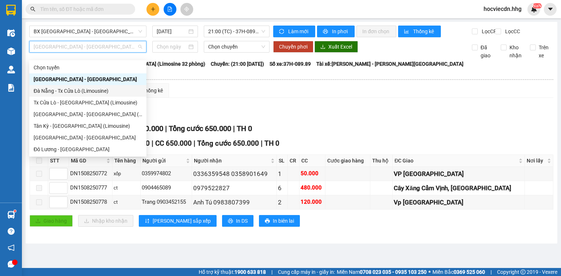
click at [79, 93] on div "Đà Nẵng - Tx Cửa Lò (Limousine)" at bounding box center [88, 91] width 108 height 8
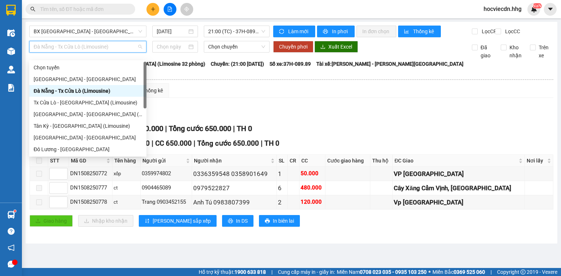
click at [120, 51] on span "Đà Nẵng - Tx Cửa Lò (Limousine)" at bounding box center [88, 46] width 108 height 11
click at [355, 104] on div "Lọc VP Gửi TỔNG Đơn 3 | SL 9 | CR 0 | CC 650.000 | Tổng cước 650.000 | TH 0 Gi…" at bounding box center [291, 170] width 523 height 132
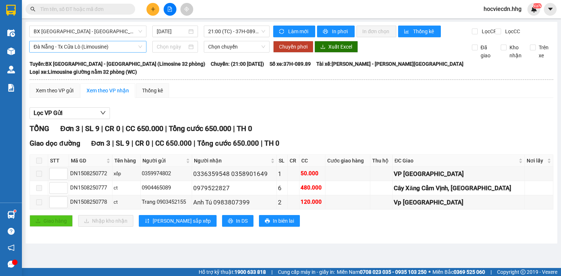
click at [119, 52] on span "Đà Nẵng - Tx Cửa Lò (Limousine)" at bounding box center [88, 46] width 108 height 11
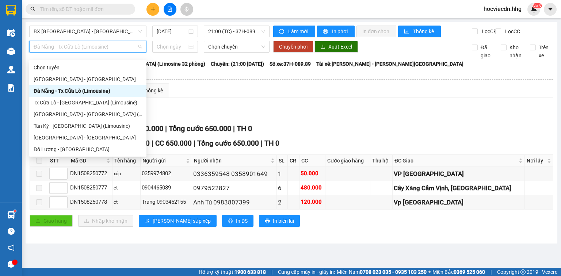
click at [116, 91] on div "Đà Nẵng - Tx Cửa Lò (Limousine)" at bounding box center [88, 91] width 108 height 8
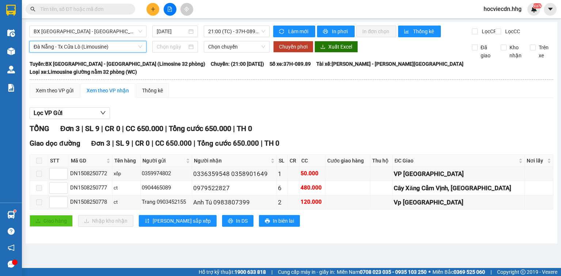
click at [113, 52] on span "Đà Nẵng - Tx Cửa Lò (Limousine)" at bounding box center [88, 46] width 108 height 11
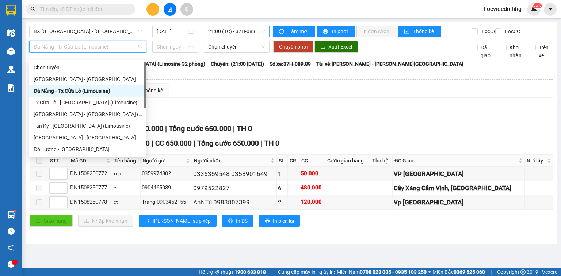
click at [259, 32] on span "21:00 (TC) - 37H-089.89" at bounding box center [236, 31] width 57 height 11
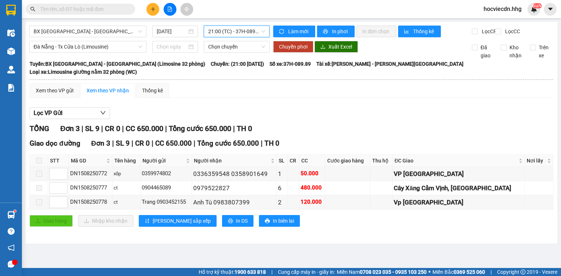
click at [253, 30] on span "21:00 (TC) - 37H-089.89" at bounding box center [236, 31] width 57 height 11
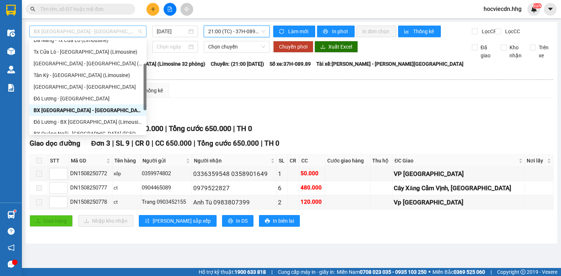
click at [138, 33] on span "BX [GEOGRAPHIC_DATA] - [GEOGRAPHIC_DATA] (Limosine 32 phòng)" at bounding box center [88, 31] width 108 height 11
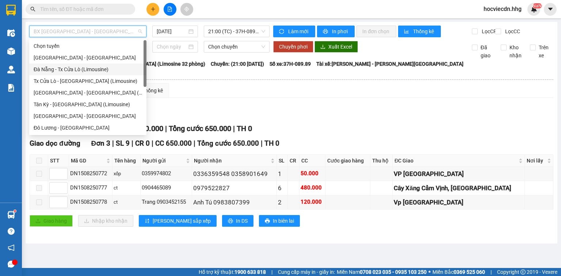
click at [77, 69] on div "Đà Nẵng - Tx Cửa Lò (Limousine)" at bounding box center [88, 69] width 108 height 8
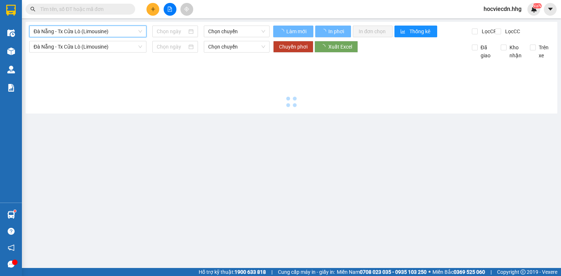
type input "[DATE]"
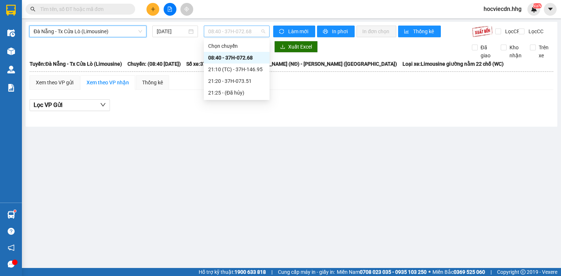
click at [257, 31] on span "08:40 - 37H-072.68" at bounding box center [236, 31] width 57 height 11
click at [261, 71] on div "21:10 (TC) - 37H-146.95" at bounding box center [236, 69] width 57 height 8
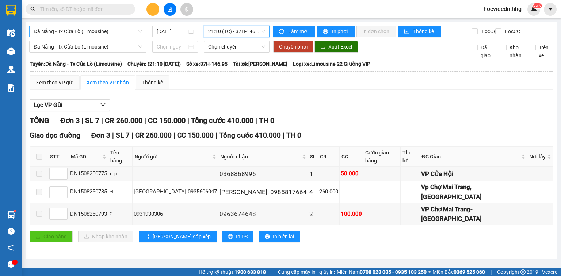
click at [124, 32] on span "Đà Nẵng - Tx Cửa Lò (Limousine)" at bounding box center [88, 31] width 108 height 11
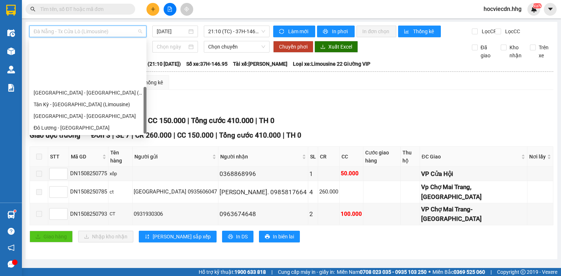
scroll to position [58, 0]
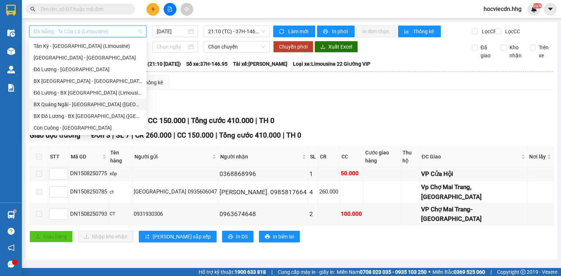
click at [77, 105] on div "BX Quảng Ngãi - [GEOGRAPHIC_DATA] ([GEOGRAPHIC_DATA])" at bounding box center [88, 104] width 108 height 8
type input "[DATE]"
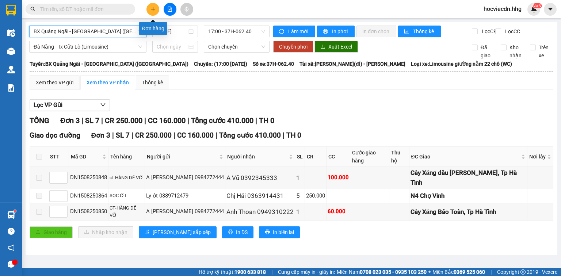
click at [151, 10] on icon "plus" at bounding box center [152, 9] width 5 height 5
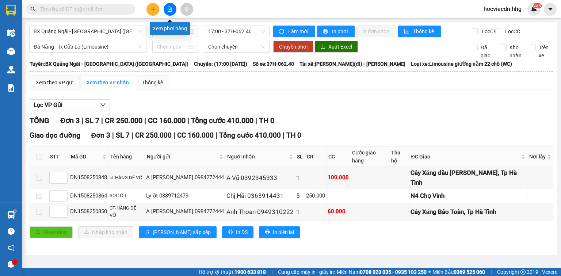
click at [170, 8] on icon "file-add" at bounding box center [169, 9] width 5 height 5
click at [134, 29] on span "BX Quảng Ngãi - [GEOGRAPHIC_DATA] ([GEOGRAPHIC_DATA])" at bounding box center [88, 31] width 108 height 11
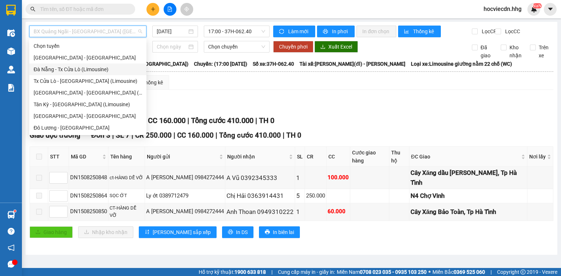
click at [64, 72] on div "Đà Nẵng - Tx Cửa Lò (Limousine)" at bounding box center [88, 69] width 108 height 8
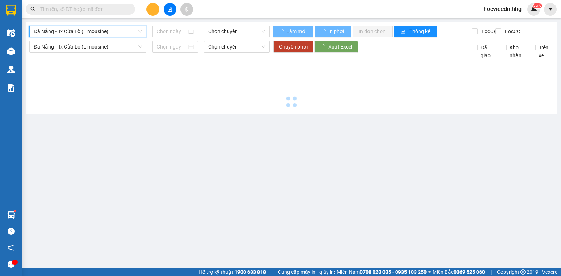
type input "[DATE]"
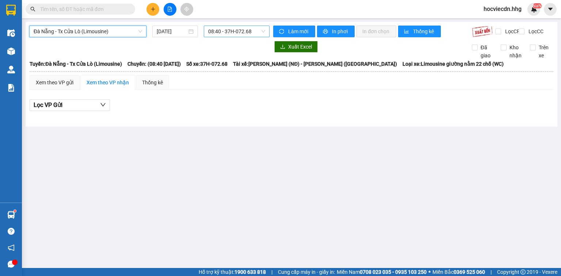
click at [256, 32] on span "08:40 - 37H-072.68" at bounding box center [236, 31] width 57 height 11
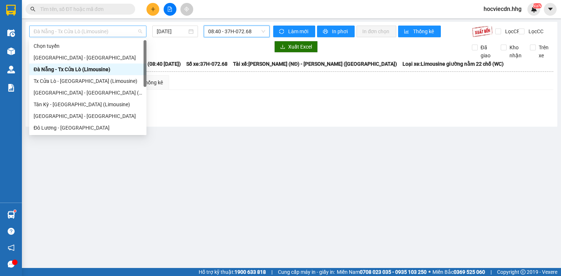
click at [120, 31] on span "Đà Nẵng - Tx Cửa Lò (Limousine)" at bounding box center [88, 31] width 108 height 11
click at [65, 93] on div "[GEOGRAPHIC_DATA] - [GEOGRAPHIC_DATA] (Limousine)" at bounding box center [88, 93] width 108 height 8
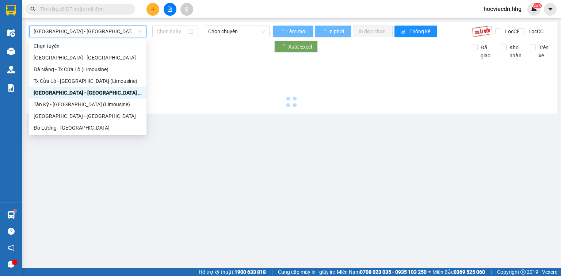
type input "[DATE]"
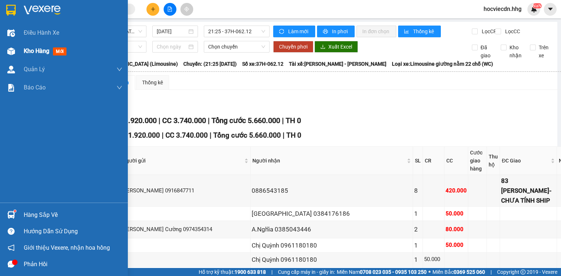
click at [11, 49] on img at bounding box center [11, 51] width 8 height 8
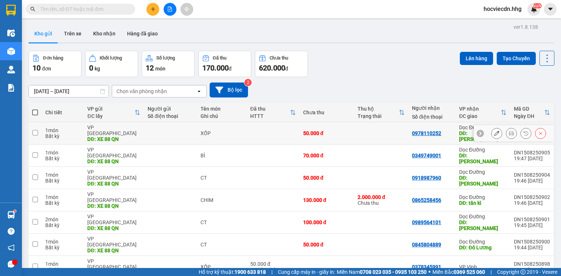
click at [361, 130] on td at bounding box center [381, 133] width 54 height 22
checkbox input "true"
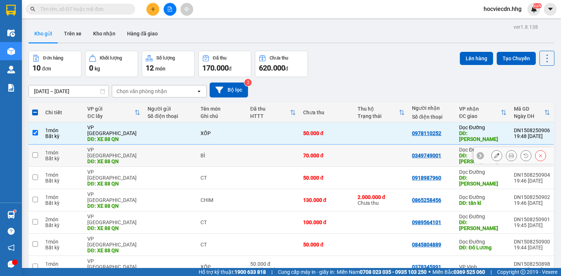
click at [359, 161] on td at bounding box center [381, 156] width 54 height 22
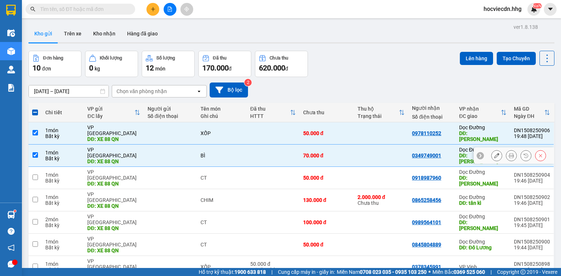
checkbox input "true"
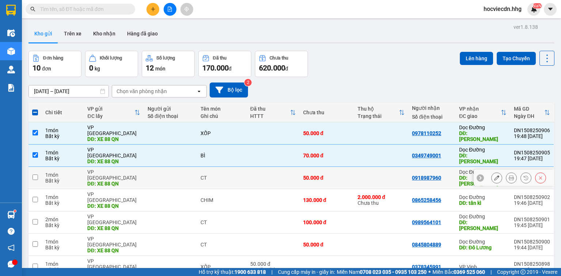
click at [343, 176] on div "50.000 đ" at bounding box center [326, 178] width 47 height 6
checkbox input "true"
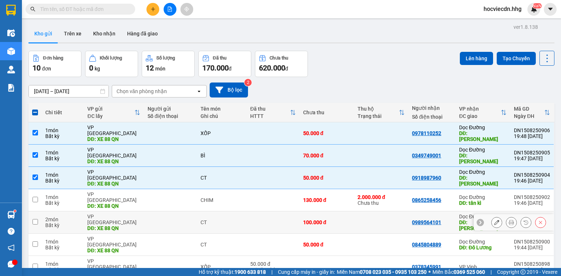
click at [358, 211] on td at bounding box center [381, 222] width 54 height 22
checkbox input "true"
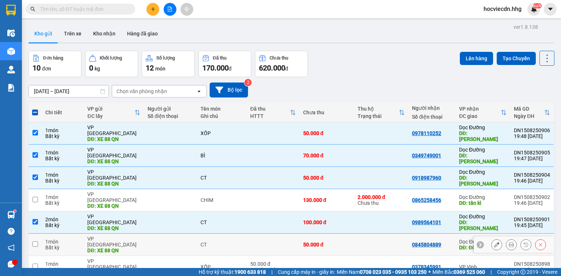
scroll to position [29, 0]
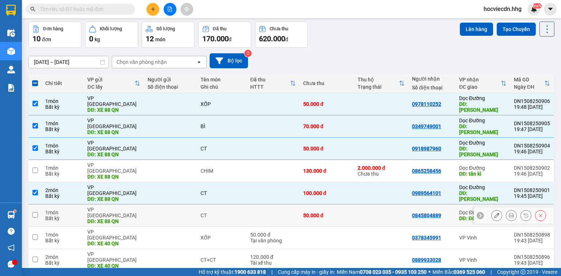
click at [346, 212] on div "50.000 đ" at bounding box center [326, 215] width 47 height 6
checkbox input "true"
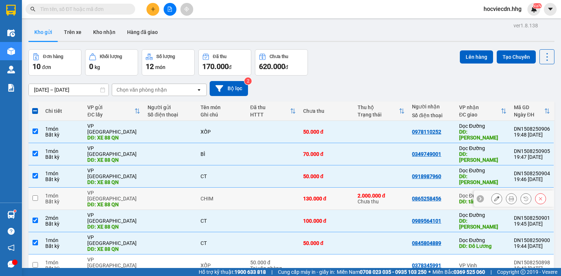
scroll to position [0, 0]
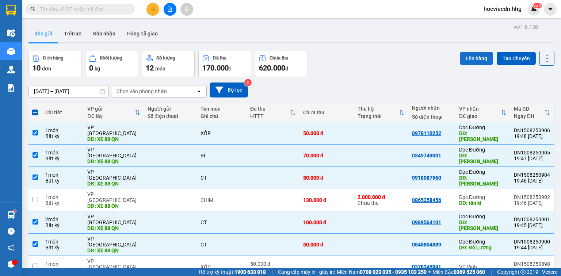
click at [475, 59] on button "Lên hàng" at bounding box center [476, 58] width 33 height 13
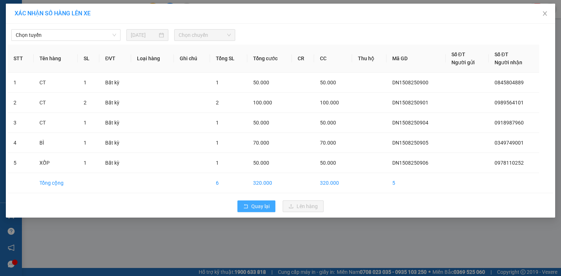
click at [259, 207] on span "Quay lại" at bounding box center [260, 206] width 18 height 8
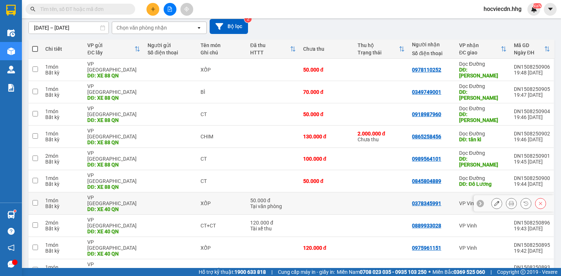
scroll to position [65, 0]
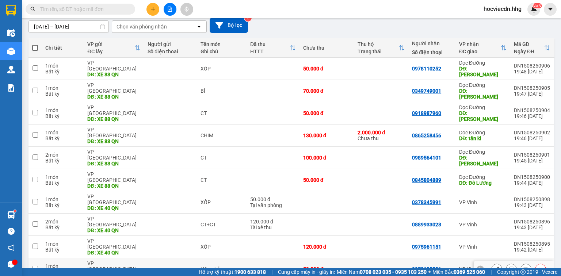
click at [408, 258] on td "0979195581" at bounding box center [431, 269] width 47 height 22
checkbox input "true"
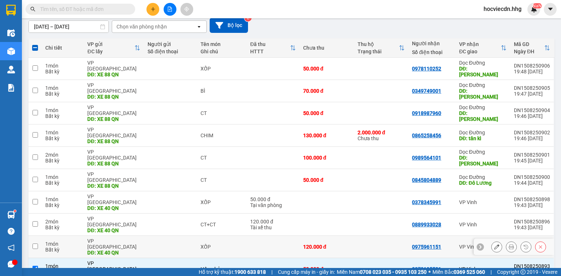
click at [392, 236] on td at bounding box center [381, 247] width 54 height 22
checkbox input "true"
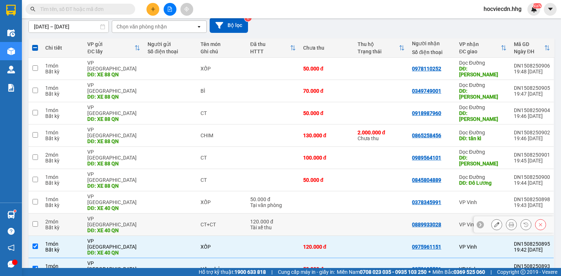
click at [388, 214] on td at bounding box center [381, 225] width 54 height 22
checkbox input "true"
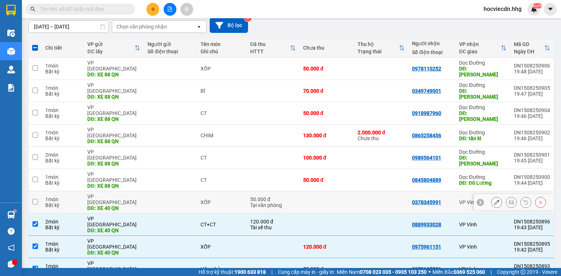
click at [385, 191] on td at bounding box center [381, 202] width 54 height 22
checkbox input "true"
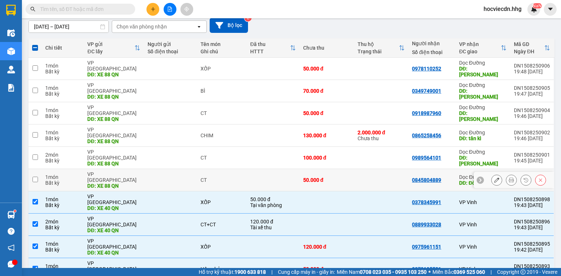
click at [385, 169] on td at bounding box center [381, 180] width 54 height 22
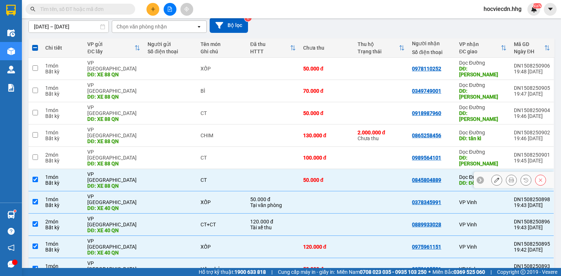
click at [392, 169] on td at bounding box center [381, 180] width 54 height 22
checkbox input "false"
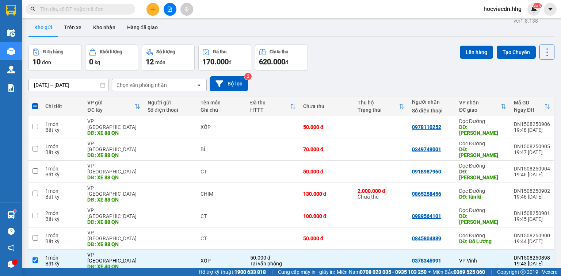
scroll to position [0, 0]
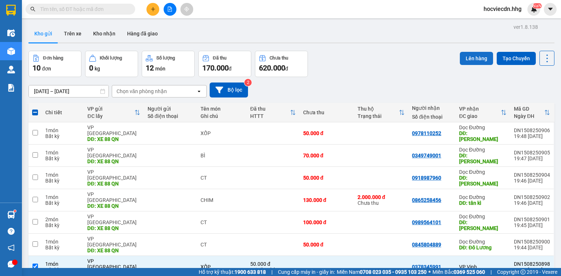
click at [473, 58] on button "Lên hàng" at bounding box center [476, 58] width 33 height 13
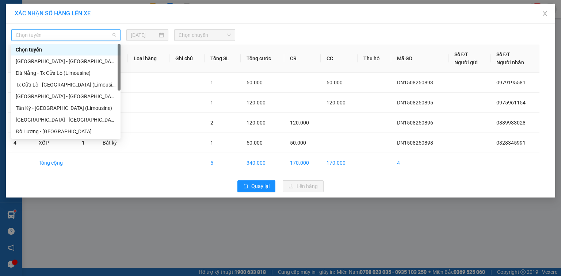
click at [87, 32] on span "Chọn tuyến" at bounding box center [66, 35] width 100 height 11
click at [67, 100] on div "[GEOGRAPHIC_DATA] - [GEOGRAPHIC_DATA] (Limousine)" at bounding box center [65, 97] width 109 height 12
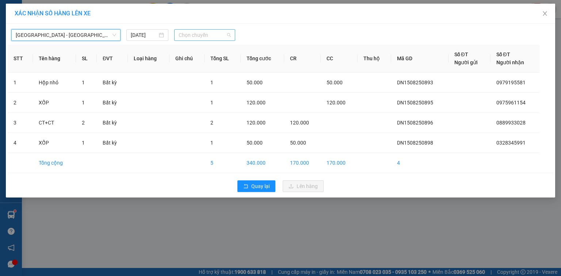
click at [215, 33] on span "Chọn chuyến" at bounding box center [205, 35] width 53 height 11
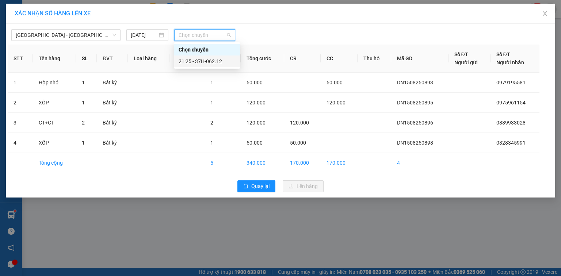
click at [219, 61] on div "21:25 - 37H-062.12" at bounding box center [207, 61] width 57 height 8
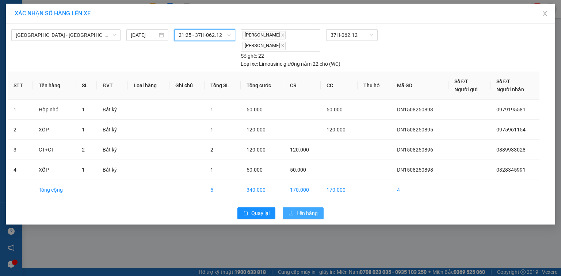
click at [311, 213] on span "Lên hàng" at bounding box center [306, 213] width 21 height 8
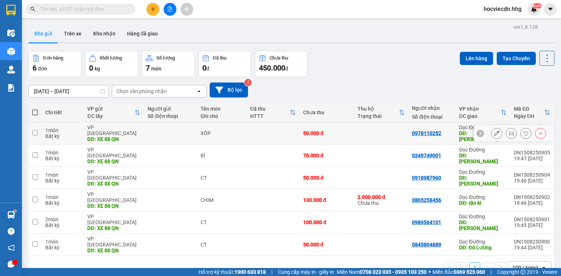
click at [127, 136] on div "DĐ: XE 88 QN" at bounding box center [113, 139] width 53 height 6
checkbox input "true"
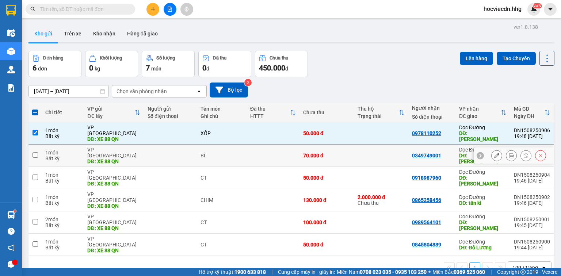
click at [129, 159] on div "DĐ: XE 88 QN" at bounding box center [113, 161] width 53 height 6
checkbox input "true"
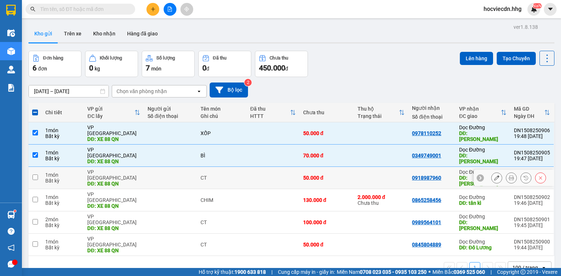
click at [133, 181] on div "DĐ: XE 88 QN" at bounding box center [113, 184] width 53 height 6
checkbox input "true"
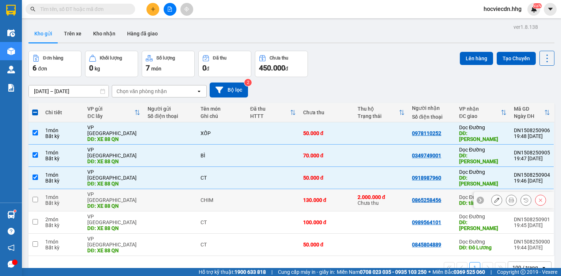
click at [136, 203] on div "DĐ: XE 88 QN" at bounding box center [113, 206] width 53 height 6
checkbox input "true"
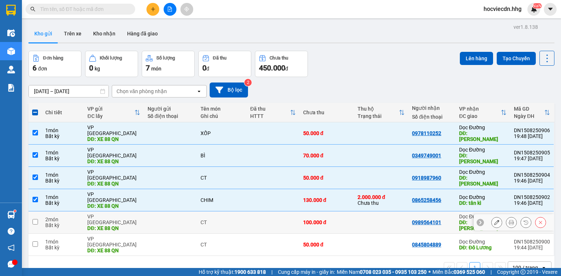
click at [140, 213] on td "VP [GEOGRAPHIC_DATA] DĐ: XE 88 QN" at bounding box center [114, 222] width 60 height 22
checkbox input "true"
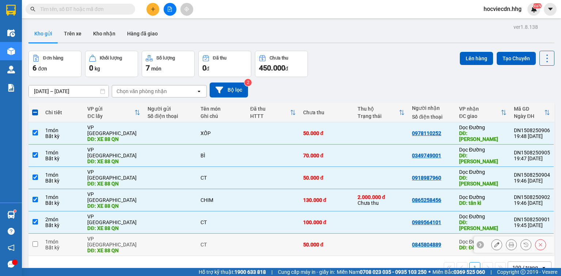
drag, startPoint x: 141, startPoint y: 230, endPoint x: 164, endPoint y: 237, distance: 23.6
click at [141, 234] on td "VP [GEOGRAPHIC_DATA] DĐ: XE 88 QN" at bounding box center [114, 245] width 60 height 22
checkbox input "true"
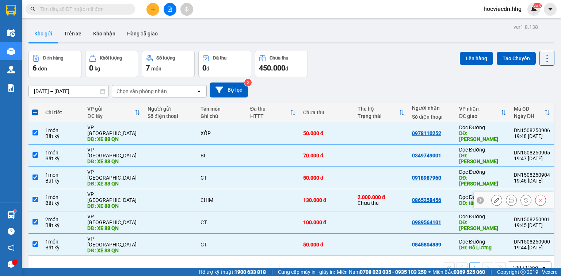
drag, startPoint x: 270, startPoint y: 192, endPoint x: 279, endPoint y: 194, distance: 9.3
click at [270, 192] on td at bounding box center [272, 200] width 53 height 22
checkbox input "false"
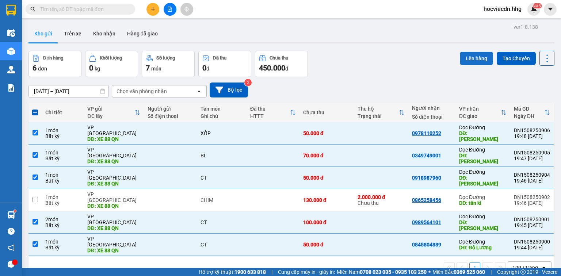
click at [468, 59] on button "Lên hàng" at bounding box center [476, 58] width 33 height 13
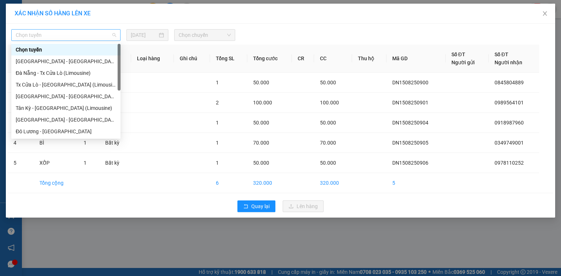
click at [92, 35] on span "Chọn tuyến" at bounding box center [66, 35] width 100 height 11
click at [47, 61] on div "[GEOGRAPHIC_DATA] - [GEOGRAPHIC_DATA]" at bounding box center [66, 61] width 100 height 8
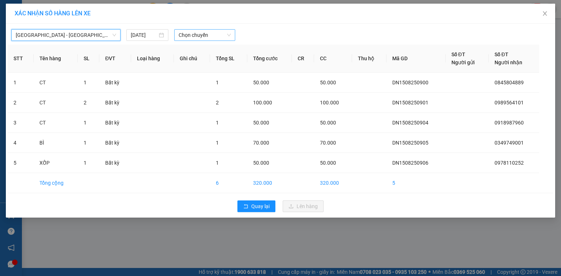
click at [212, 35] on span "Chọn chuyến" at bounding box center [205, 35] width 53 height 11
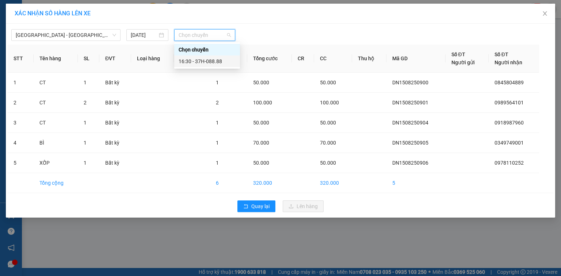
click at [222, 62] on div "16:30 - 37H-088.88" at bounding box center [207, 61] width 57 height 8
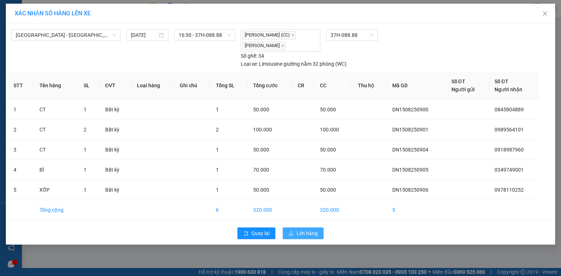
click at [304, 231] on span "Lên hàng" at bounding box center [306, 233] width 21 height 8
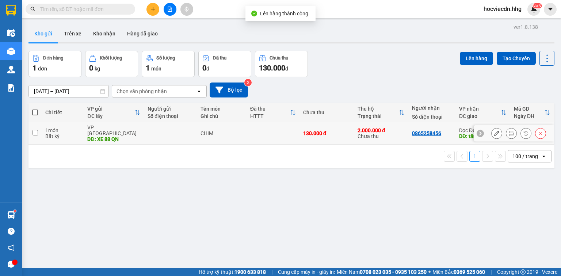
click at [270, 132] on td at bounding box center [272, 133] width 53 height 22
checkbox input "true"
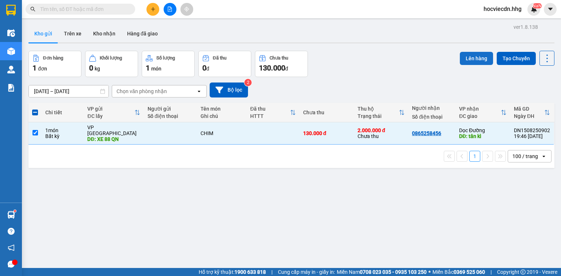
click at [474, 57] on button "Lên hàng" at bounding box center [476, 58] width 33 height 13
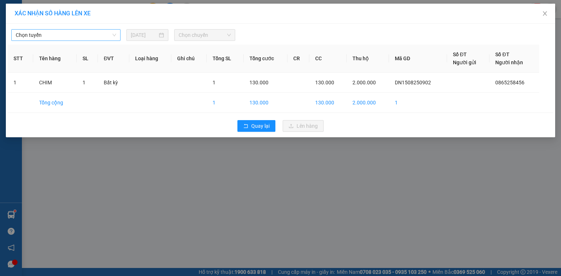
click at [91, 34] on span "Chọn tuyến" at bounding box center [66, 35] width 100 height 11
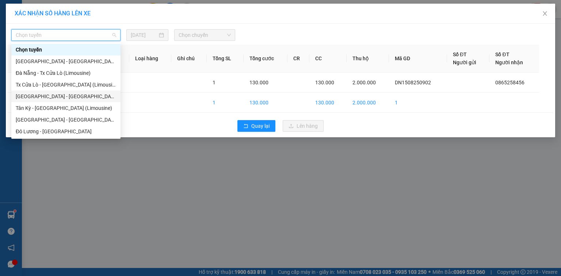
click at [55, 95] on div "[GEOGRAPHIC_DATA] - [GEOGRAPHIC_DATA] (Limousine)" at bounding box center [66, 96] width 100 height 8
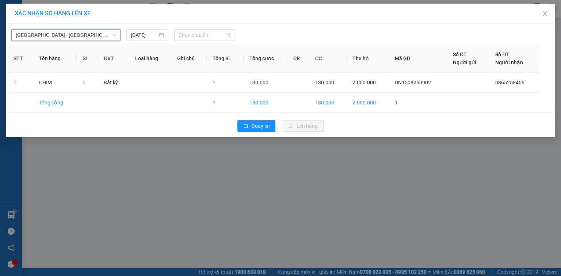
drag, startPoint x: 214, startPoint y: 36, endPoint x: 216, endPoint y: 47, distance: 10.7
click at [214, 36] on span "Chọn chuyến" at bounding box center [205, 35] width 53 height 11
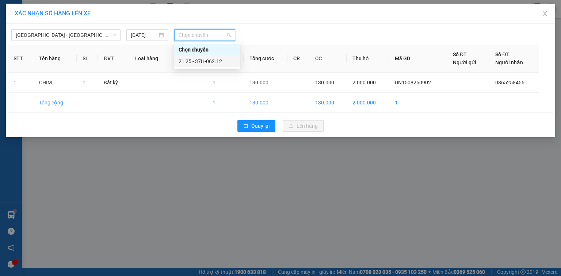
click at [217, 63] on div "21:25 - 37H-062.12" at bounding box center [207, 61] width 57 height 8
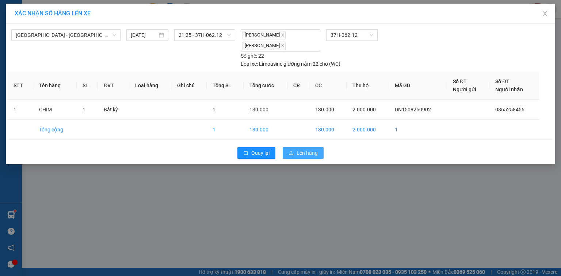
click at [309, 153] on span "Lên hàng" at bounding box center [306, 153] width 21 height 8
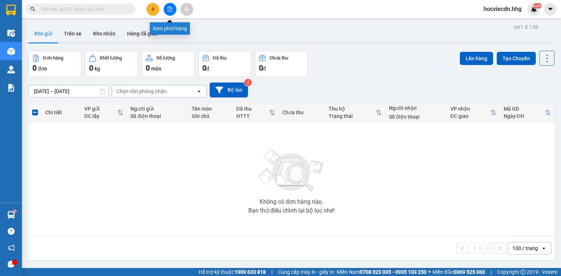
click at [172, 7] on button at bounding box center [170, 9] width 13 height 13
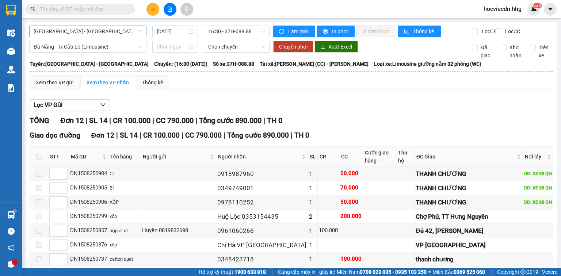
click at [111, 30] on span "[GEOGRAPHIC_DATA] - [GEOGRAPHIC_DATA]" at bounding box center [88, 31] width 108 height 11
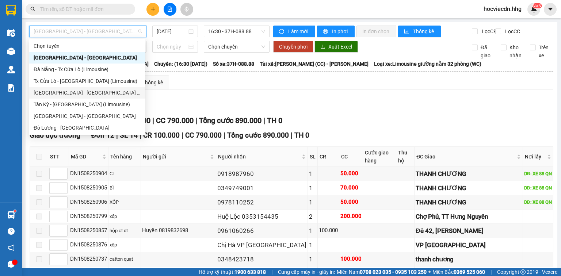
click at [64, 92] on div "[GEOGRAPHIC_DATA] - [GEOGRAPHIC_DATA] (Limousine)" at bounding box center [87, 93] width 107 height 8
type input "[DATE]"
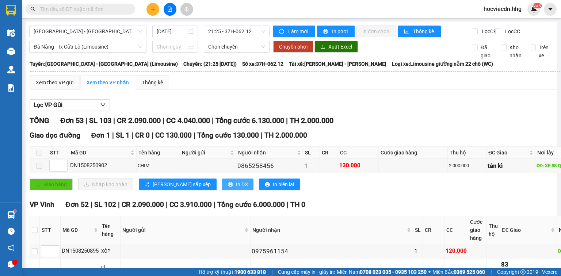
click at [236, 188] on span "In DS" at bounding box center [242, 184] width 12 height 8
click at [454, 111] on div "Lọc VP Gửi" at bounding box center [308, 105] width 557 height 12
click at [127, 30] on span "[GEOGRAPHIC_DATA] - [GEOGRAPHIC_DATA] (Limousine)" at bounding box center [88, 31] width 108 height 11
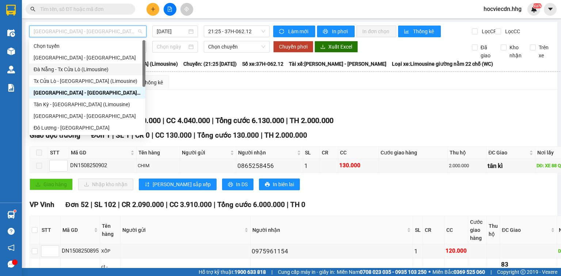
scroll to position [29, 0]
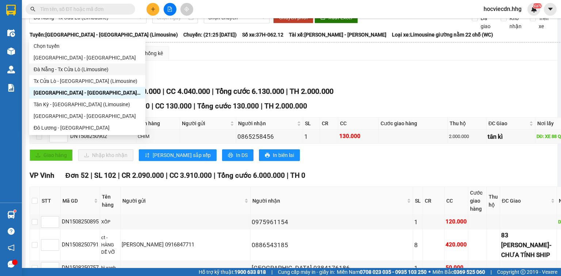
click at [419, 97] on div "TỔNG Đơn 53 | SL 103 | CR 2.090.000 | CC 4.040.000 | Tổng cước 6.130.000 | TH 2…" at bounding box center [308, 91] width 557 height 11
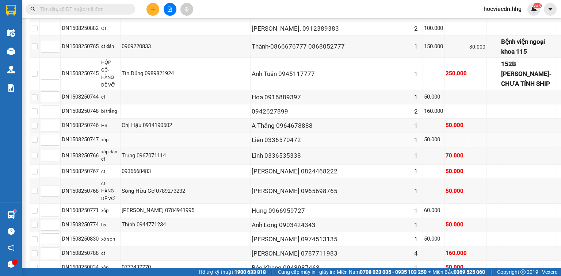
scroll to position [350, 0]
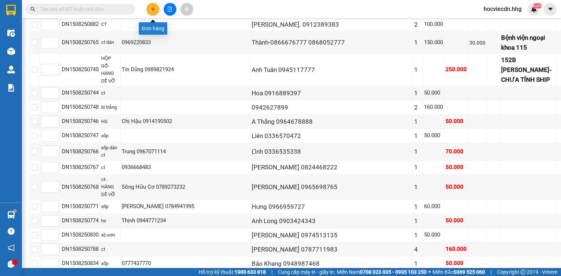
click at [156, 7] on button at bounding box center [152, 9] width 13 height 13
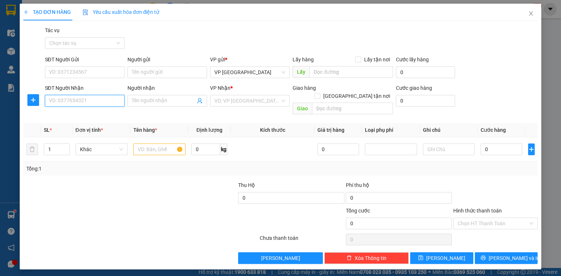
click at [116, 101] on input "SĐT Người Nhận" at bounding box center [85, 101] width 80 height 12
click at [121, 76] on input "SĐT Người Gửi" at bounding box center [85, 72] width 80 height 12
click at [113, 100] on input "SĐT Người Nhận" at bounding box center [85, 101] width 80 height 12
type input "09"
click at [4, 179] on div "TẠO ĐƠN HÀNG Yêu cầu xuất hóa đơn điện tử Transit Pickup Surcharge Ids Transit …" at bounding box center [280, 138] width 561 height 276
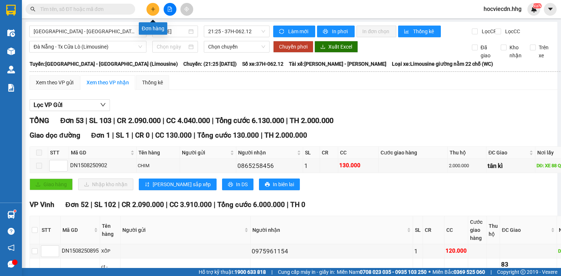
click at [153, 9] on icon "plus" at bounding box center [153, 9] width 4 height 0
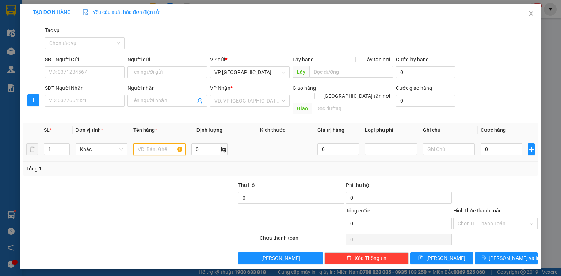
click at [165, 143] on input "text" at bounding box center [159, 149] width 52 height 12
type input "hộp nhỏ"
click at [116, 104] on input "SĐT Người Nhận" at bounding box center [85, 101] width 80 height 12
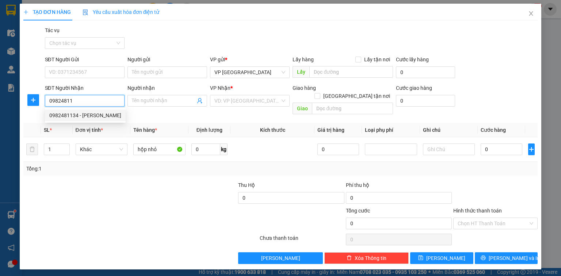
click at [90, 115] on div "0982481134 - [PERSON_NAME]" at bounding box center [85, 115] width 72 height 8
type input "0982481134"
type input "Hào"
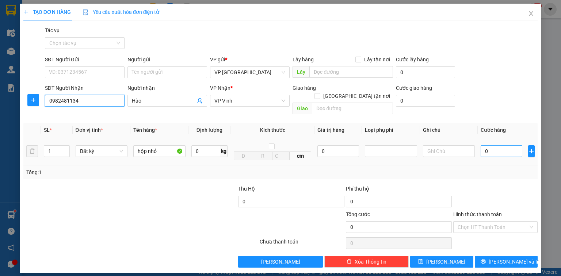
type input "0982481134"
click at [503, 145] on input "0" at bounding box center [501, 151] width 42 height 12
type input "5"
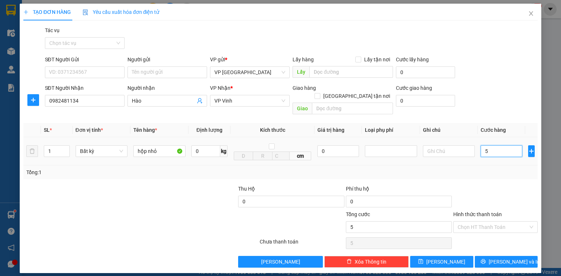
type input "50"
type input "500"
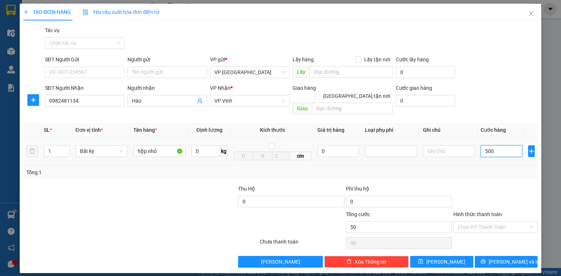
type input "500"
type input "5.000"
type input "50.000"
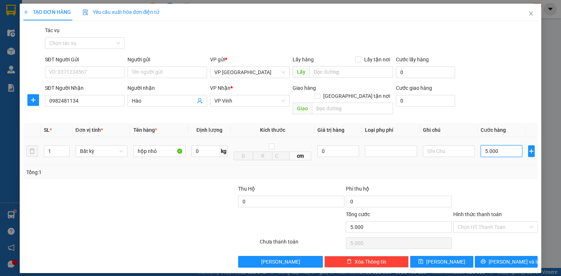
type input "50.000"
click at [355, 74] on input "text" at bounding box center [351, 72] width 84 height 12
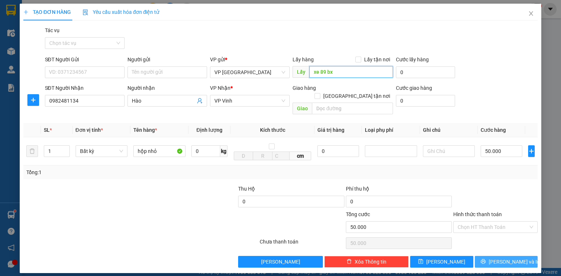
type input "xe 89 bx"
click at [500, 258] on span "[PERSON_NAME] và In" at bounding box center [513, 262] width 51 height 8
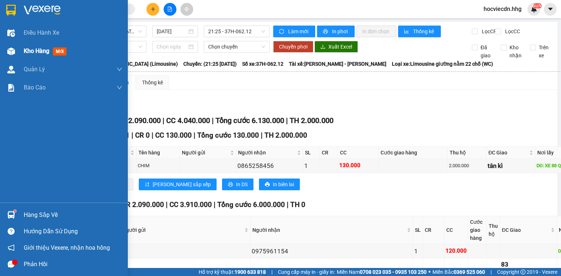
click at [29, 51] on span "Kho hàng" at bounding box center [37, 50] width 26 height 7
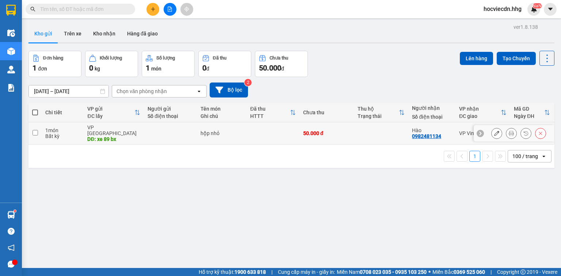
click at [371, 130] on td at bounding box center [381, 133] width 54 height 22
checkbox input "true"
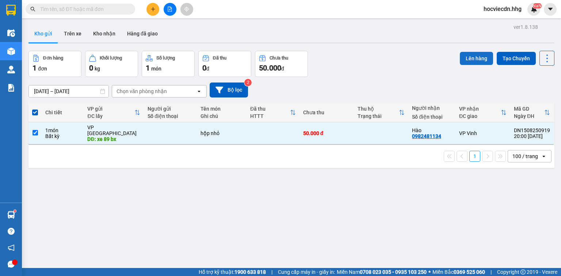
click at [472, 58] on button "Lên hàng" at bounding box center [476, 58] width 33 height 13
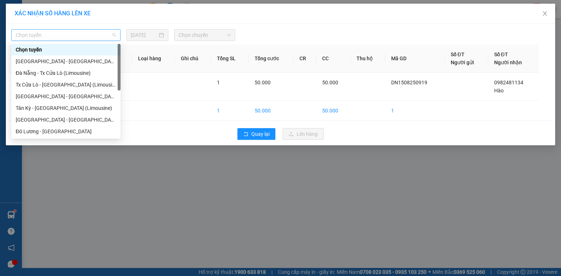
click at [98, 34] on span "Chọn tuyến" at bounding box center [66, 35] width 100 height 11
click at [60, 95] on div "[GEOGRAPHIC_DATA] - [GEOGRAPHIC_DATA] (Limousine)" at bounding box center [66, 96] width 100 height 8
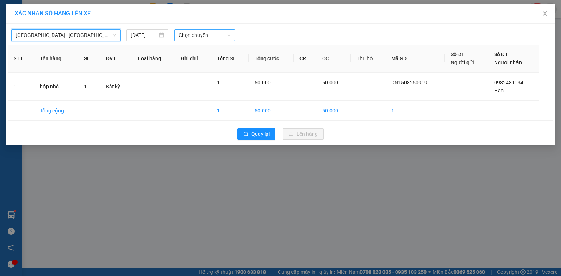
click at [214, 35] on span "Chọn chuyến" at bounding box center [205, 35] width 53 height 11
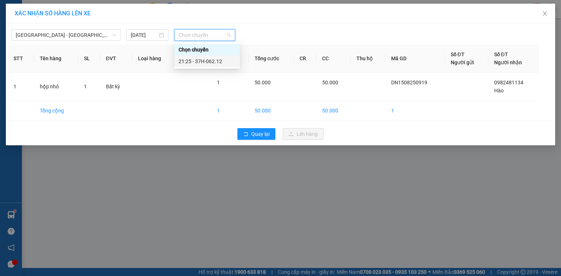
click at [216, 63] on div "21:25 - 37H-062.12" at bounding box center [207, 61] width 57 height 8
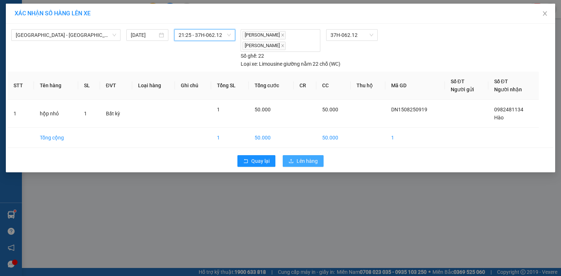
click at [307, 159] on span "Lên hàng" at bounding box center [306, 161] width 21 height 8
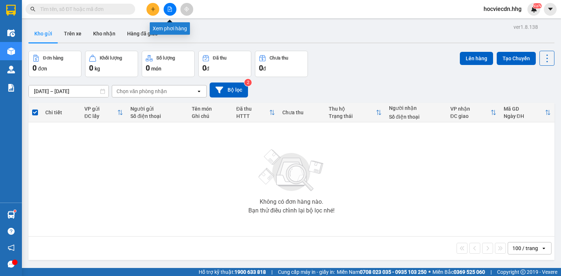
click at [169, 8] on icon "file-add" at bounding box center [169, 9] width 5 height 5
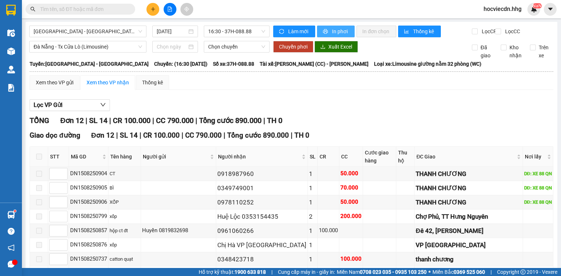
click at [333, 33] on span "In phơi" at bounding box center [340, 31] width 17 height 8
drag, startPoint x: 109, startPoint y: 142, endPoint x: 318, endPoint y: 110, distance: 211.2
click at [318, 110] on div "Lọc VP Gửi" at bounding box center [291, 105] width 523 height 12
click at [116, 30] on span "[GEOGRAPHIC_DATA] - [GEOGRAPHIC_DATA]" at bounding box center [88, 31] width 108 height 11
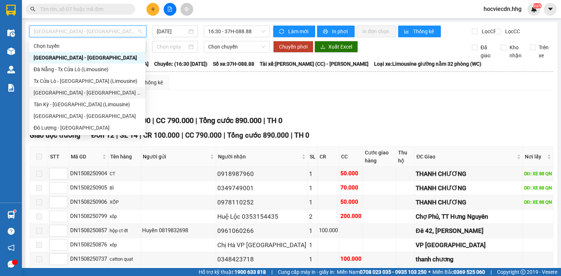
scroll to position [58, 0]
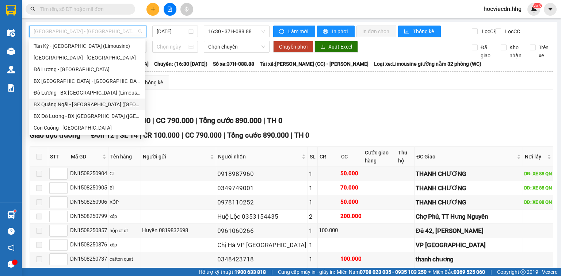
click at [68, 105] on div "BX Quảng Ngãi - [GEOGRAPHIC_DATA] ([GEOGRAPHIC_DATA])" at bounding box center [87, 104] width 107 height 8
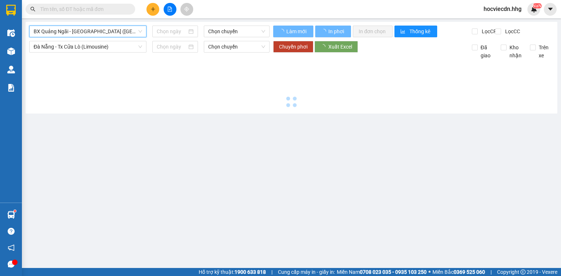
type input "[DATE]"
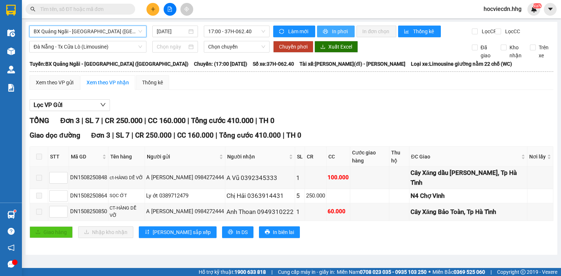
click at [326, 30] on icon "printer" at bounding box center [325, 31] width 5 height 5
click at [466, 126] on div "TỔNG Đơn 3 | SL 7 | CR 250.000 | CC 160.000 | Tổng cước 410.000 | TH 0" at bounding box center [291, 120] width 523 height 11
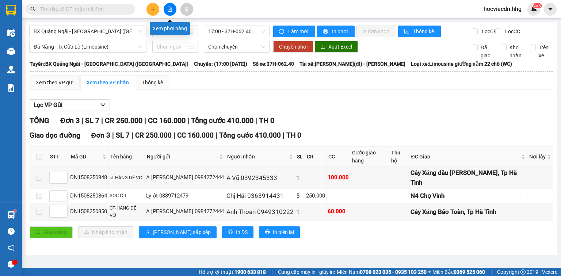
click at [171, 7] on icon "file-add" at bounding box center [170, 9] width 4 height 5
click at [135, 31] on span "BX Quảng Ngãi - [GEOGRAPHIC_DATA] ([GEOGRAPHIC_DATA])" at bounding box center [88, 31] width 108 height 11
click at [296, 258] on main "BX Quảng Ngãi - BX Đô Lương (Limousine) 15/08/2025 17:00 - 37H-062.40 Làm mới I…" at bounding box center [280, 134] width 561 height 268
click at [140, 33] on span "BX Quảng Ngãi - [GEOGRAPHIC_DATA] ([GEOGRAPHIC_DATA])" at bounding box center [88, 31] width 108 height 11
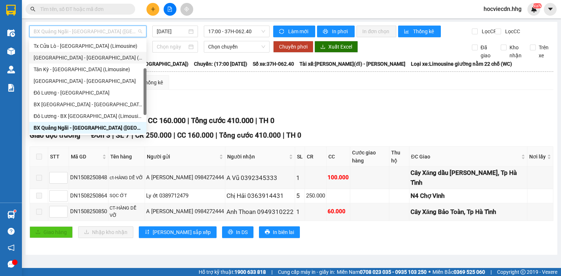
click at [83, 56] on div "[GEOGRAPHIC_DATA] - [GEOGRAPHIC_DATA] (Limousine)" at bounding box center [88, 58] width 108 height 8
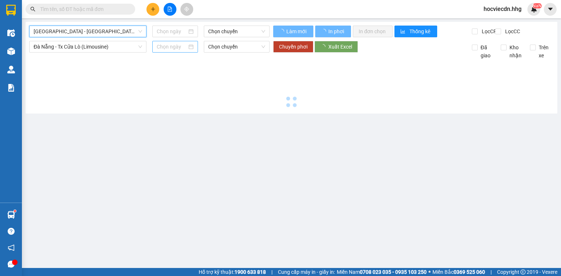
type input "[DATE]"
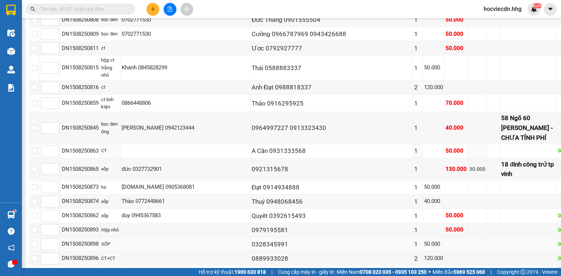
scroll to position [964, 0]
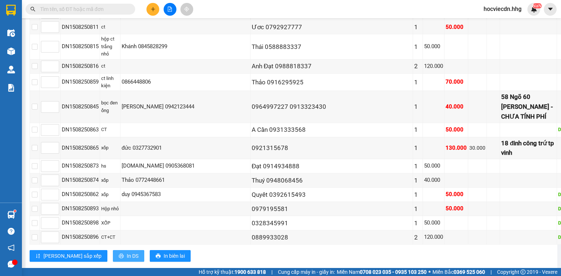
click at [127, 252] on span "In DS" at bounding box center [133, 256] width 12 height 8
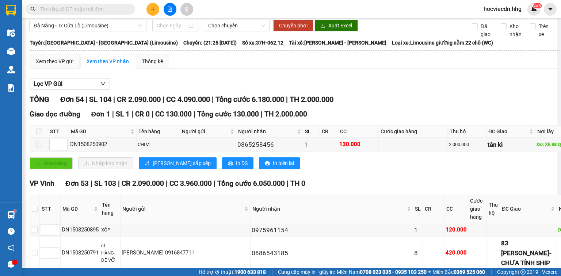
scroll to position [0, 0]
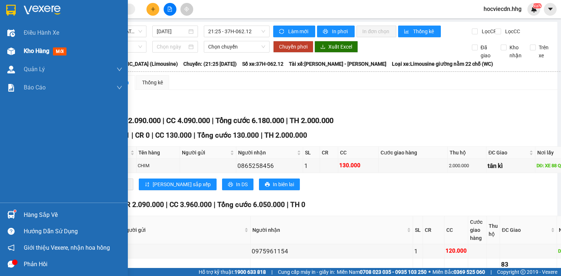
click at [32, 51] on span "Kho hàng" at bounding box center [37, 50] width 26 height 7
